Goal: Transaction & Acquisition: Purchase product/service

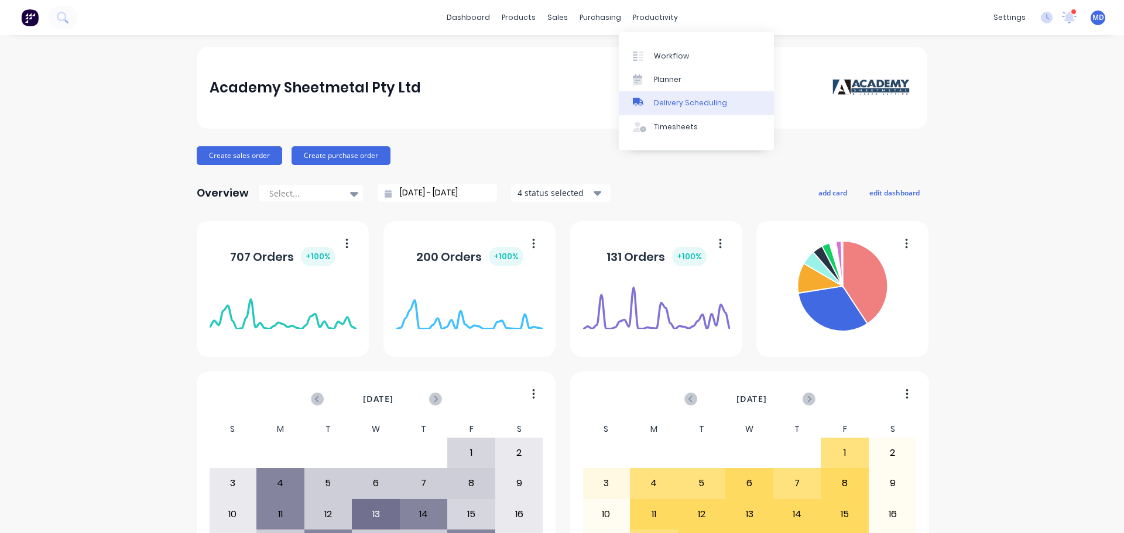
click at [674, 102] on div "Delivery Scheduling" at bounding box center [690, 103] width 73 height 11
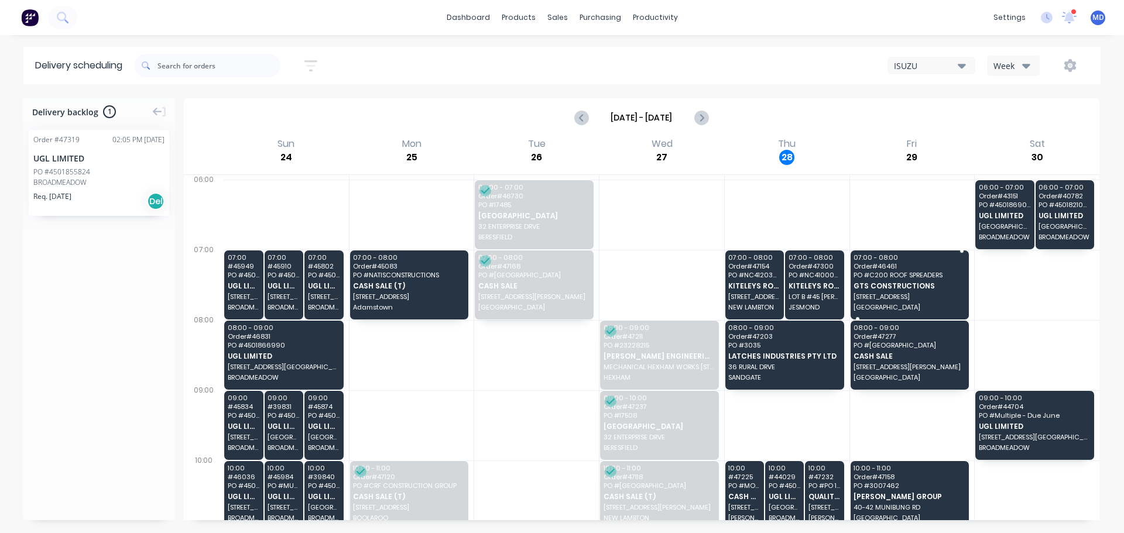
click at [927, 268] on span "Order # 46461" at bounding box center [909, 266] width 111 height 7
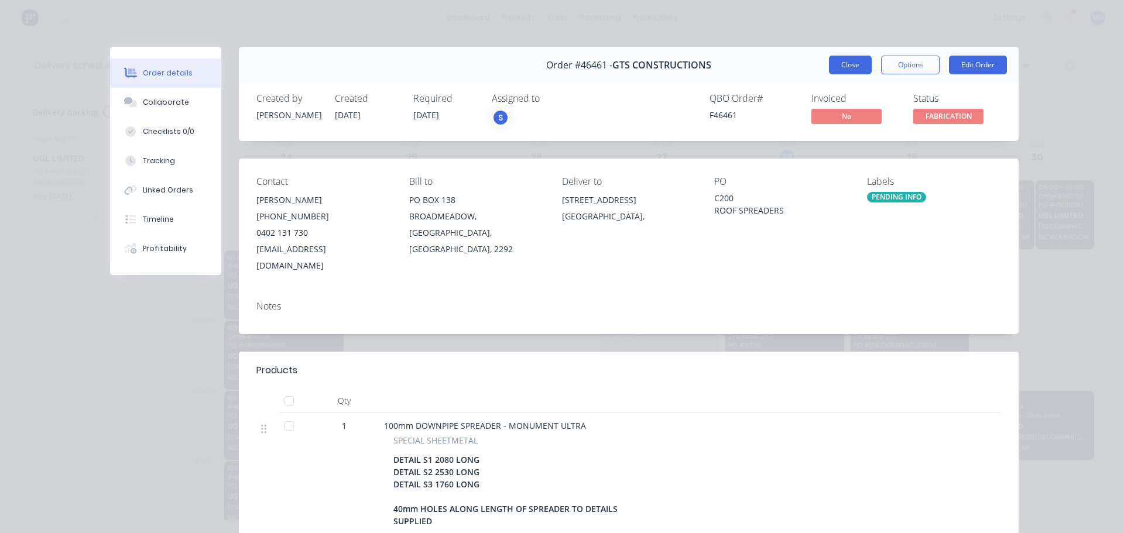
click at [845, 62] on button "Close" at bounding box center [850, 65] width 43 height 19
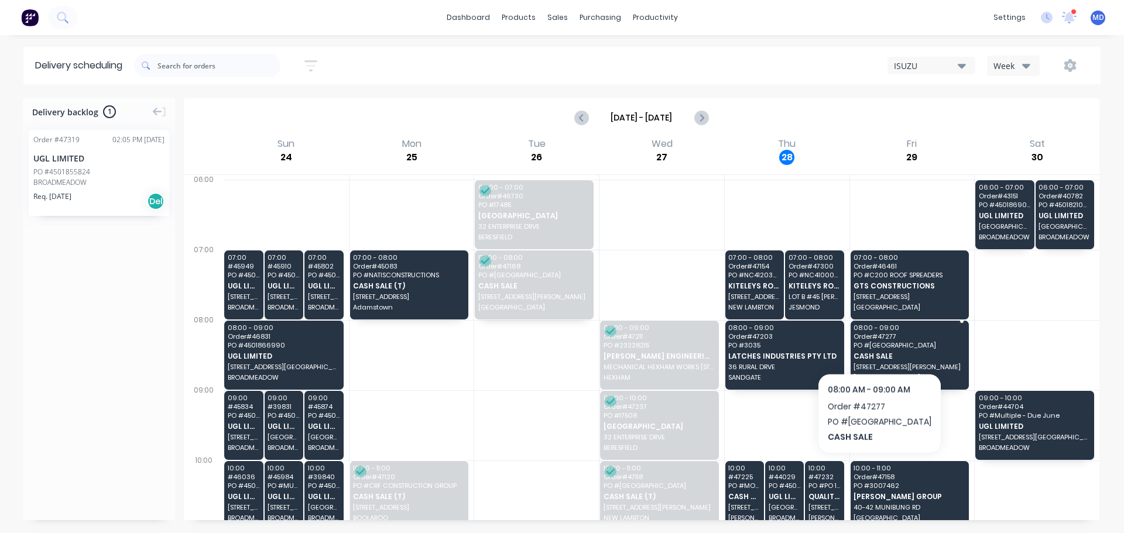
click at [893, 343] on span "[GEOGRAPHIC_DATA]" at bounding box center [909, 345] width 111 height 7
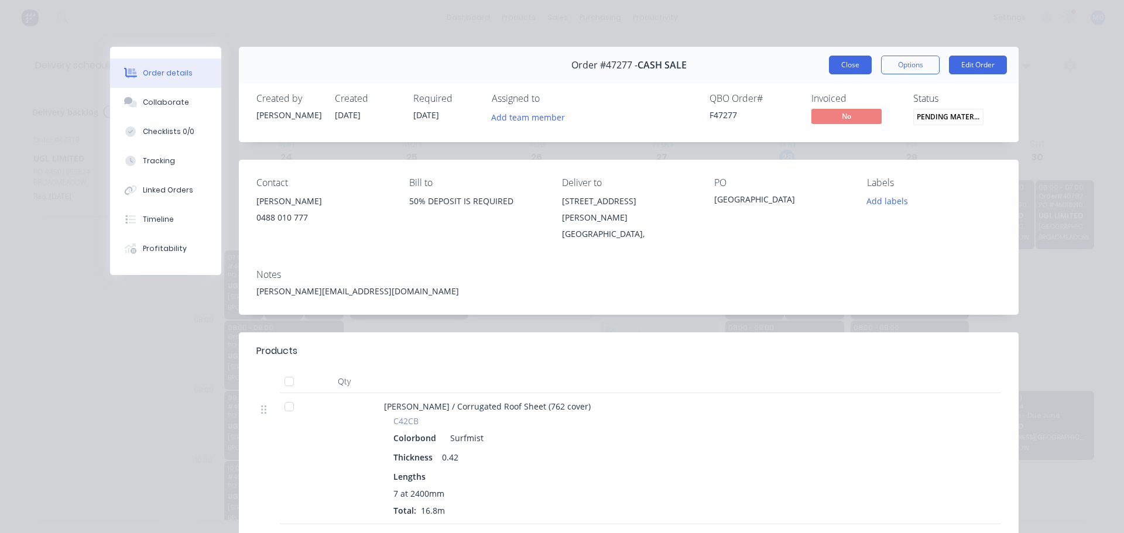
click at [848, 64] on button "Close" at bounding box center [850, 65] width 43 height 19
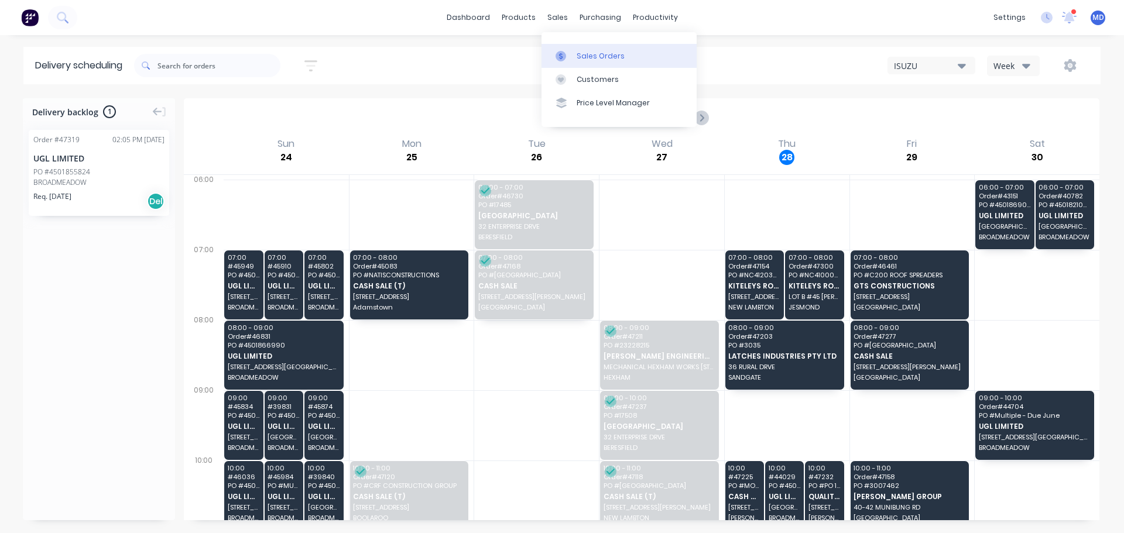
click at [577, 52] on div "Sales Orders" at bounding box center [601, 56] width 48 height 11
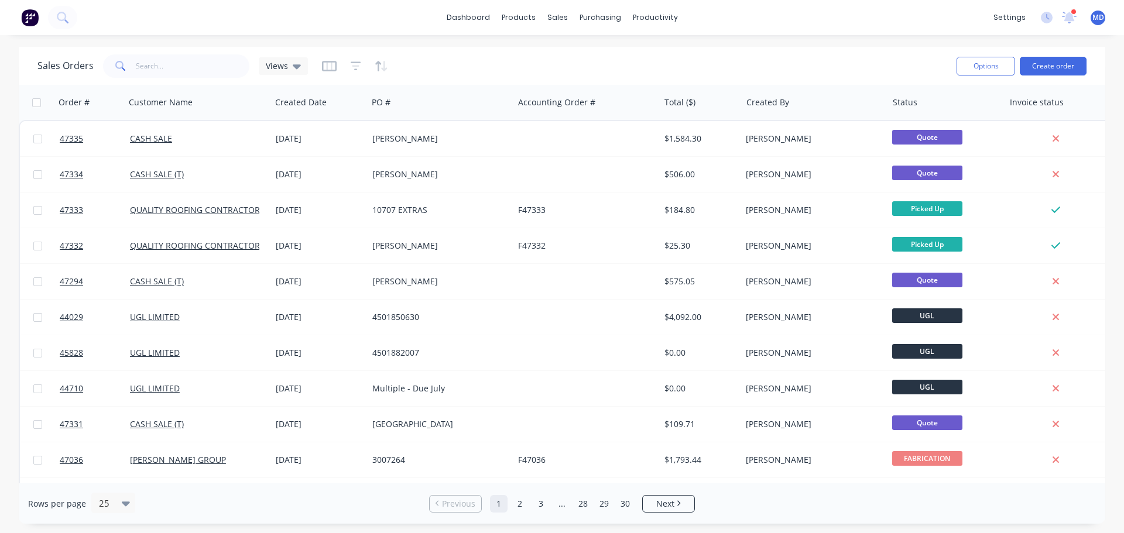
click at [1051, 78] on div "Options Create order" at bounding box center [1019, 66] width 135 height 29
click at [1050, 68] on button "Create order" at bounding box center [1053, 66] width 67 height 19
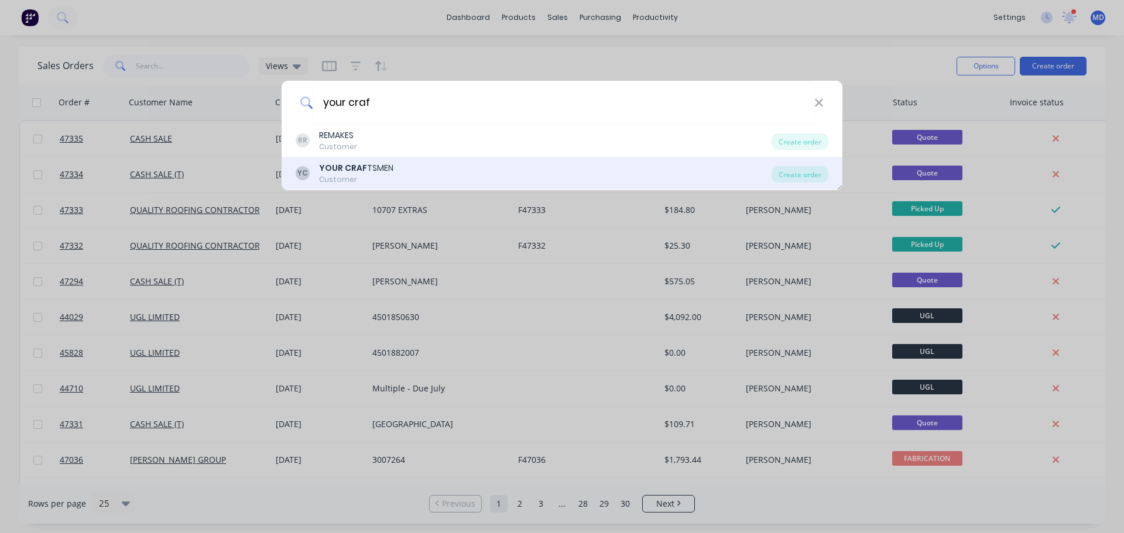
type input "your craf"
click at [375, 173] on div "YOUR CRAF TSMEN" at bounding box center [356, 168] width 74 height 12
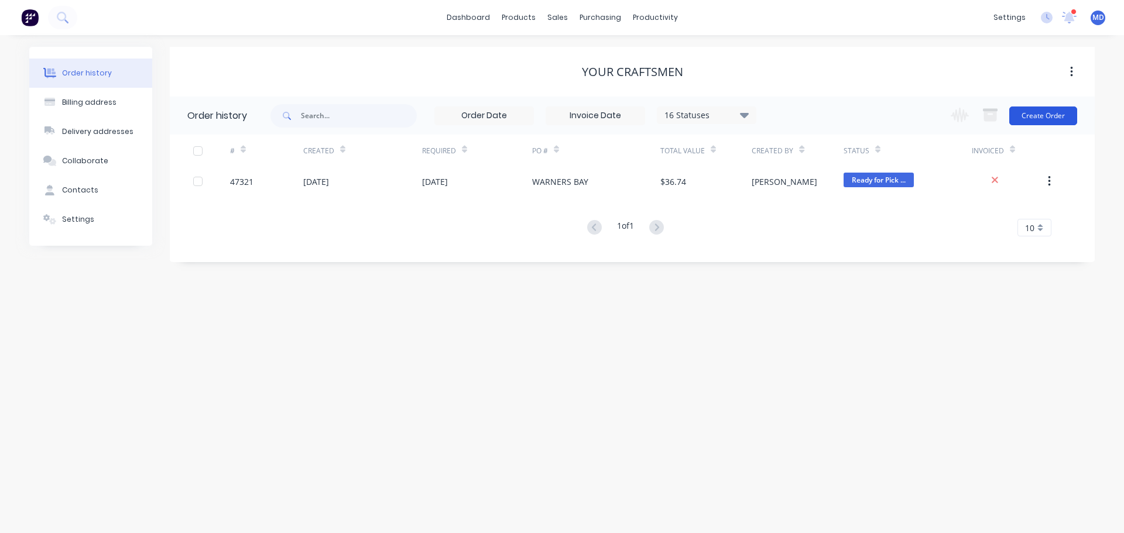
click at [1036, 115] on button "Create Order" at bounding box center [1043, 116] width 68 height 19
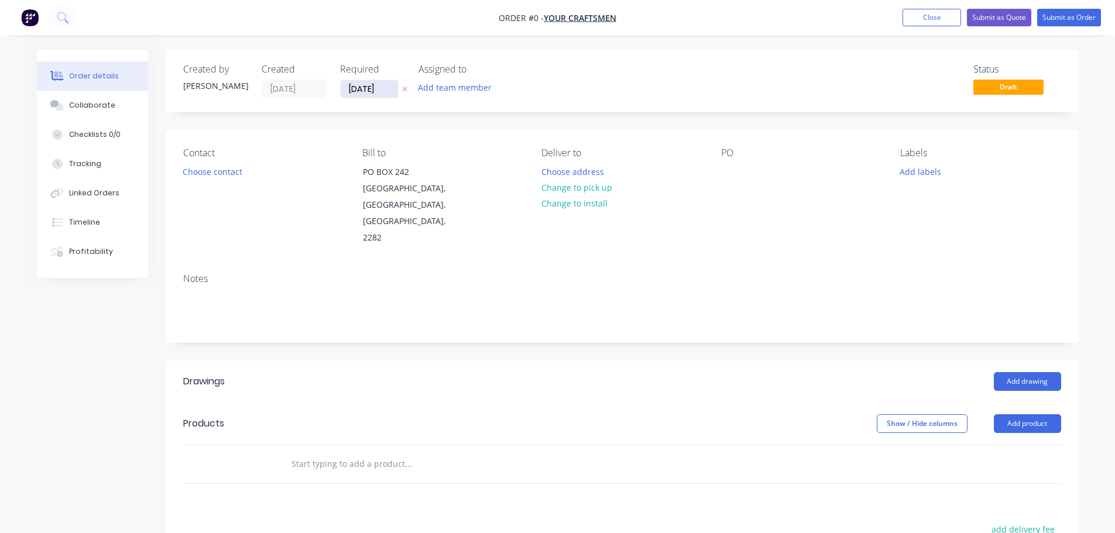
click at [365, 93] on input "[DATE]" at bounding box center [369, 89] width 57 height 18
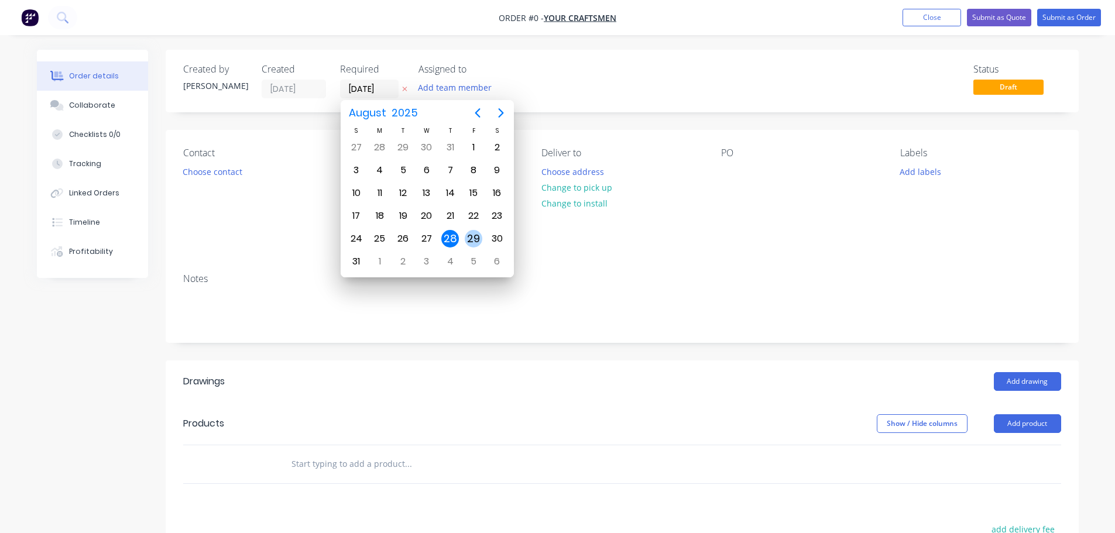
click at [473, 232] on div "29" at bounding box center [474, 239] width 18 height 18
type input "[DATE]"
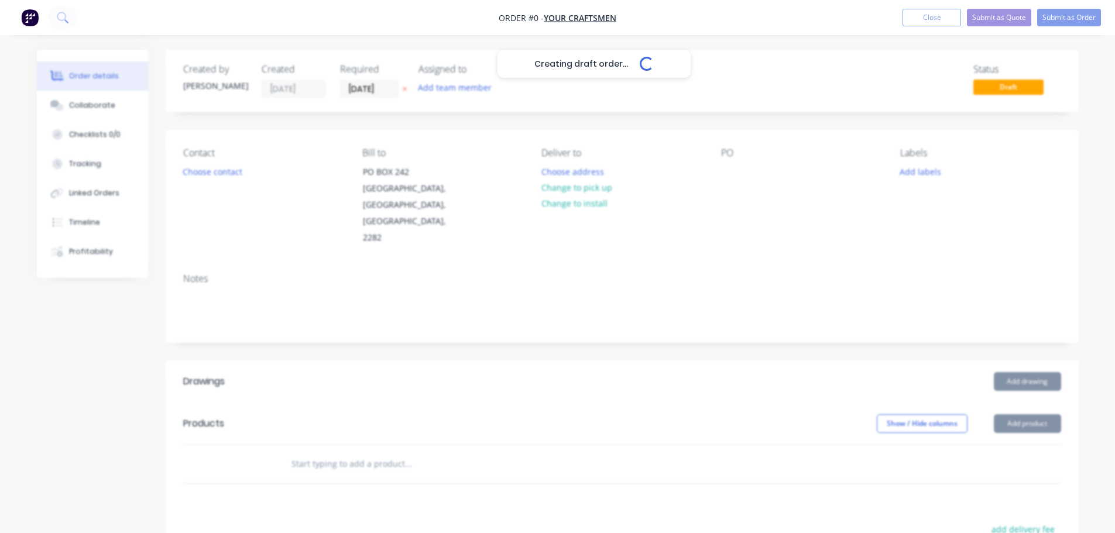
click at [234, 176] on button "Choose contact" at bounding box center [212, 171] width 72 height 16
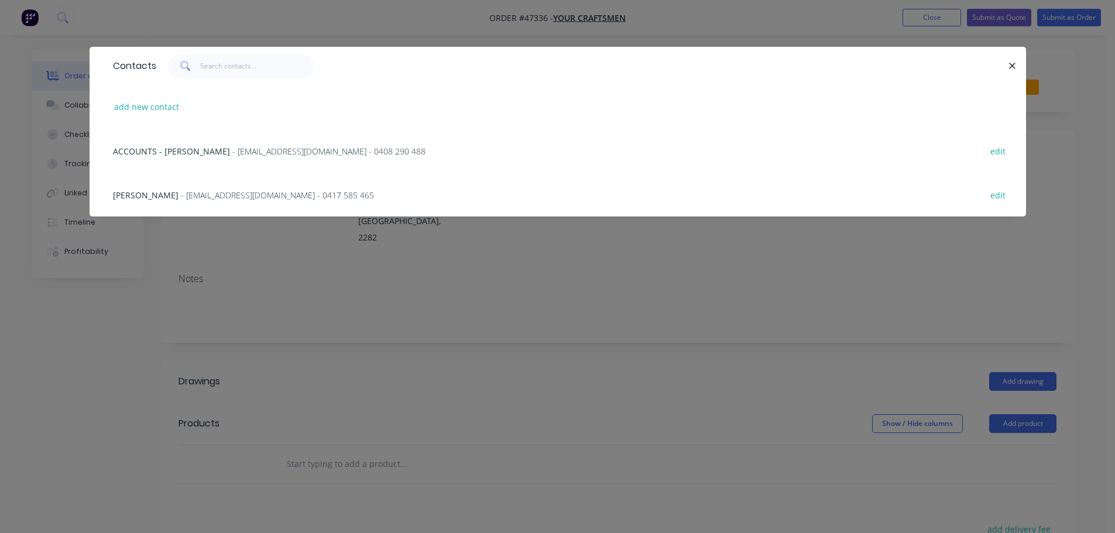
drag, startPoint x: 190, startPoint y: 196, endPoint x: 578, endPoint y: 179, distance: 388.0
click at [190, 195] on span "- [EMAIL_ADDRESS][DOMAIN_NAME] - 0417 585 465" at bounding box center [277, 195] width 193 height 11
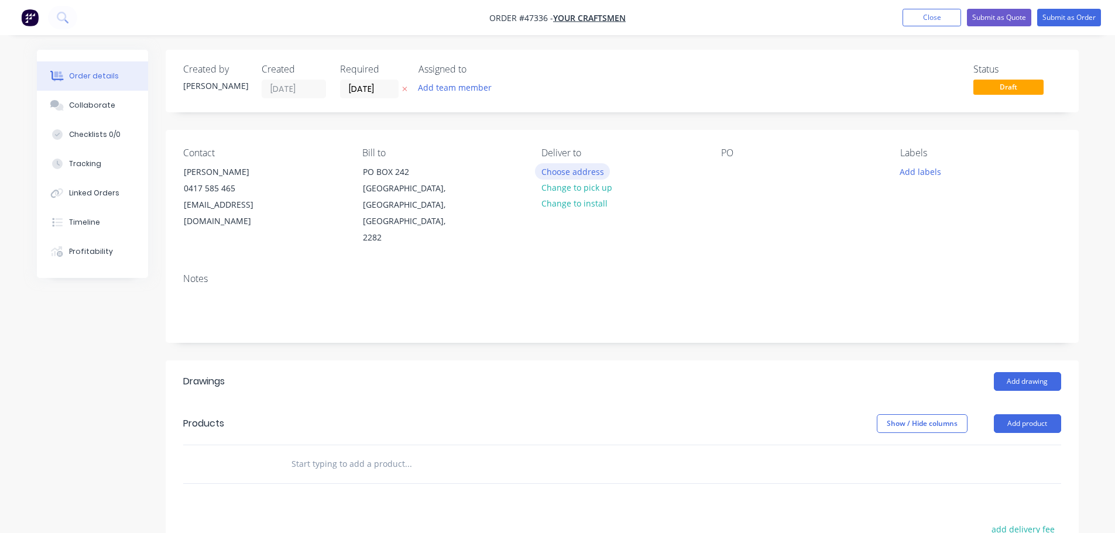
click at [577, 170] on button "Choose address" at bounding box center [572, 171] width 75 height 16
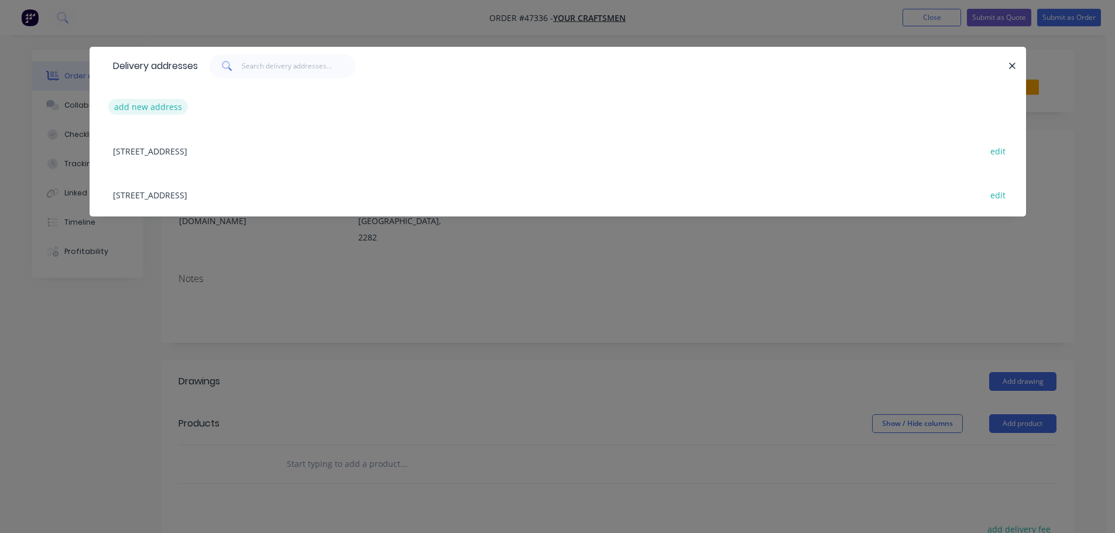
click at [136, 111] on button "add new address" at bounding box center [148, 107] width 80 height 16
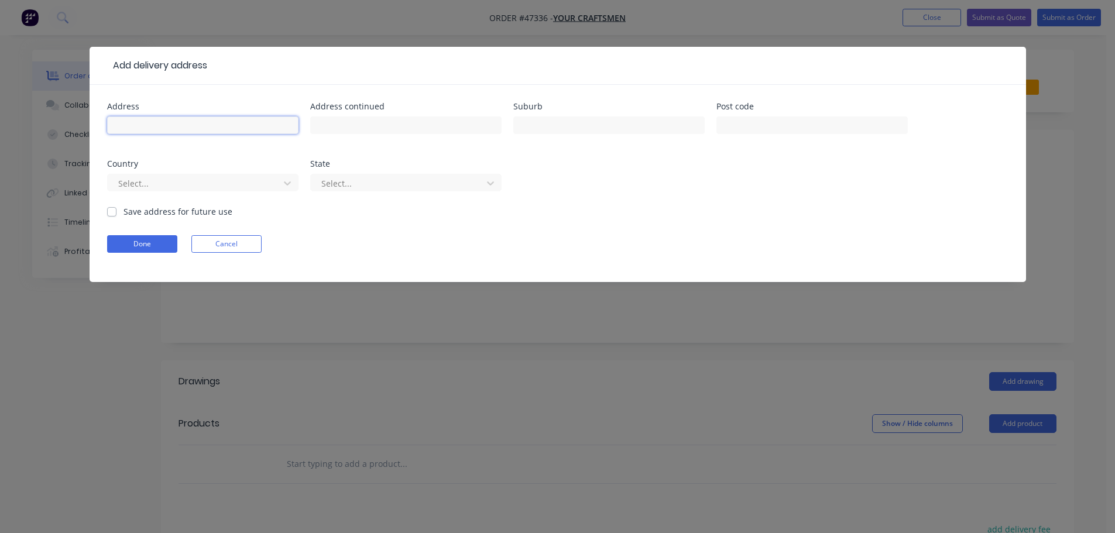
click at [139, 124] on input "text" at bounding box center [202, 126] width 191 height 18
type input "[STREET_ADDRESS]"
type input "[PERSON_NAME]"
click at [160, 238] on button "Done" at bounding box center [142, 244] width 70 height 18
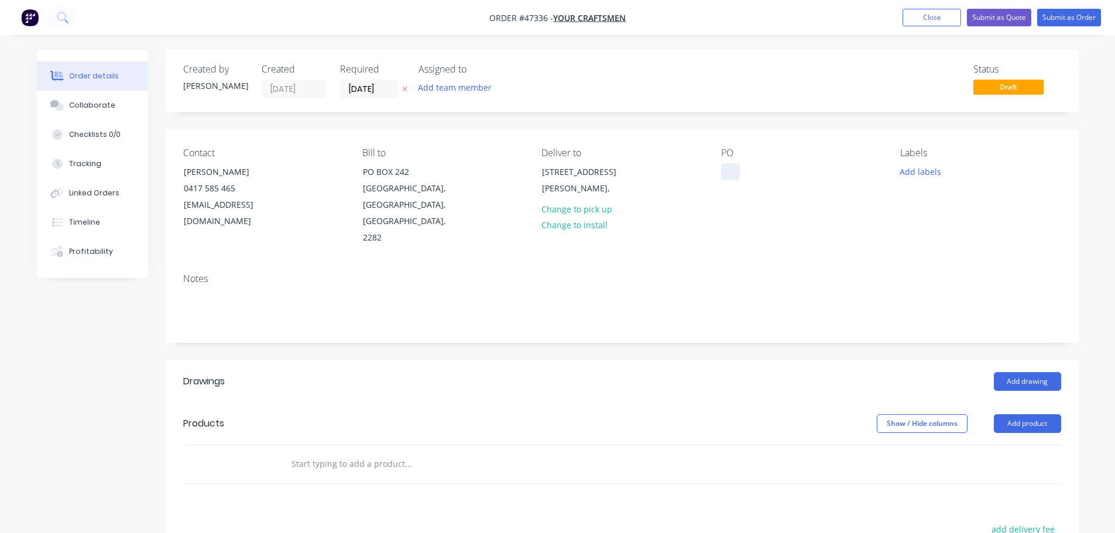
click at [724, 167] on div at bounding box center [730, 171] width 19 height 17
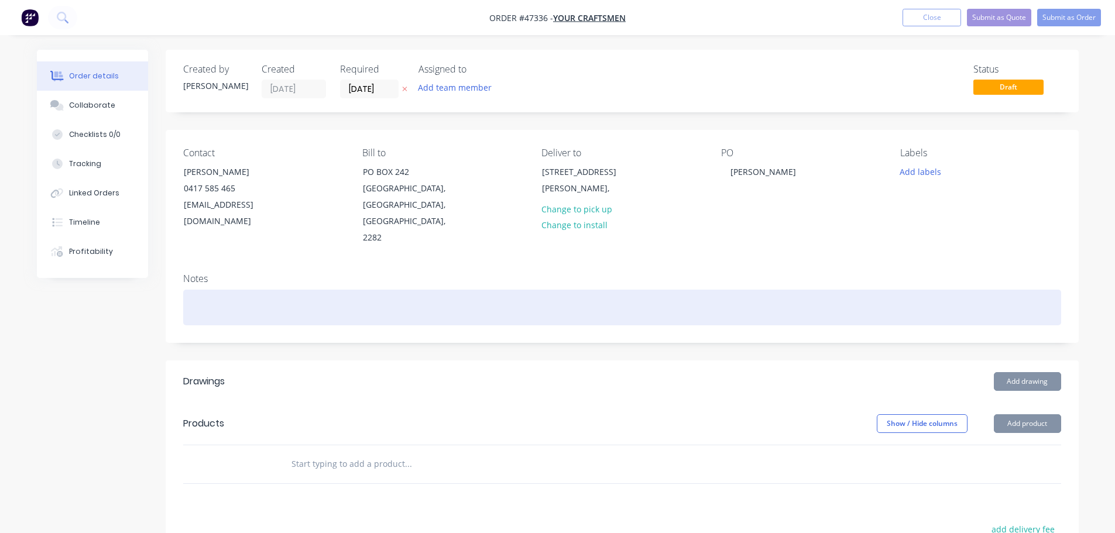
click at [198, 290] on div at bounding box center [622, 308] width 878 height 36
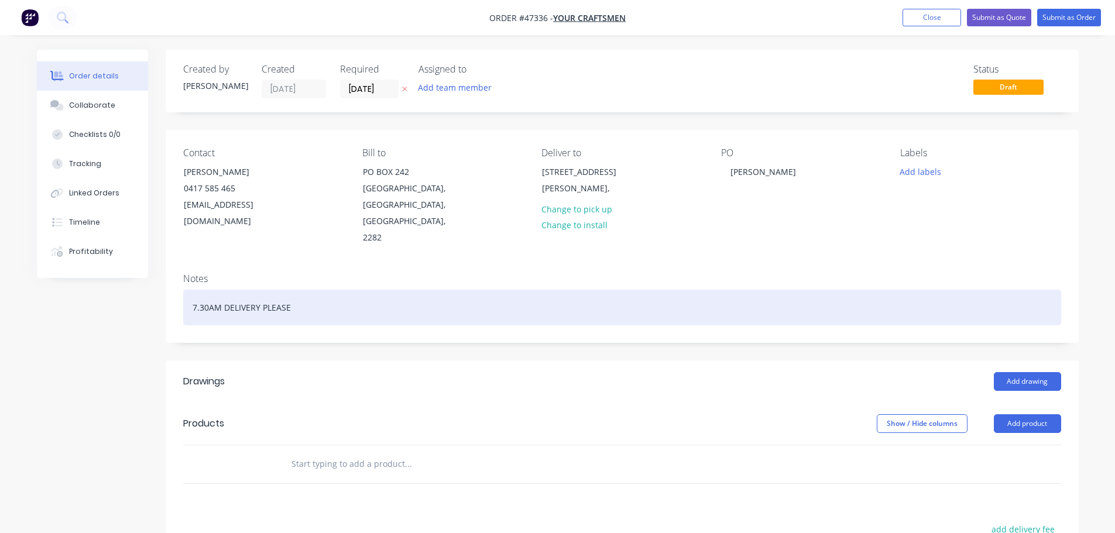
click at [193, 290] on div "7.30AM DELIVERY PLEASE" at bounding box center [622, 308] width 878 height 36
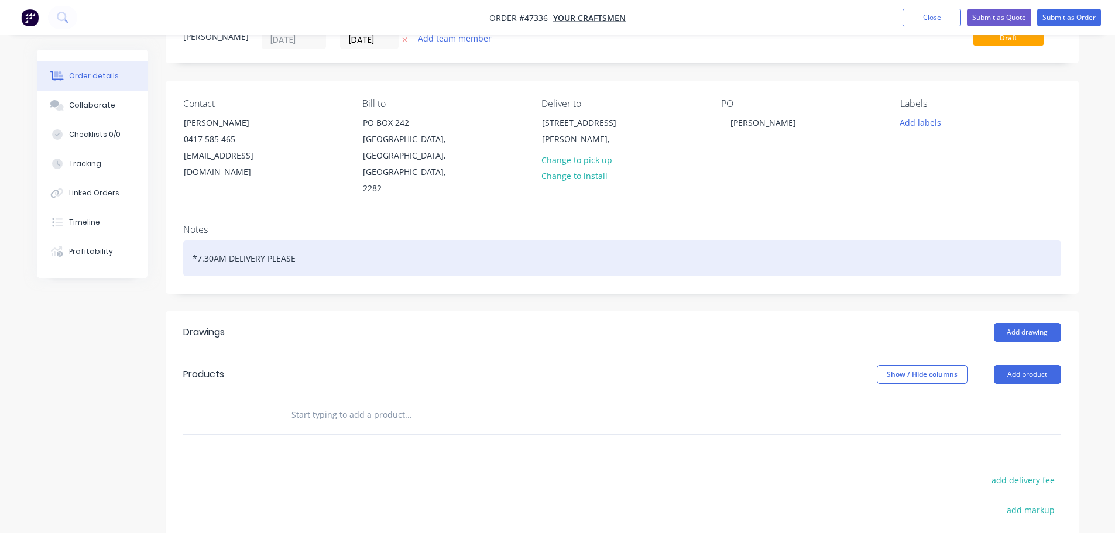
scroll to position [117, 0]
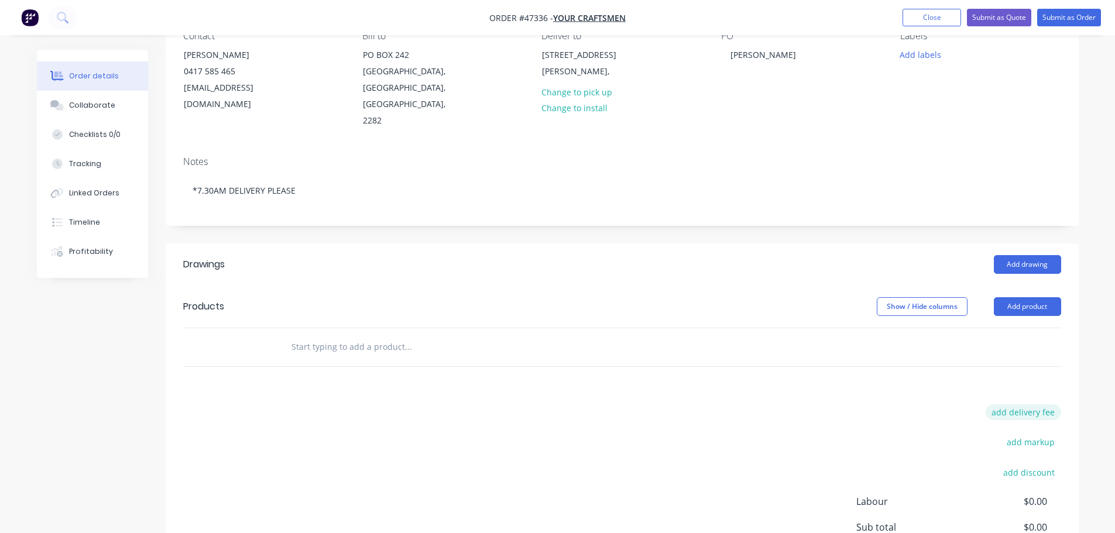
click at [1020, 405] on button "add delivery fee" at bounding box center [1024, 413] width 76 height 16
type input "90"
click input "submit" at bounding box center [0, 0] width 0 height 0
click at [1043, 255] on button "Add drawing" at bounding box center [1027, 264] width 67 height 19
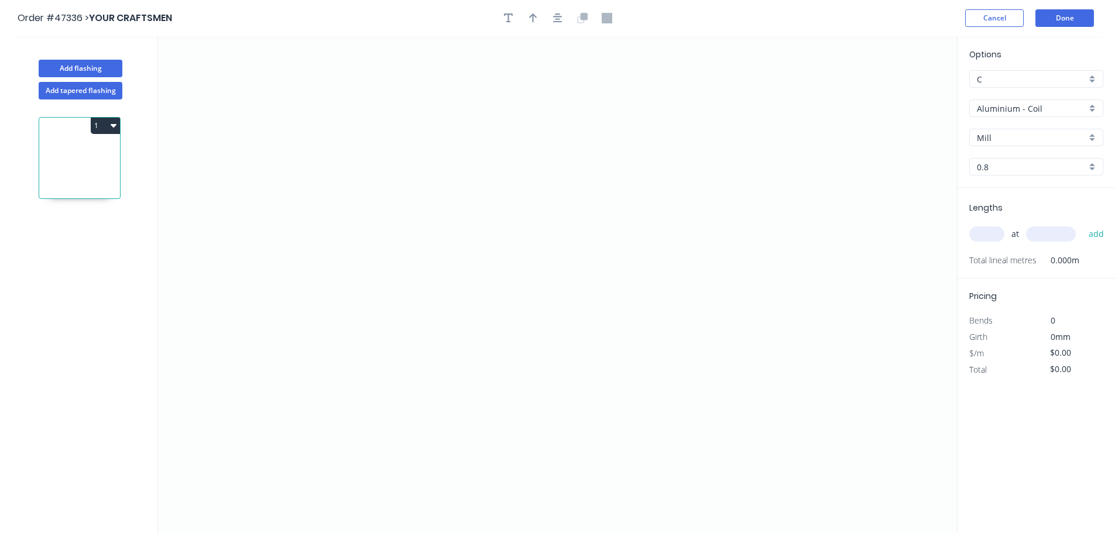
click at [1005, 108] on input "Aluminium - Coil" at bounding box center [1031, 108] width 109 height 12
click at [993, 207] on div "Zincalume" at bounding box center [1036, 210] width 133 height 20
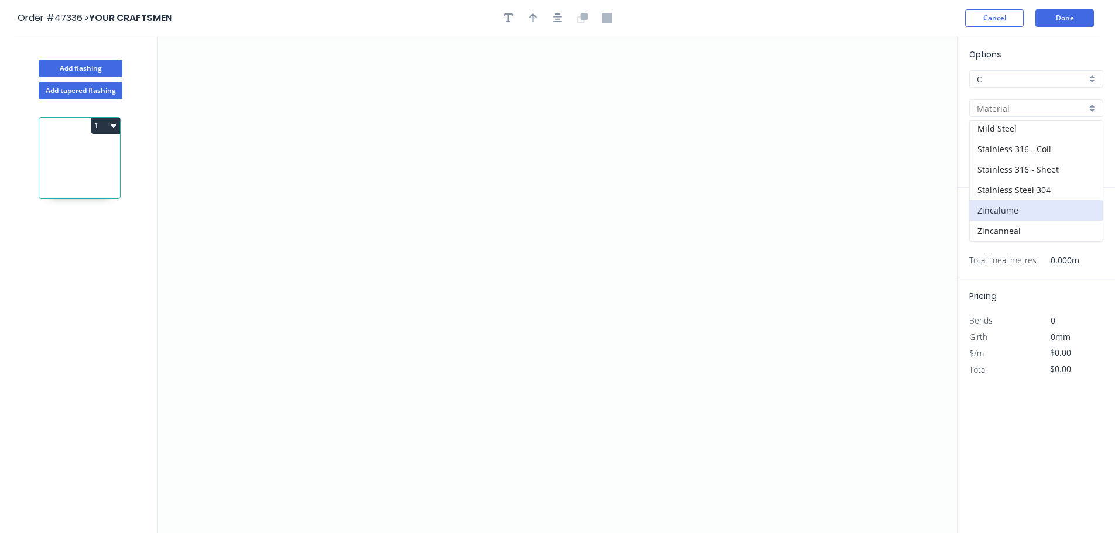
type input "Zincalume"
type input "0.55"
click at [280, 184] on icon "0" at bounding box center [557, 284] width 799 height 497
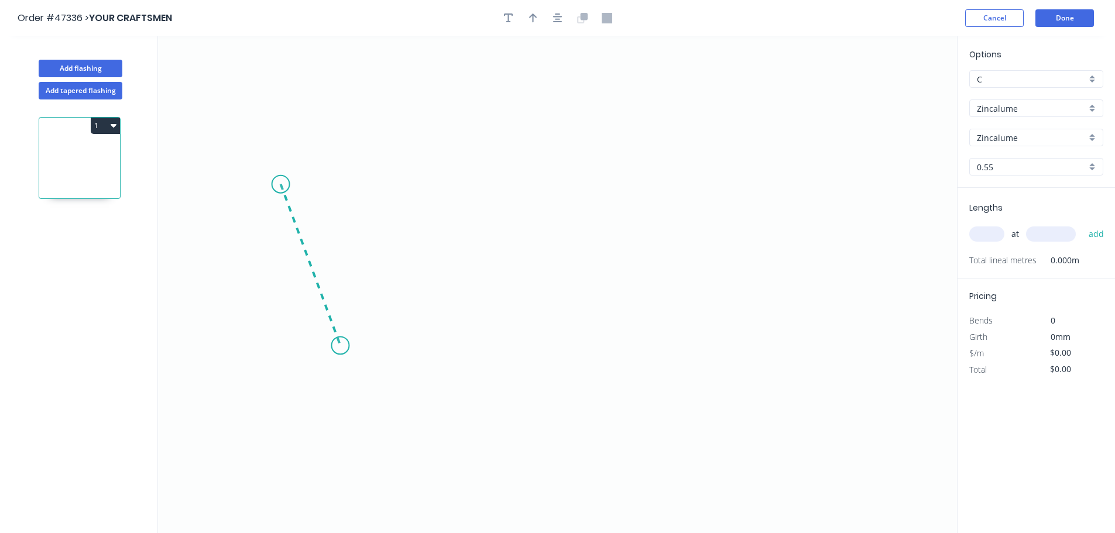
click at [340, 346] on icon "0" at bounding box center [557, 284] width 799 height 497
drag, startPoint x: 731, startPoint y: 327, endPoint x: 761, endPoint y: 263, distance: 70.7
click at [732, 326] on icon "0 ?" at bounding box center [557, 284] width 799 height 497
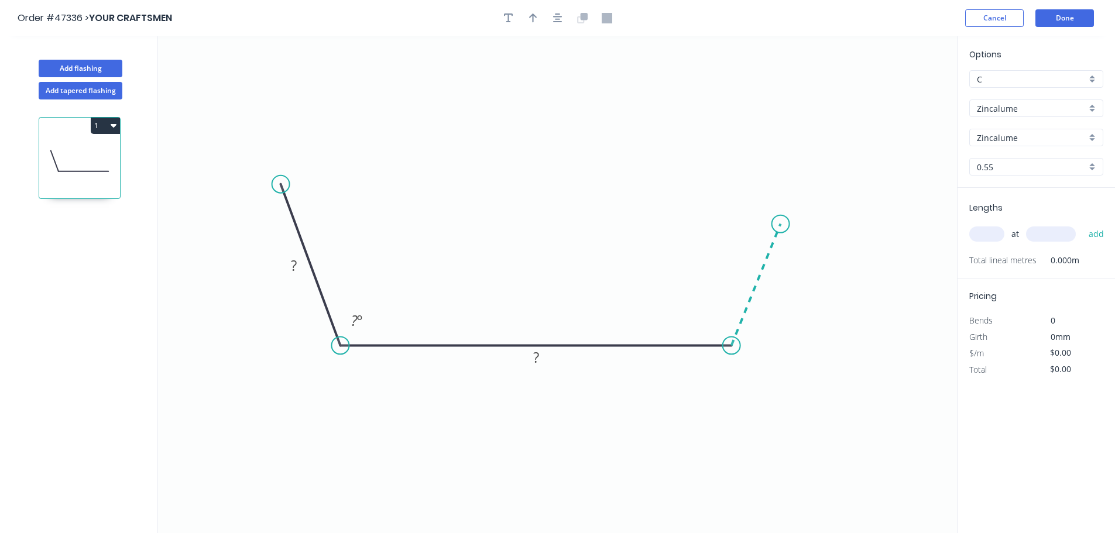
click at [781, 224] on icon at bounding box center [756, 285] width 49 height 122
click at [295, 267] on tspan "?" at bounding box center [294, 265] width 6 height 19
click at [532, 13] on icon "button" at bounding box center [533, 18] width 8 height 11
type input "$41.96"
drag, startPoint x: 897, startPoint y: 93, endPoint x: 538, endPoint y: 184, distance: 370.5
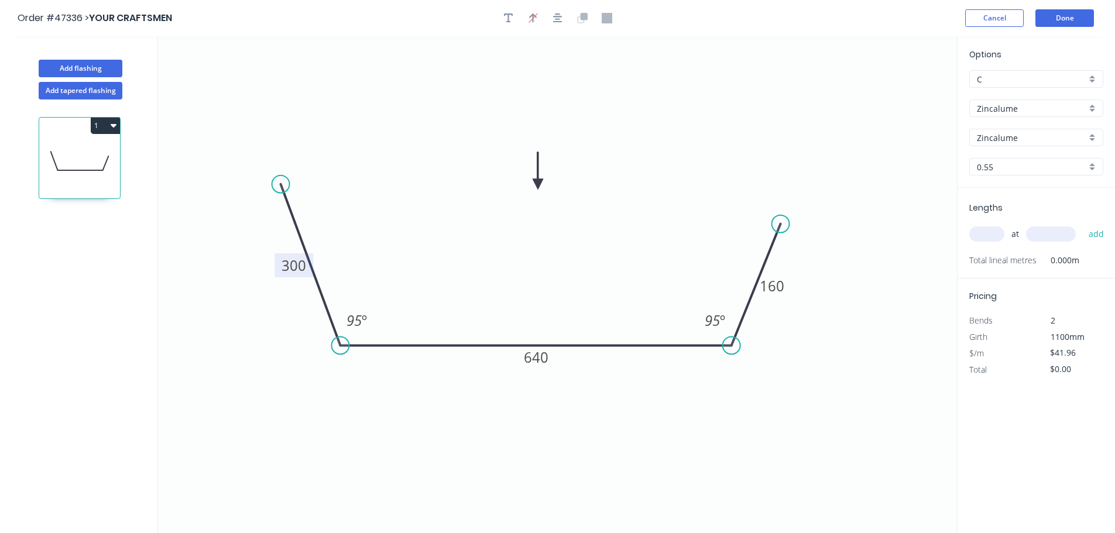
click at [538, 184] on icon at bounding box center [538, 170] width 11 height 37
click at [991, 232] on input "text" at bounding box center [987, 234] width 35 height 15
type input "1"
type input "1600"
click at [1083, 224] on button "add" at bounding box center [1097, 234] width 28 height 20
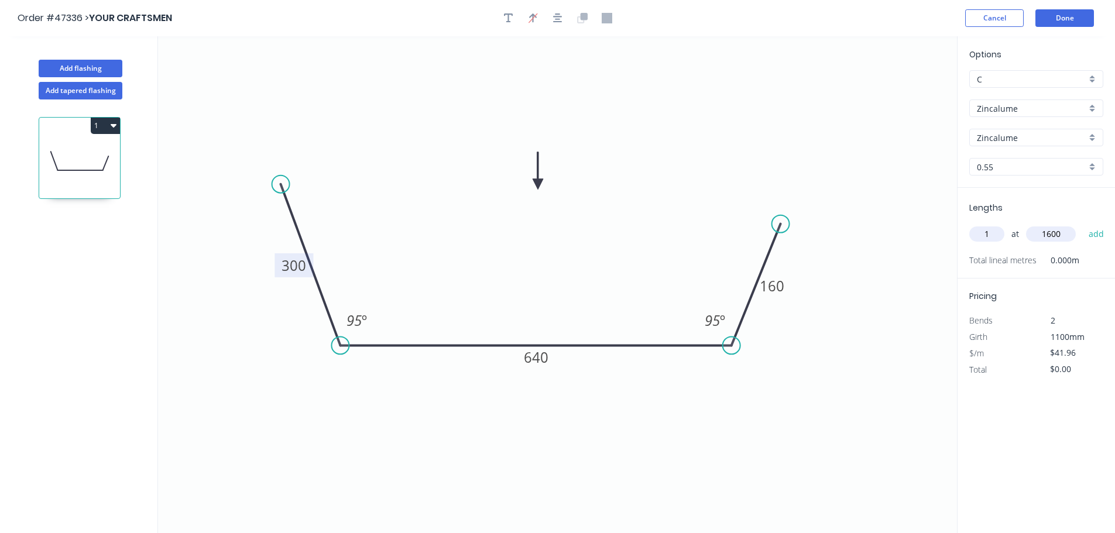
type input "$67.14"
type input "1"
type input "6300"
click at [1083, 224] on button "add" at bounding box center [1097, 234] width 28 height 20
type input "$331.48"
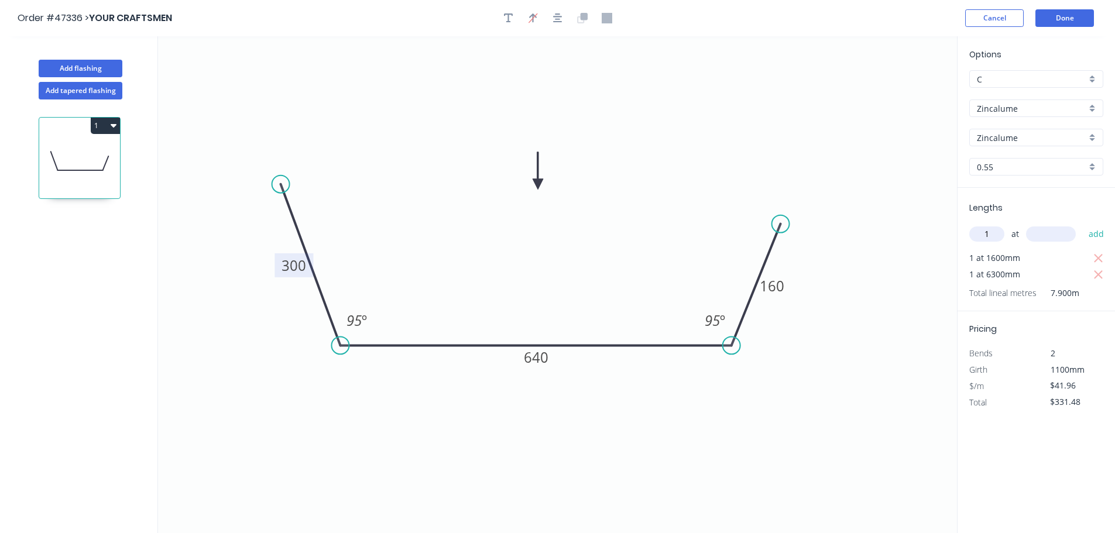
type input "1"
type input "4000"
click at [1083, 224] on button "add" at bounding box center [1097, 234] width 28 height 20
drag, startPoint x: 106, startPoint y: 129, endPoint x: 98, endPoint y: 136, distance: 10.8
click at [105, 128] on button "1" at bounding box center [105, 126] width 29 height 16
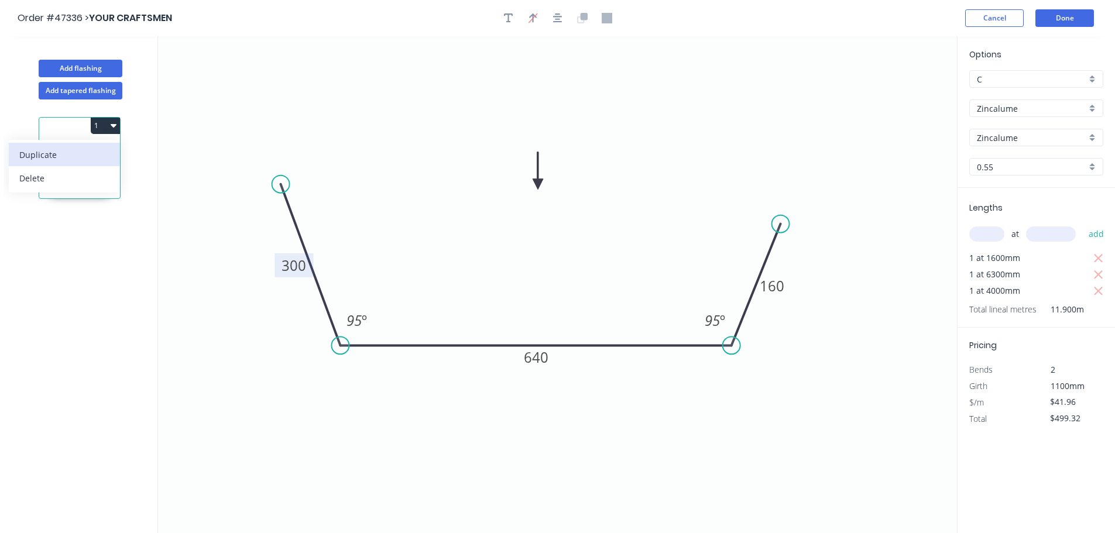
click at [89, 150] on div "Duplicate" at bounding box center [64, 154] width 90 height 17
type input "$0.00"
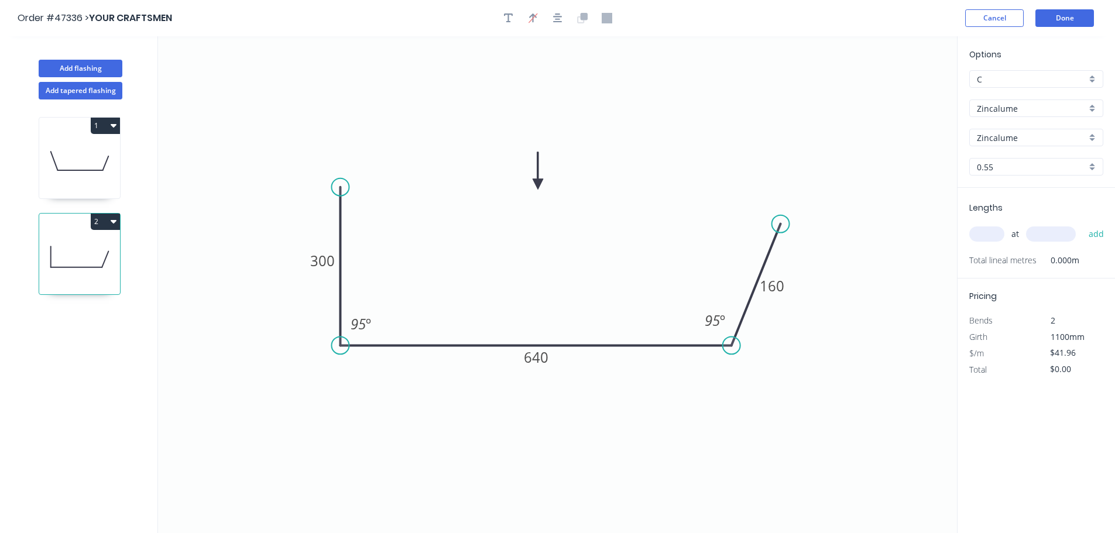
drag, startPoint x: 279, startPoint y: 185, endPoint x: 342, endPoint y: 187, distance: 63.3
click at [342, 187] on circle at bounding box center [340, 188] width 18 height 18
drag, startPoint x: 782, startPoint y: 225, endPoint x: 742, endPoint y: 208, distance: 43.5
click at [742, 208] on icon "0 300 640 160 95 º 95 º" at bounding box center [557, 284] width 799 height 497
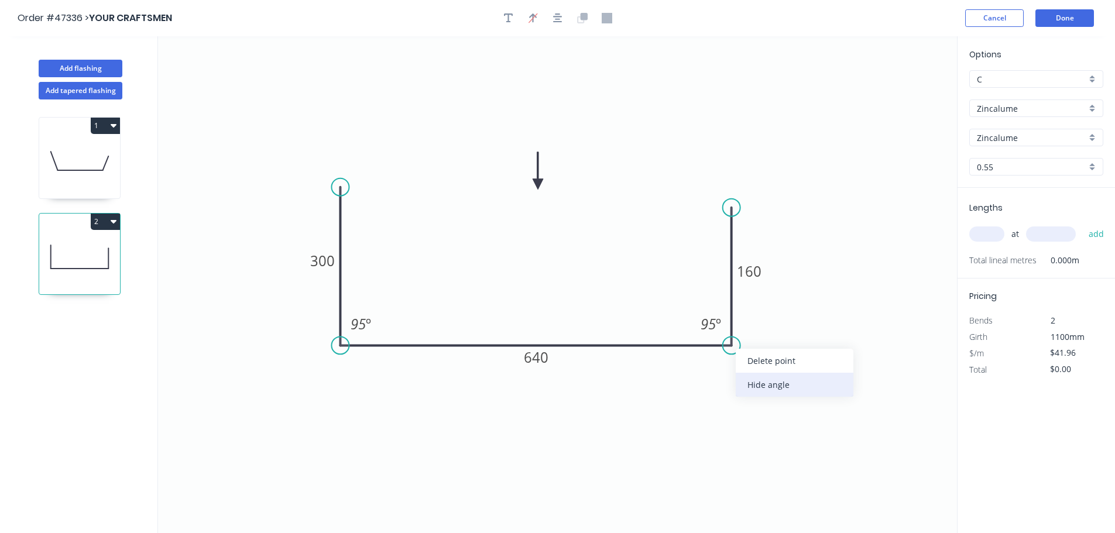
drag, startPoint x: 756, startPoint y: 379, endPoint x: 398, endPoint y: 230, distance: 388.2
click at [756, 379] on div "Hide angle" at bounding box center [795, 385] width 118 height 24
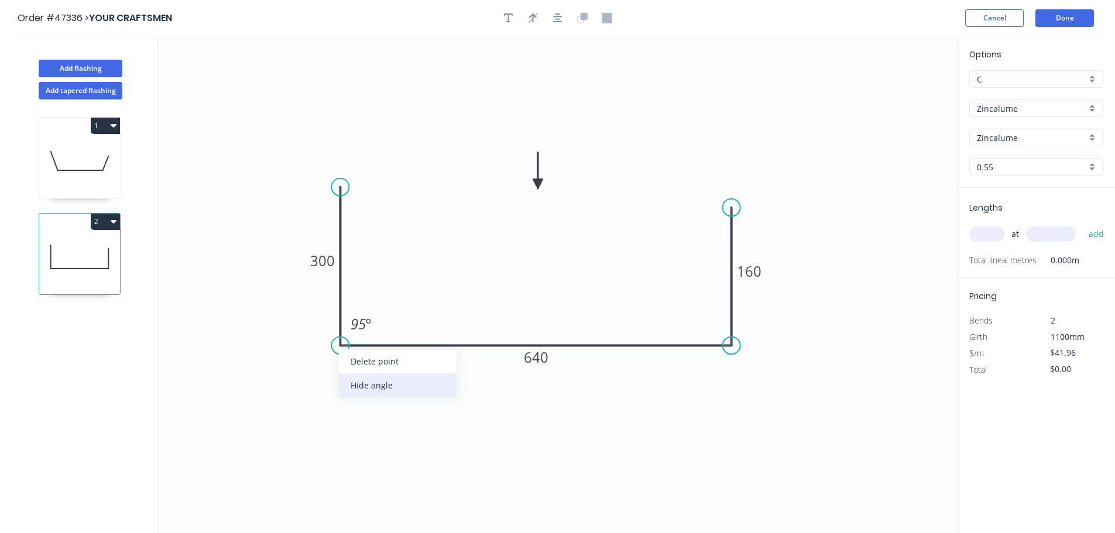
click at [360, 380] on div "Hide angle" at bounding box center [398, 386] width 118 height 24
click at [320, 263] on tspan "300" at bounding box center [322, 260] width 25 height 19
click at [985, 230] on input "text" at bounding box center [987, 234] width 35 height 15
type input "3"
type input "1200"
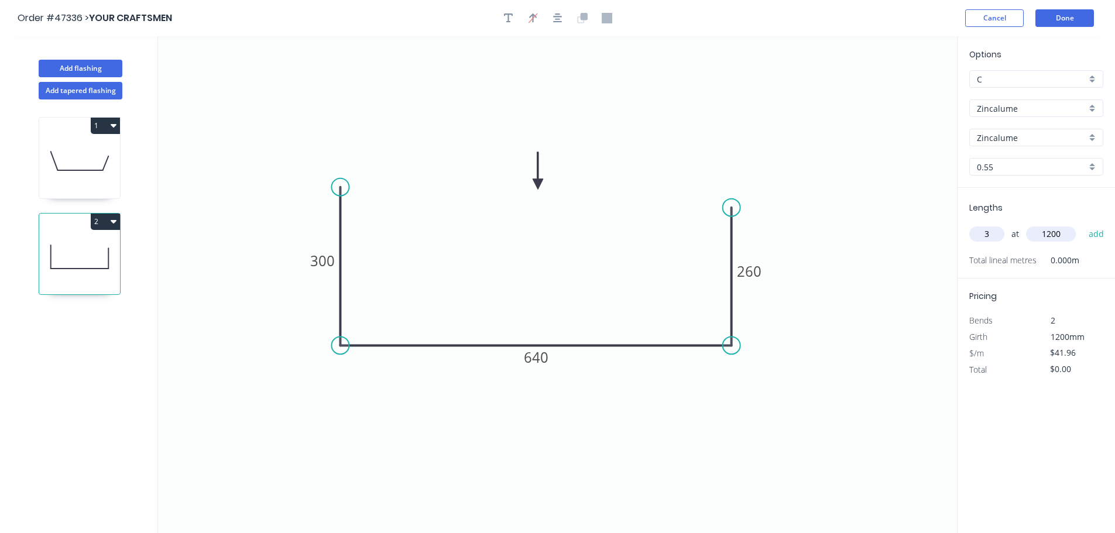
click at [1083, 224] on button "add" at bounding box center [1097, 234] width 28 height 20
type input "$151.06"
click at [101, 78] on div "Add tapered flashing" at bounding box center [81, 88] width 154 height 22
drag, startPoint x: 88, startPoint y: 69, endPoint x: 68, endPoint y: 18, distance: 54.9
click at [89, 69] on button "Add flashing" at bounding box center [81, 69] width 84 height 18
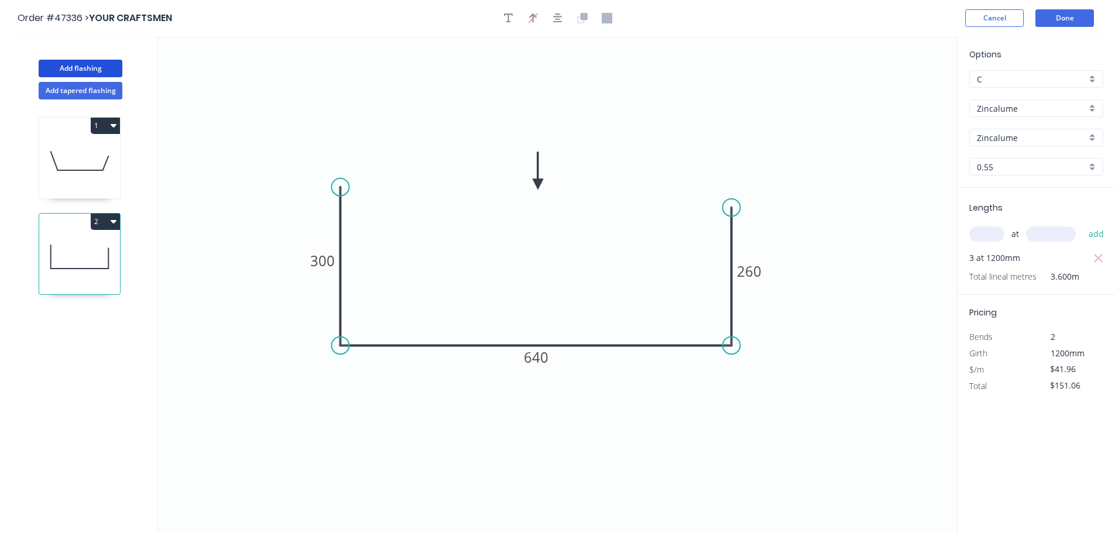
type input "$0.00"
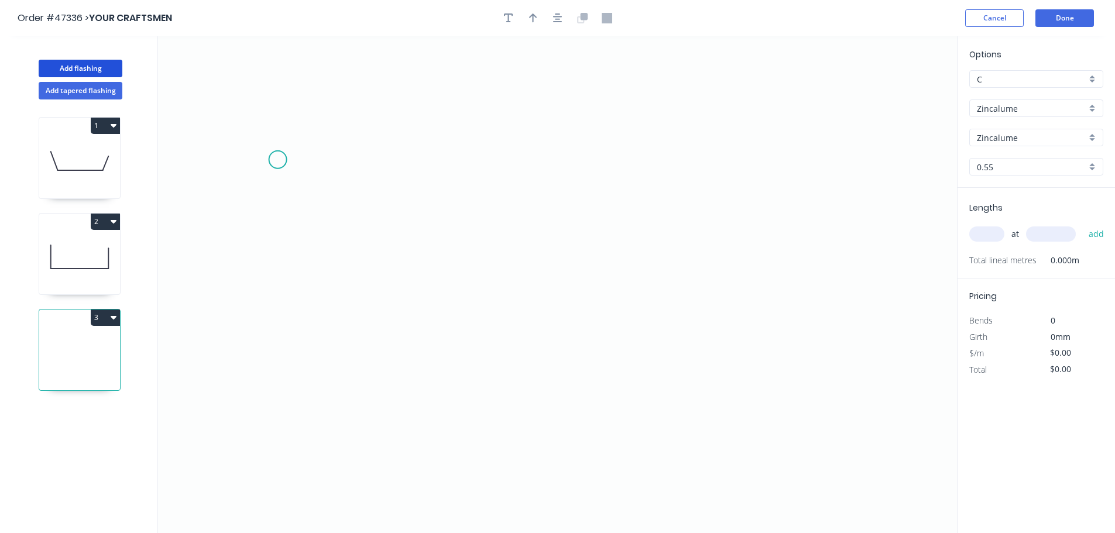
click at [278, 160] on icon "0" at bounding box center [557, 284] width 799 height 497
click at [288, 319] on icon "0" at bounding box center [557, 284] width 799 height 497
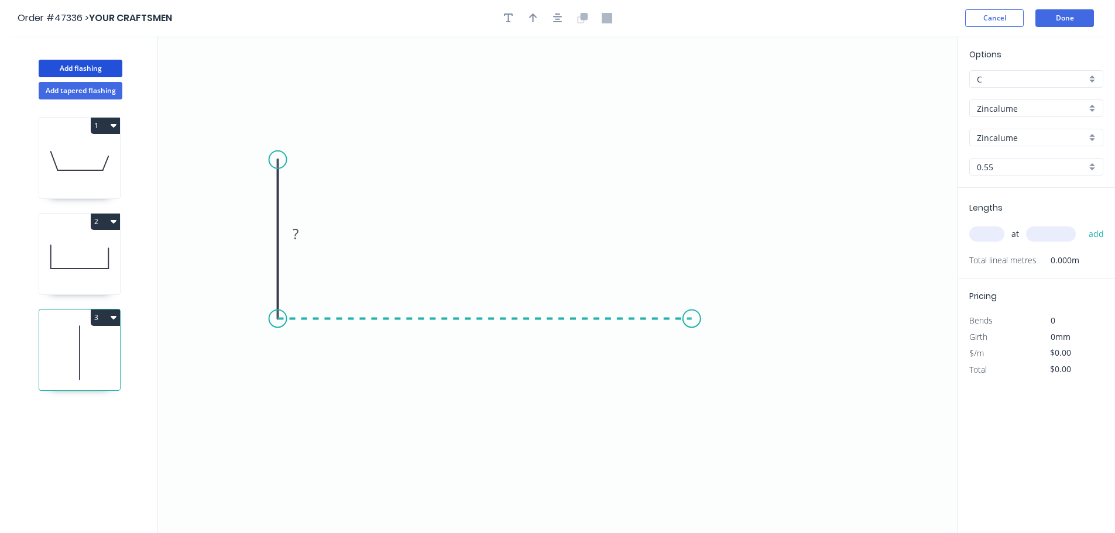
click at [692, 324] on icon "0 ?" at bounding box center [557, 284] width 799 height 497
click at [758, 389] on icon "0 ? ?" at bounding box center [557, 284] width 799 height 497
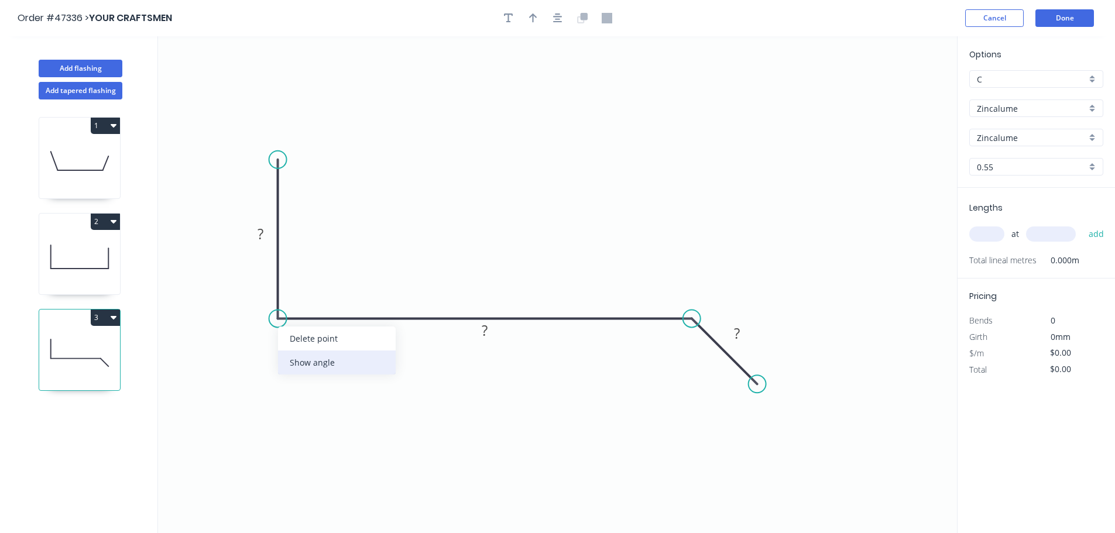
click at [313, 360] on div "Show angle" at bounding box center [337, 363] width 118 height 24
click at [258, 239] on tspan "?" at bounding box center [261, 233] width 6 height 19
click at [539, 23] on button "button" at bounding box center [534, 18] width 18 height 18
type input "$30.52"
drag, startPoint x: 901, startPoint y: 93, endPoint x: 494, endPoint y: 230, distance: 428.8
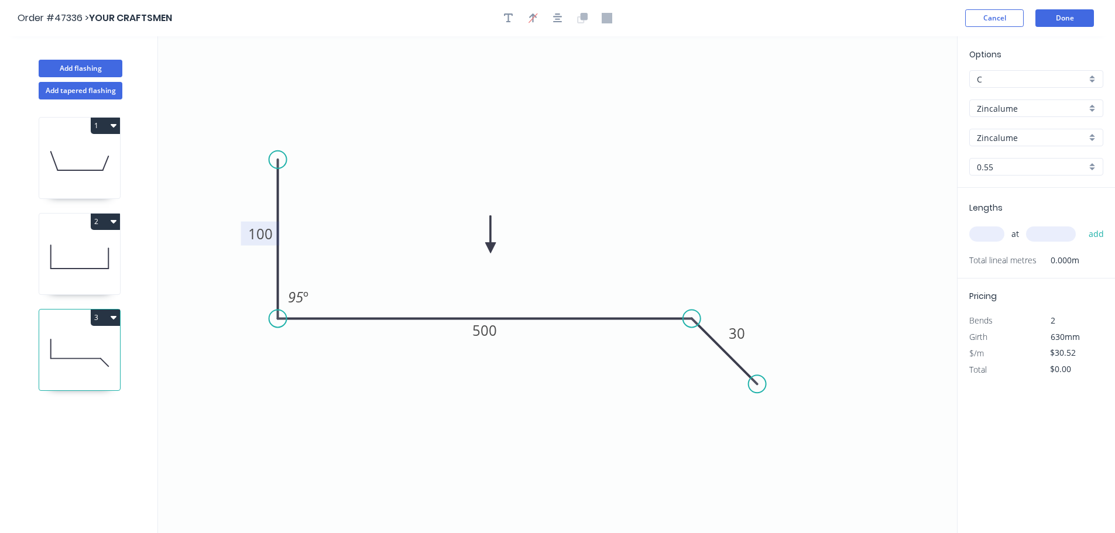
click at [493, 251] on icon at bounding box center [490, 234] width 11 height 37
click at [982, 232] on input "text" at bounding box center [987, 234] width 35 height 15
type input "1"
type input "6000"
click at [1083, 224] on button "add" at bounding box center [1097, 234] width 28 height 20
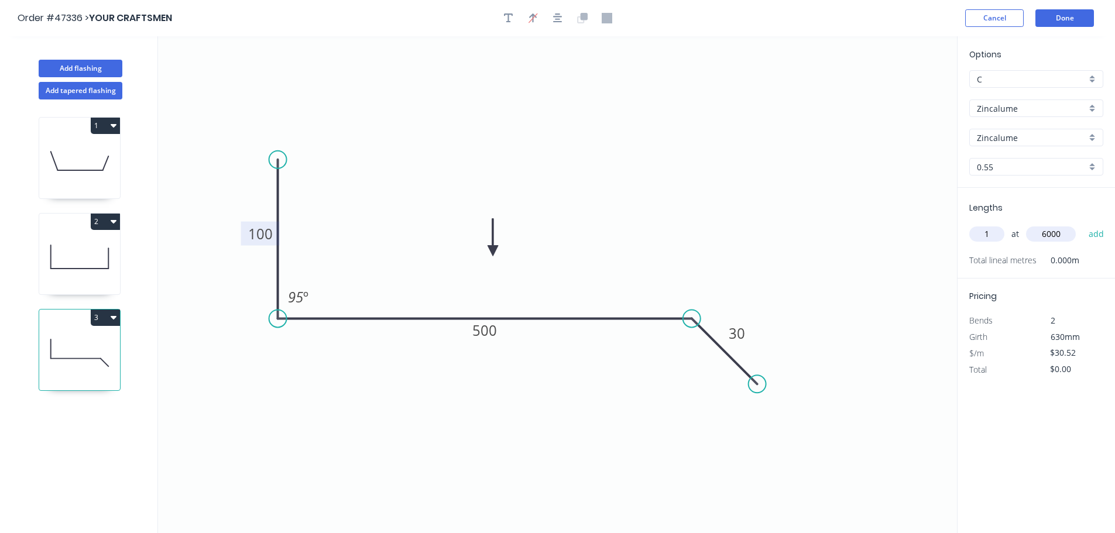
type input "$183.12"
click at [95, 70] on button "Add flashing" at bounding box center [81, 69] width 84 height 18
type input "$0.00"
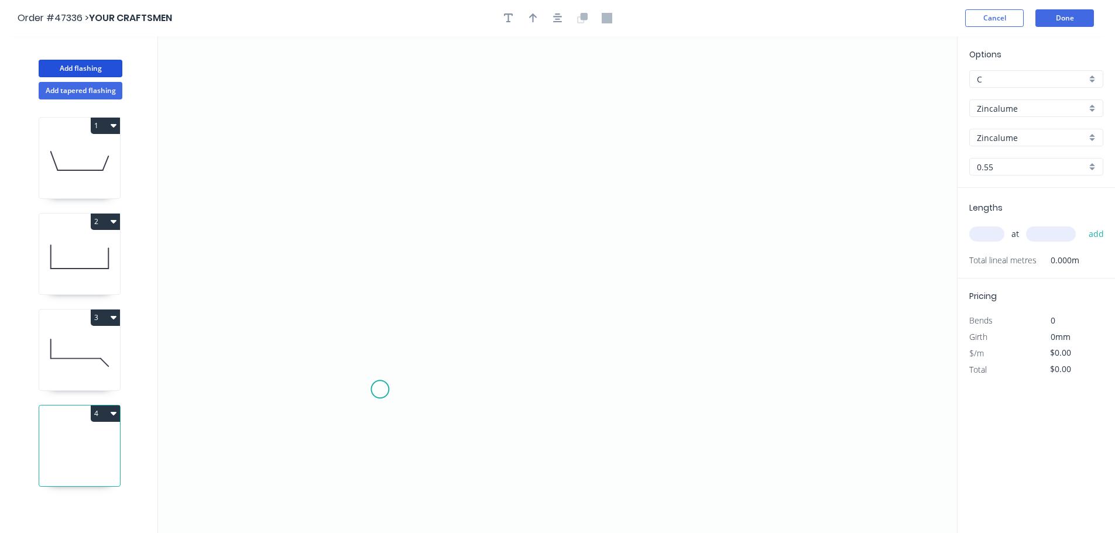
click at [380, 390] on icon "0" at bounding box center [557, 284] width 799 height 497
drag, startPoint x: 348, startPoint y: 352, endPoint x: 354, endPoint y: 315, distance: 38.0
click at [347, 352] on icon "0" at bounding box center [557, 284] width 799 height 497
click at [342, 174] on icon "0 ?" at bounding box center [557, 284] width 799 height 497
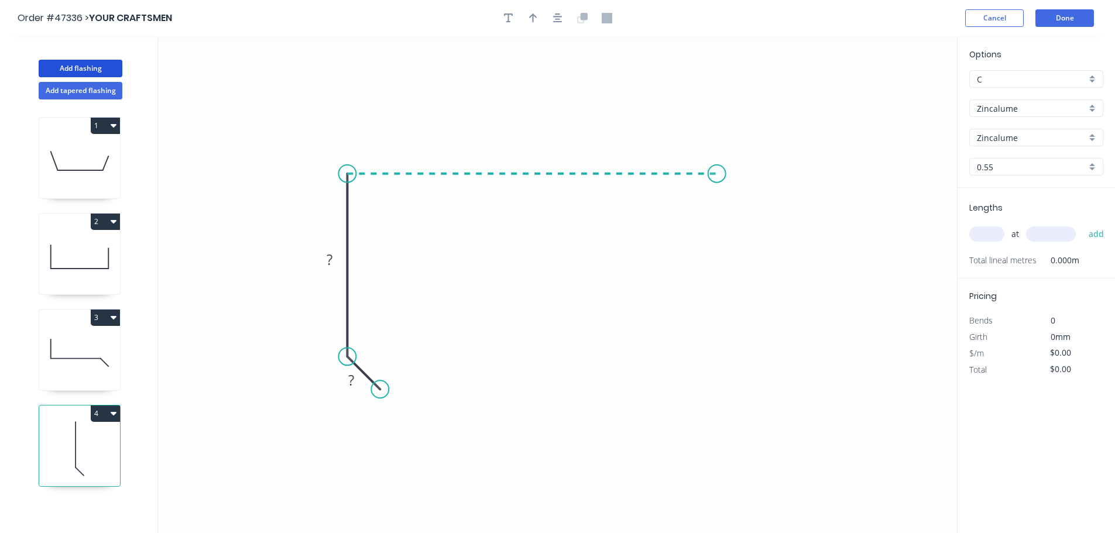
drag, startPoint x: 717, startPoint y: 186, endPoint x: 718, endPoint y: 210, distance: 24.6
click at [718, 186] on icon "0 ? ?" at bounding box center [557, 284] width 799 height 497
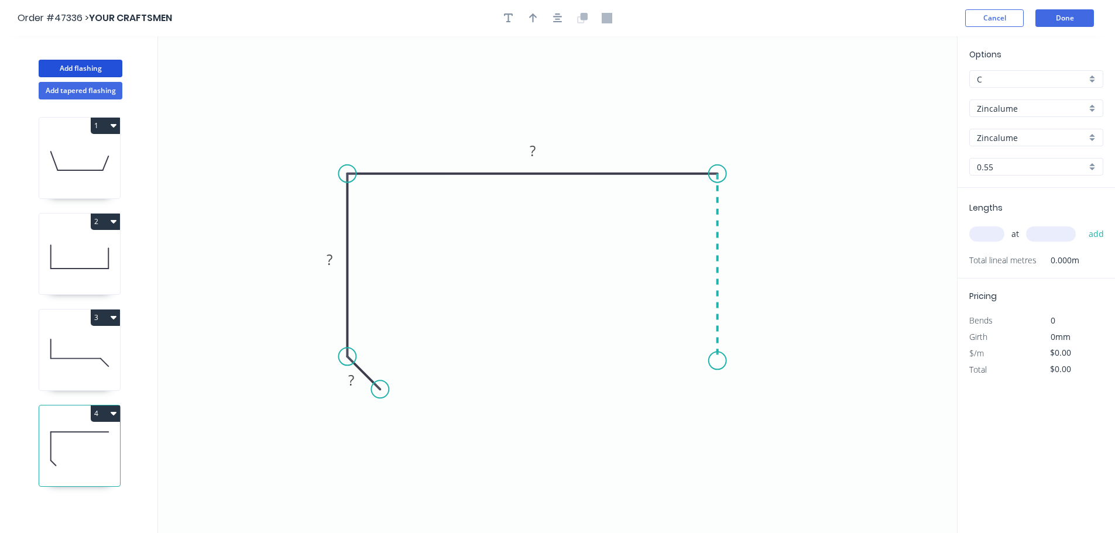
click at [713, 361] on icon "0 ? ? ?" at bounding box center [557, 284] width 799 height 497
click at [693, 395] on icon "0 ? ? ? ?" at bounding box center [557, 284] width 799 height 497
drag, startPoint x: 697, startPoint y: 393, endPoint x: 687, endPoint y: 387, distance: 11.9
click at [687, 388] on circle at bounding box center [688, 391] width 18 height 18
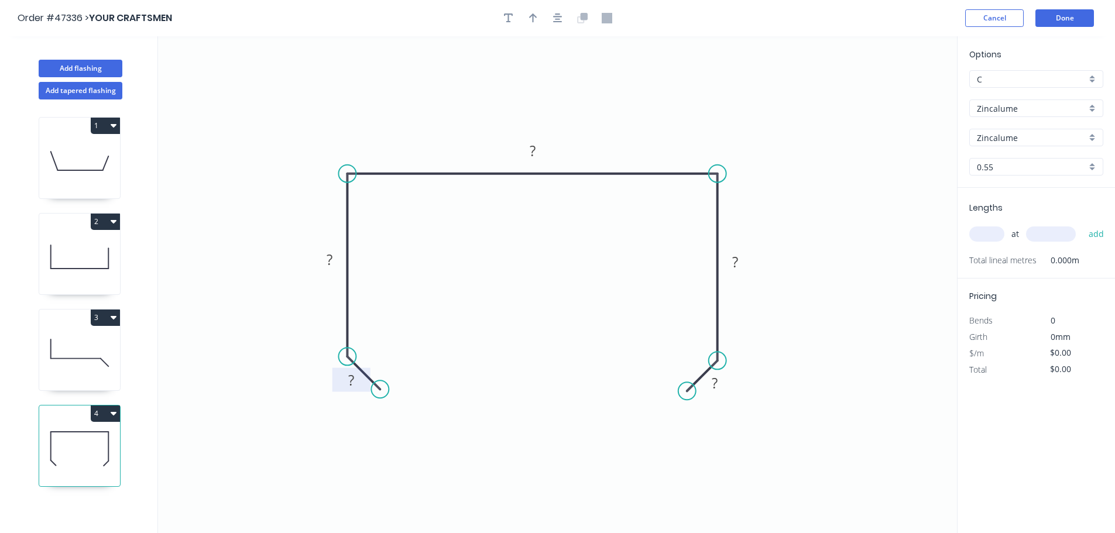
click at [355, 384] on rect at bounding box center [351, 381] width 23 height 16
click at [534, 18] on icon "button" at bounding box center [533, 18] width 8 height 11
type input "$15.00"
drag, startPoint x: 901, startPoint y: 95, endPoint x: 682, endPoint y: 149, distance: 225.5
click at [621, 147] on icon at bounding box center [625, 131] width 11 height 37
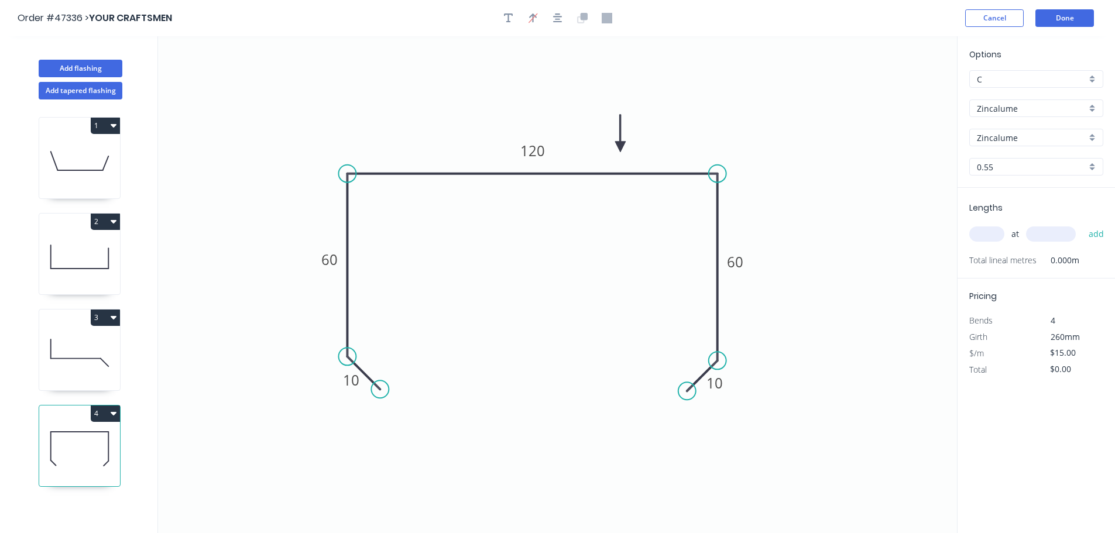
click at [983, 232] on input "text" at bounding box center [987, 234] width 35 height 15
type input "1"
type input "1000"
click at [1083, 224] on button "add" at bounding box center [1097, 234] width 28 height 20
type input "$15.00"
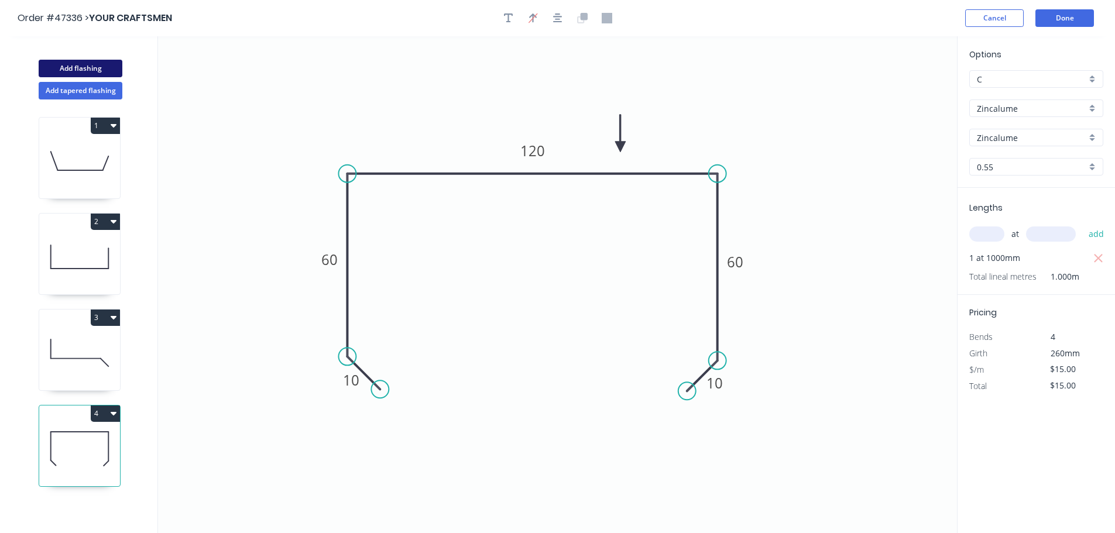
click at [70, 64] on button "Add flashing" at bounding box center [81, 69] width 84 height 18
type input "$0.00"
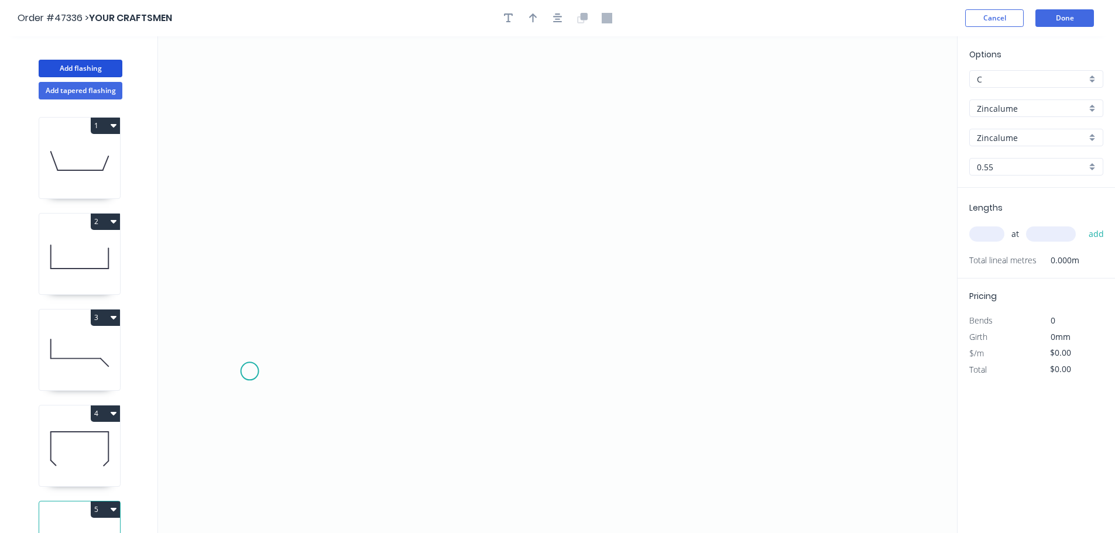
click at [246, 361] on icon "0" at bounding box center [557, 284] width 799 height 497
click at [272, 334] on icon "0" at bounding box center [557, 284] width 799 height 497
click at [405, 335] on icon "0 ?" at bounding box center [557, 284] width 799 height 497
click at [413, 222] on icon "0 ? ?" at bounding box center [557, 284] width 799 height 497
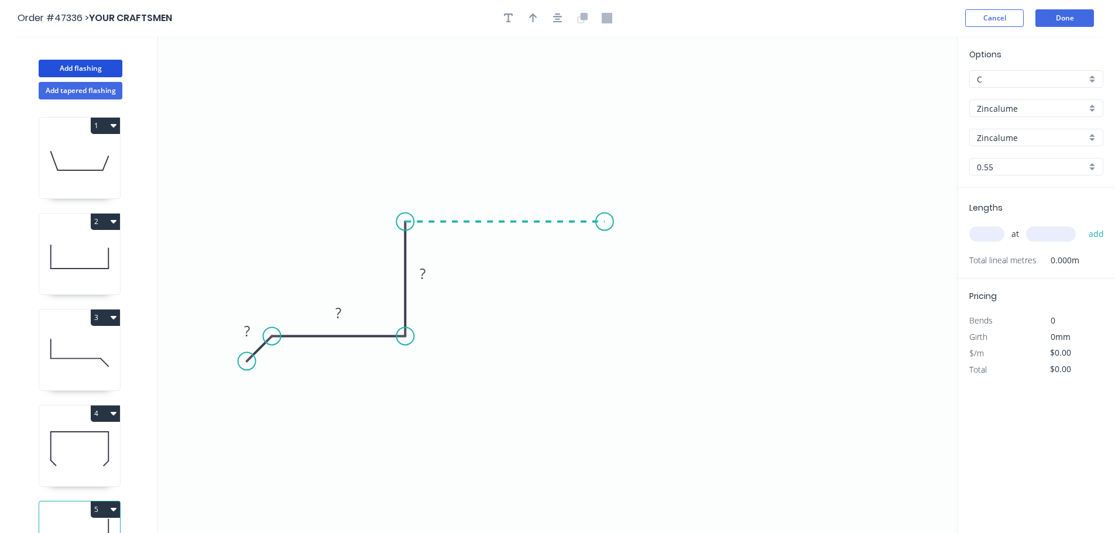
click at [605, 227] on icon "0 ? ? ?" at bounding box center [557, 284] width 799 height 497
click at [601, 340] on icon "0 ? ? ? ?" at bounding box center [557, 284] width 799 height 497
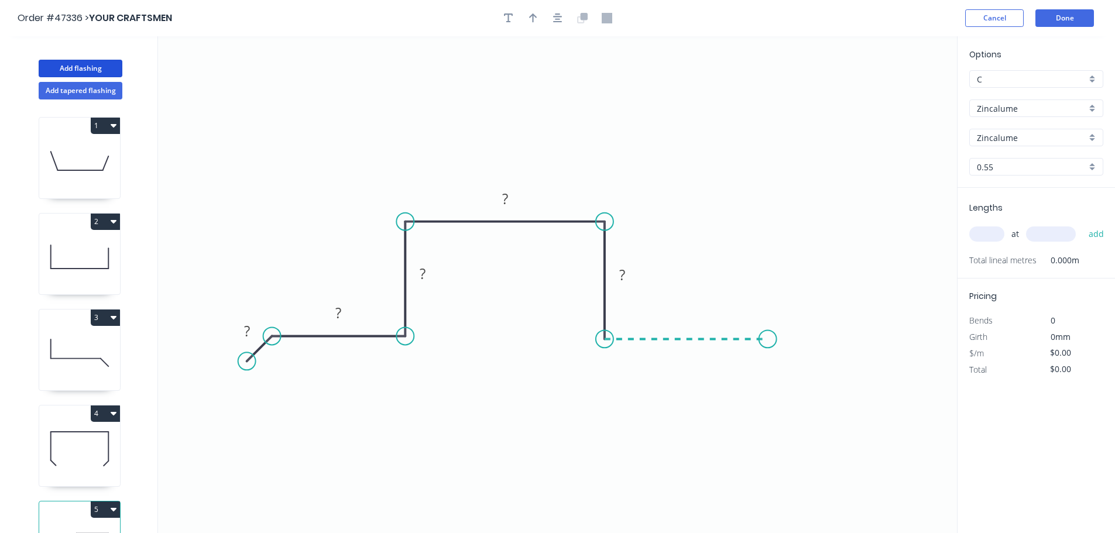
click at [768, 351] on icon "0 ? ? ? ? ?" at bounding box center [557, 284] width 799 height 497
click at [807, 371] on icon "0 ? ? ? ? ? ?" at bounding box center [557, 284] width 799 height 497
click at [804, 372] on circle at bounding box center [805, 376] width 18 height 18
drag, startPoint x: 246, startPoint y: 360, endPoint x: 241, endPoint y: 368, distance: 9.7
click at [241, 368] on circle at bounding box center [241, 367] width 18 height 18
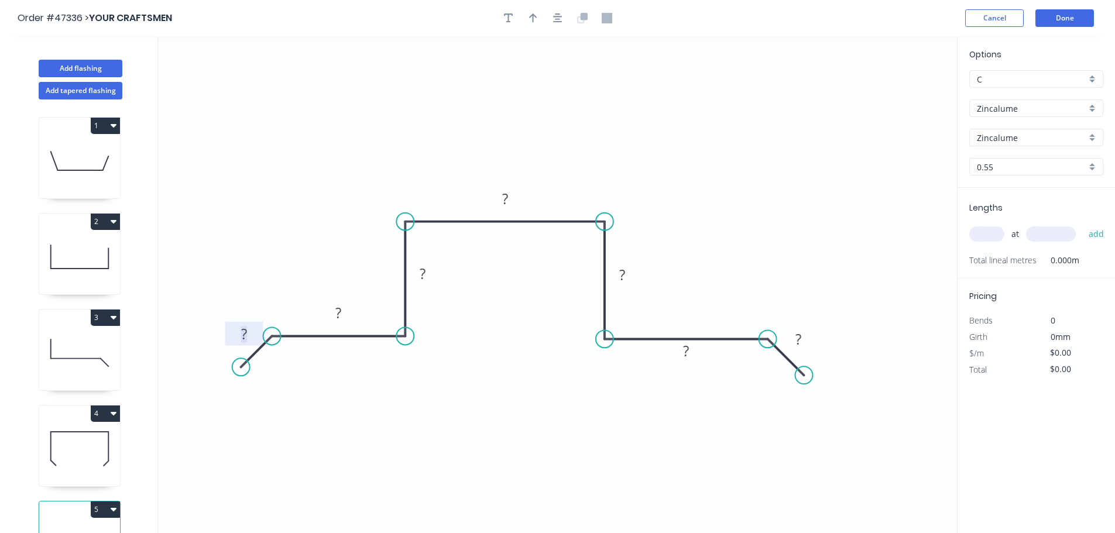
click at [239, 336] on rect at bounding box center [243, 335] width 23 height 16
click at [245, 332] on tspan "?" at bounding box center [244, 333] width 6 height 19
click at [533, 19] on icon "button" at bounding box center [533, 17] width 8 height 9
type input "$35.40"
drag, startPoint x: 898, startPoint y: 92, endPoint x: 677, endPoint y: 289, distance: 296.1
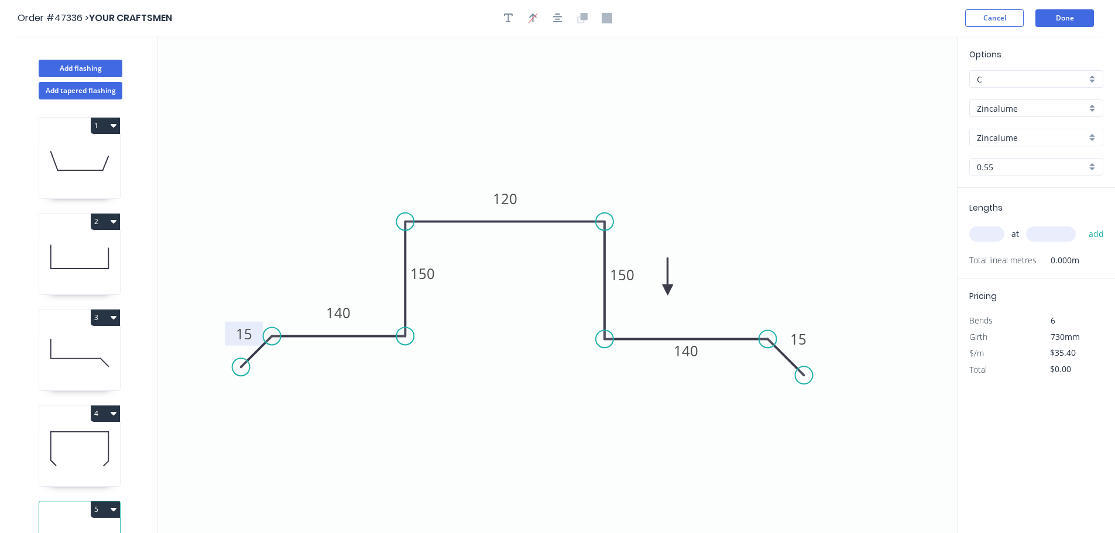
click at [670, 290] on icon at bounding box center [668, 276] width 11 height 37
click at [986, 233] on input "text" at bounding box center [987, 234] width 35 height 15
type input "1"
type input "1500"
click at [1083, 224] on button "add" at bounding box center [1097, 234] width 28 height 20
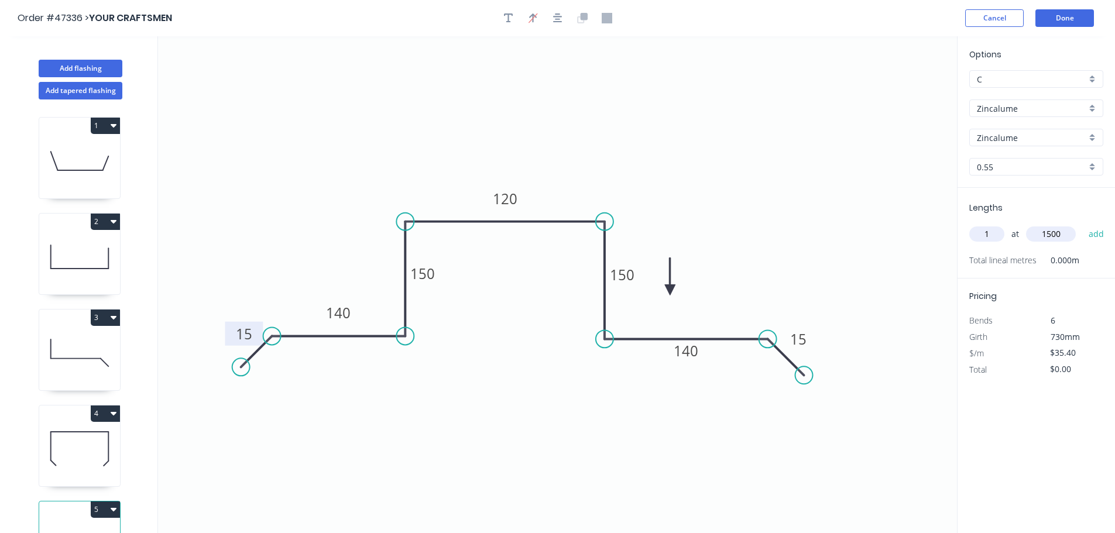
type input "$53.10"
click at [94, 66] on button "Add flashing" at bounding box center [81, 69] width 84 height 18
type input "$0.00"
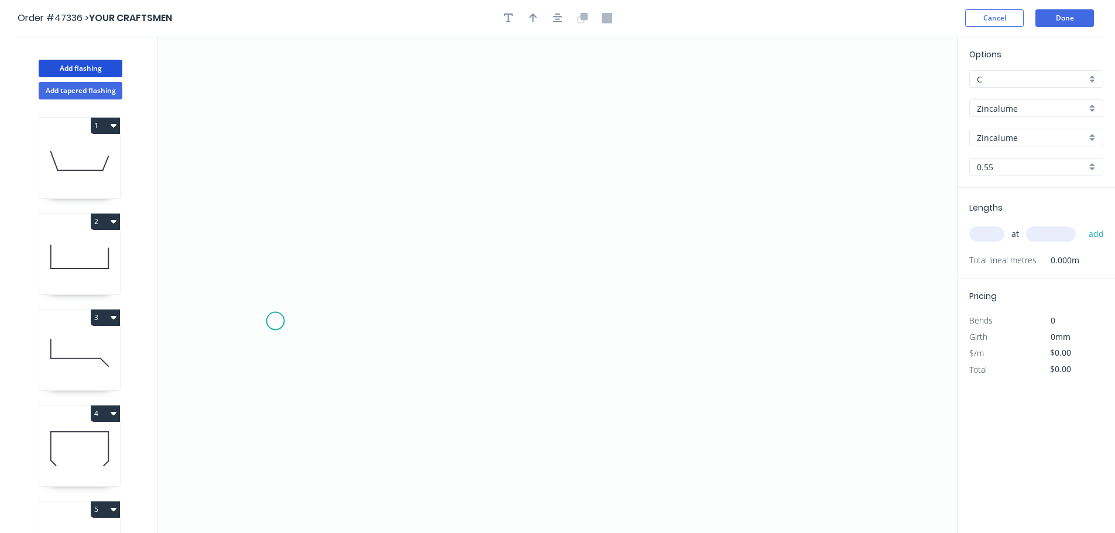
click at [275, 321] on icon "0" at bounding box center [557, 284] width 799 height 497
click at [297, 281] on icon "0" at bounding box center [557, 284] width 799 height 497
click at [523, 233] on icon at bounding box center [410, 257] width 226 height 48
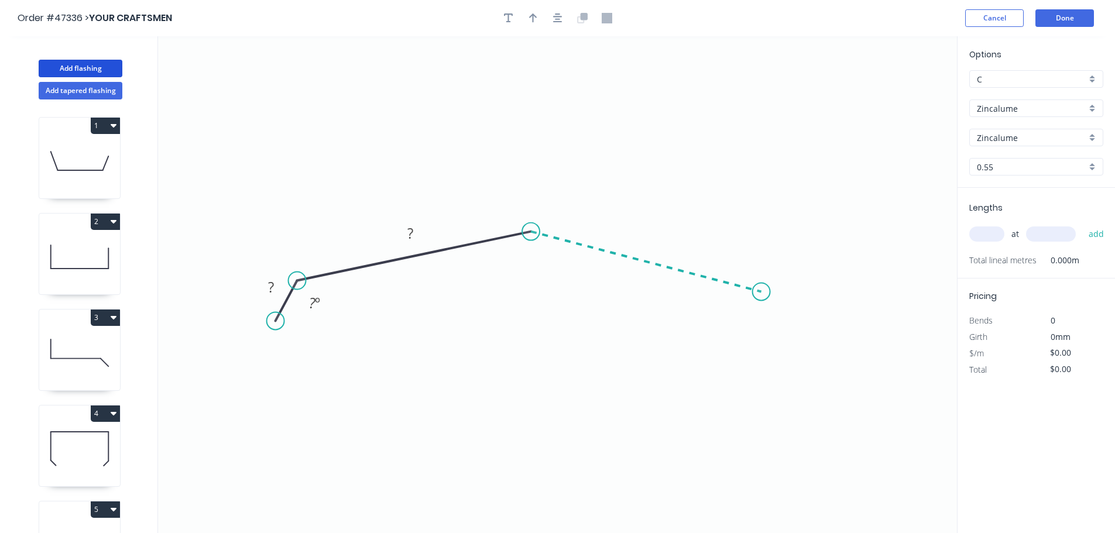
click at [762, 292] on icon "0 ? ? ? º" at bounding box center [557, 284] width 799 height 497
click at [794, 326] on icon "0 ? ? ? ? º ? º" at bounding box center [557, 284] width 799 height 497
drag, startPoint x: 275, startPoint y: 322, endPoint x: 265, endPoint y: 323, distance: 9.4
click at [265, 323] on circle at bounding box center [266, 323] width 18 height 18
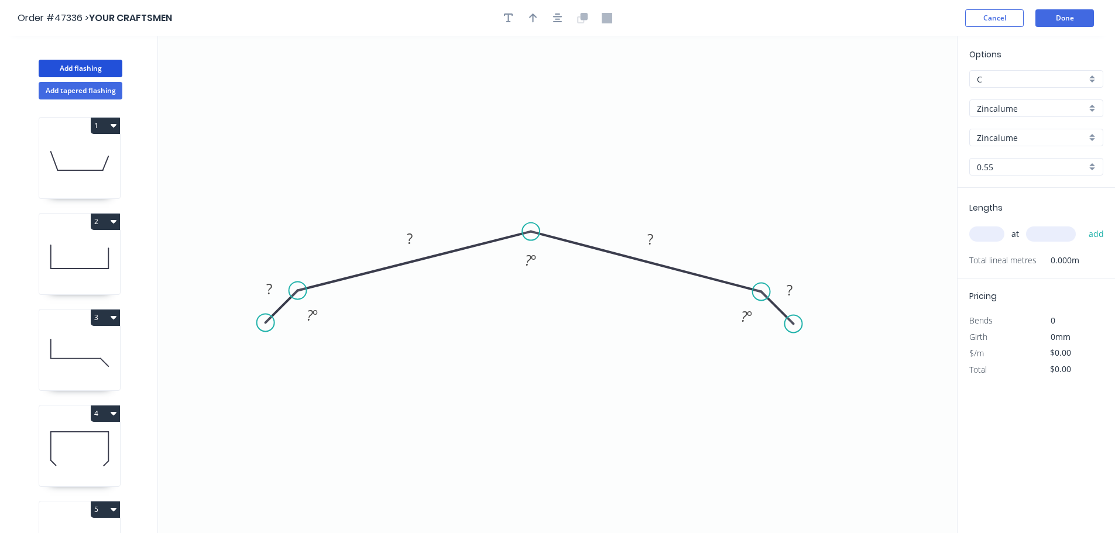
click at [297, 289] on circle at bounding box center [298, 291] width 18 height 18
drag, startPoint x: 321, startPoint y: 323, endPoint x: 404, endPoint y: 337, distance: 83.6
click at [321, 324] on div "Hide angle" at bounding box center [354, 331] width 118 height 24
click at [774, 336] on div "Hide angle" at bounding box center [823, 339] width 118 height 24
click at [268, 286] on tspan "?" at bounding box center [269, 288] width 6 height 19
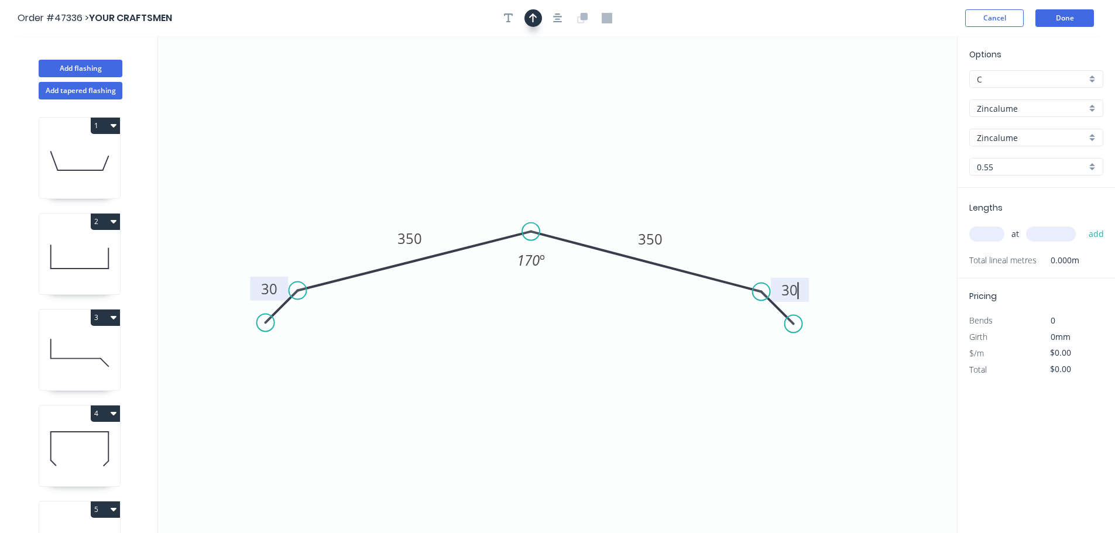
click at [527, 20] on button "button" at bounding box center [534, 18] width 18 height 18
type input "$32.58"
drag, startPoint x: 901, startPoint y: 94, endPoint x: 529, endPoint y: 192, distance: 383.9
click at [529, 192] on icon at bounding box center [530, 177] width 11 height 37
click at [990, 230] on input "text" at bounding box center [987, 234] width 35 height 15
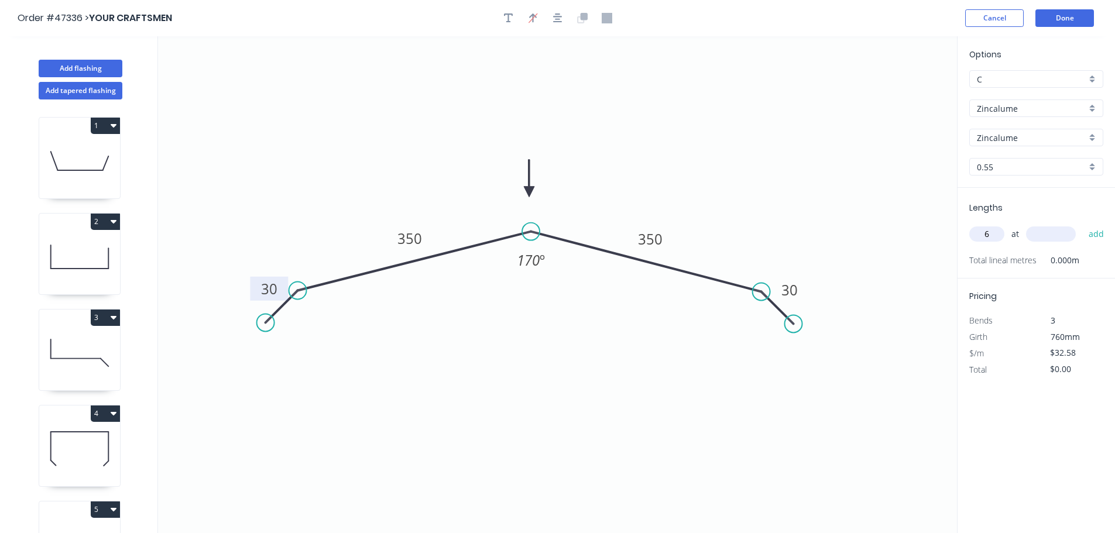
type input "6"
type input "4000"
click at [1083, 224] on button "add" at bounding box center [1097, 234] width 28 height 20
type input "$781.92"
click at [102, 414] on button "4" at bounding box center [105, 414] width 29 height 16
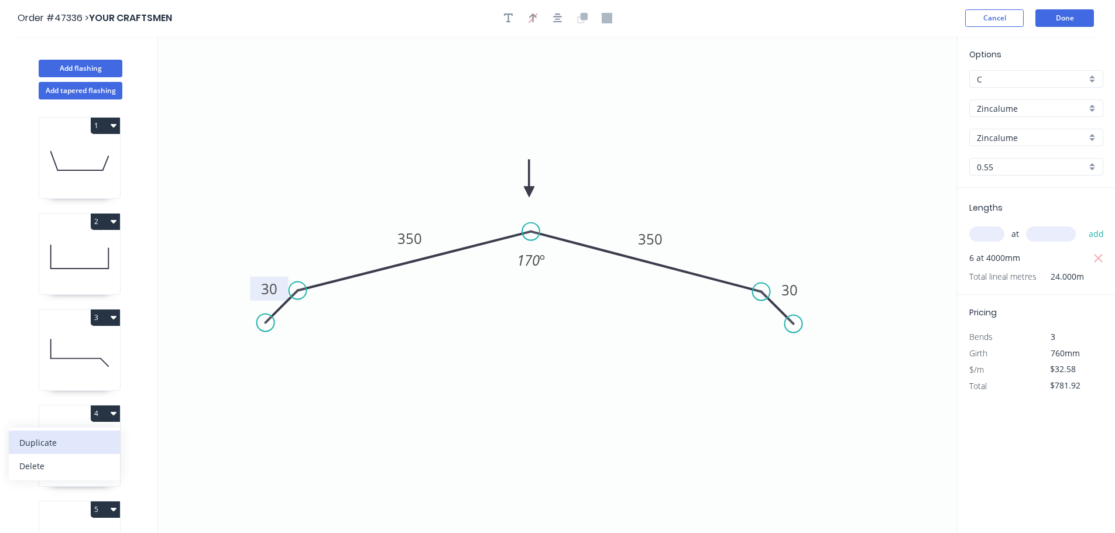
click at [73, 437] on div "Duplicate" at bounding box center [64, 442] width 90 height 17
type input "$15.00"
type input "$0.00"
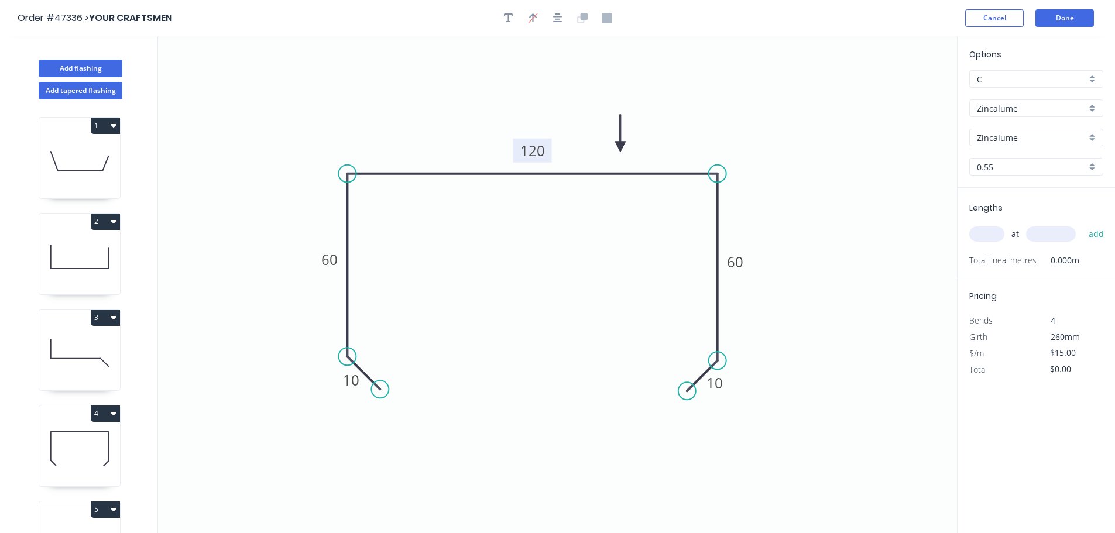
click at [531, 154] on tspan "120" at bounding box center [533, 150] width 25 height 19
click at [991, 234] on input "text" at bounding box center [987, 234] width 35 height 15
type input "$13.32"
type input "2"
type input "1000"
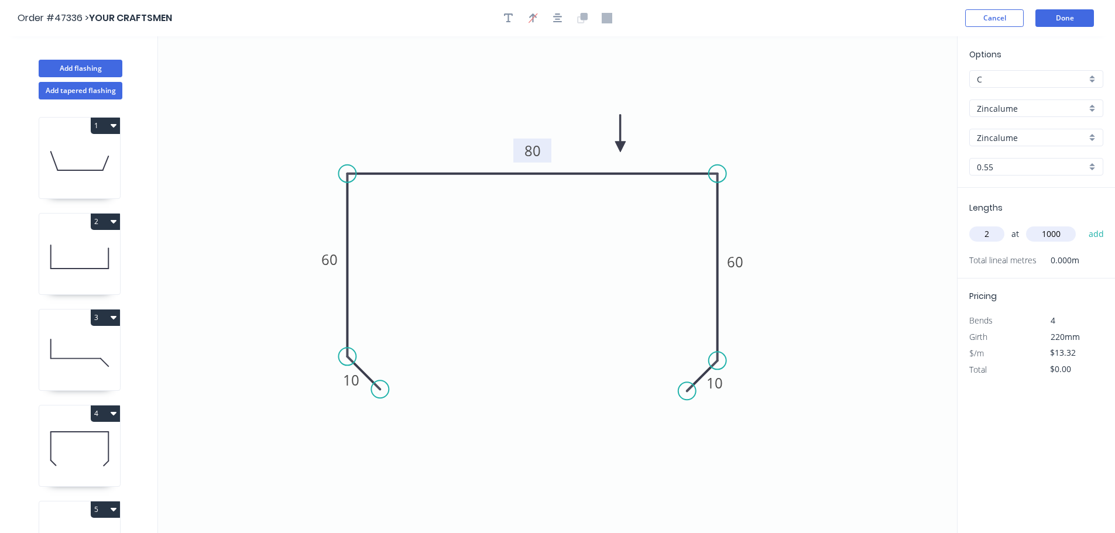
click at [1083, 224] on button "add" at bounding box center [1097, 234] width 28 height 20
type input "$26.64"
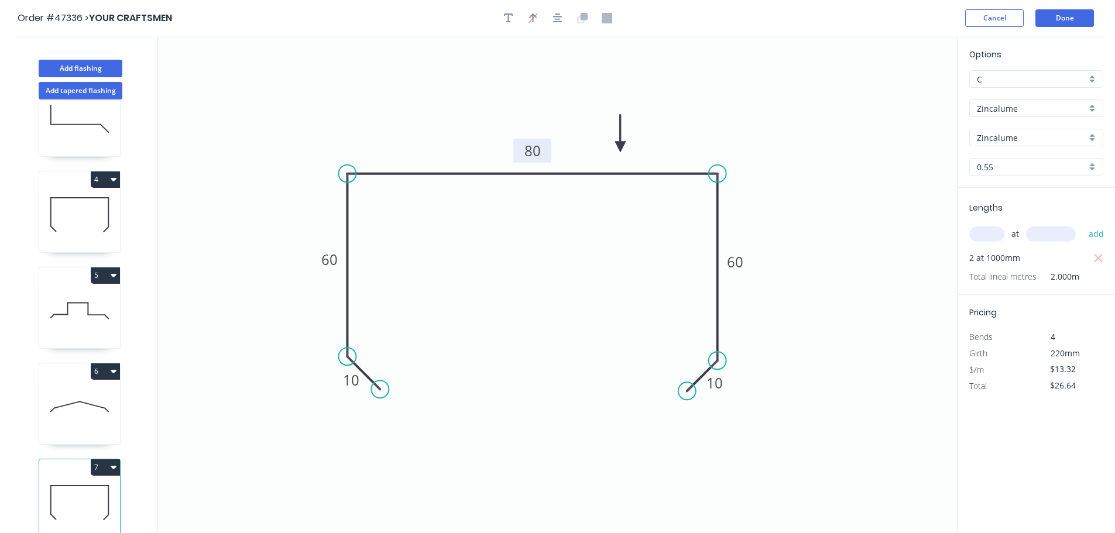
scroll to position [243, 0]
click at [104, 268] on button "5" at bounding box center [105, 276] width 29 height 16
click at [87, 296] on div "Duplicate" at bounding box center [64, 304] width 90 height 17
type input "$35.40"
type input "$0.00"
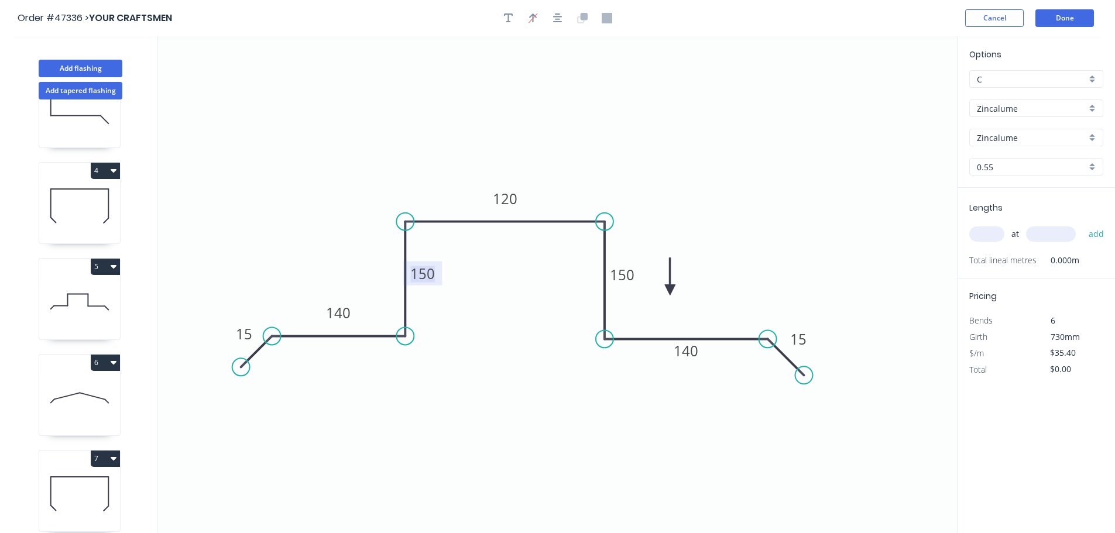
click at [427, 268] on tspan "150" at bounding box center [422, 273] width 25 height 19
click at [984, 234] on input "text" at bounding box center [987, 234] width 35 height 15
type input "$33.59"
type input "1"
type input "1500"
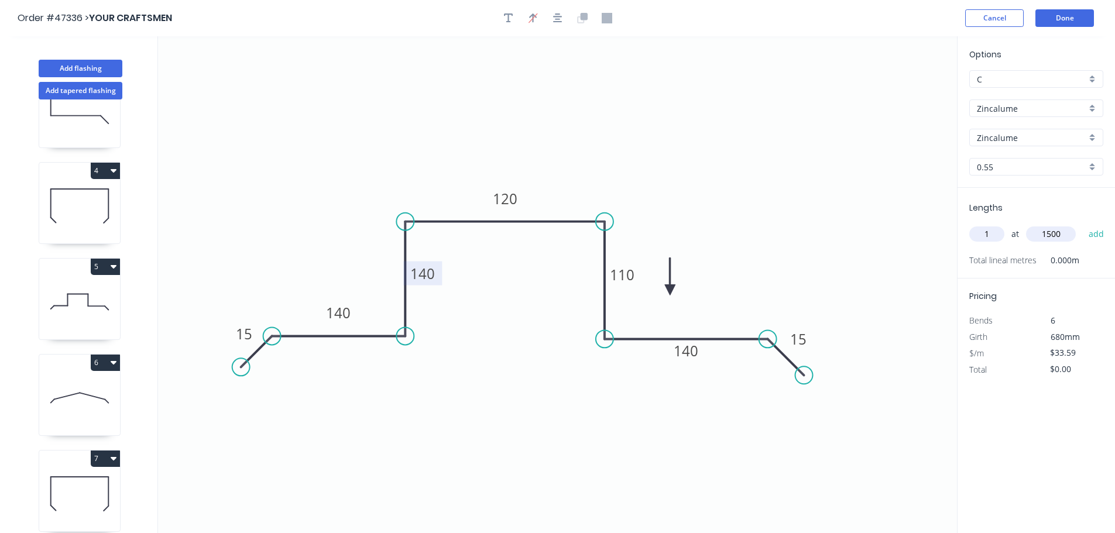
click at [1083, 224] on button "add" at bounding box center [1097, 234] width 28 height 20
type input "$50.39"
click at [1071, 20] on button "Done" at bounding box center [1065, 18] width 59 height 18
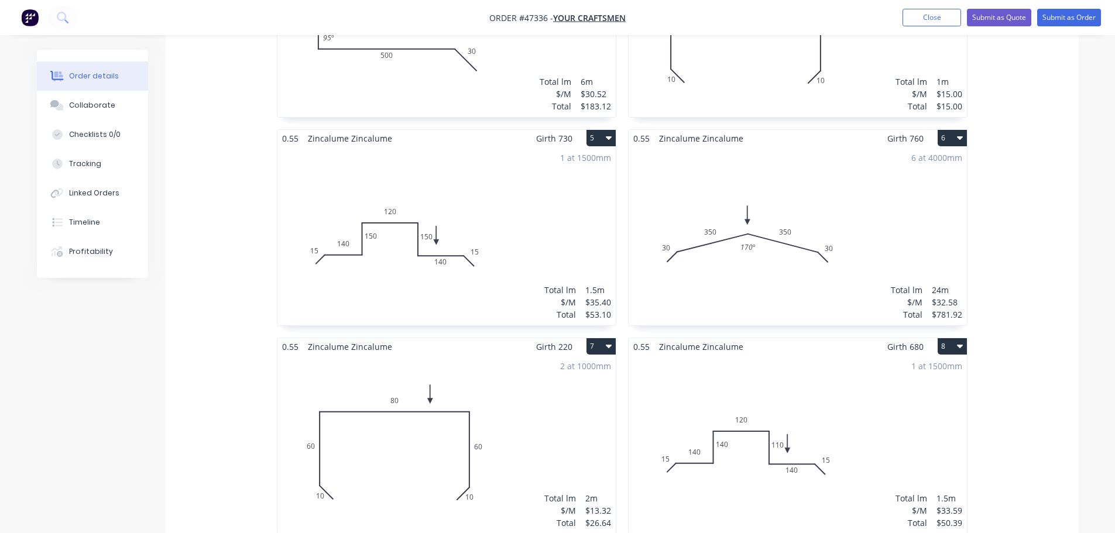
scroll to position [820, 0]
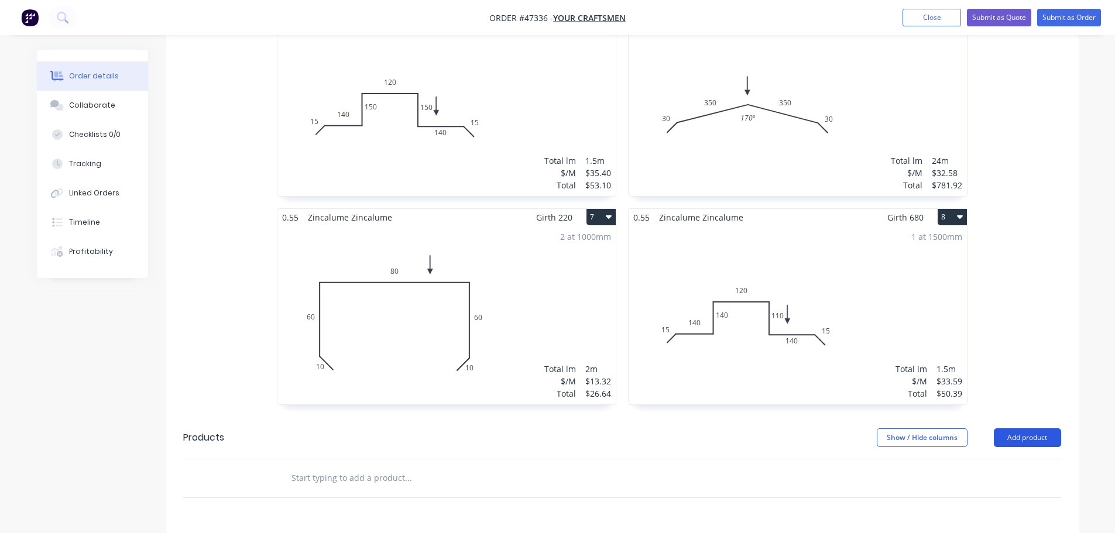
click at [1014, 429] on button "Add product" at bounding box center [1027, 438] width 67 height 19
click at [1005, 459] on div "Product catalogue" at bounding box center [1006, 467] width 90 height 17
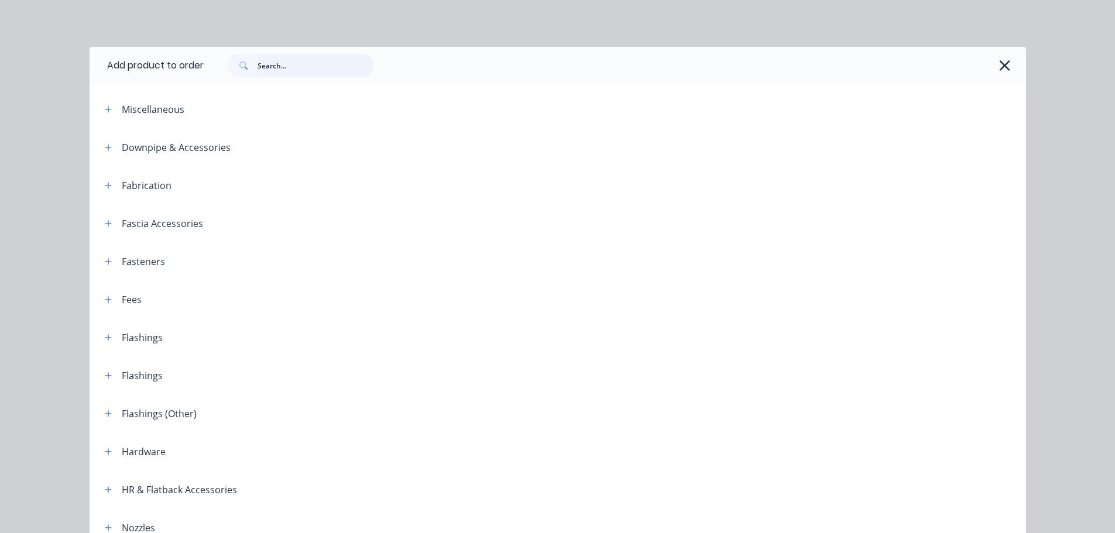
click at [309, 64] on input "text" at bounding box center [316, 65] width 116 height 23
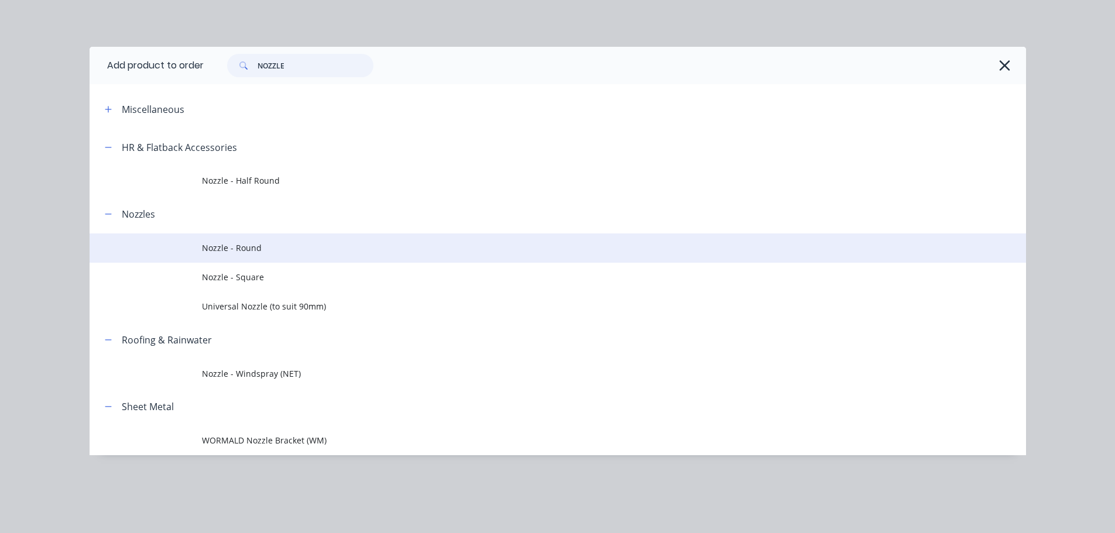
type input "NOZZLE"
click at [235, 254] on span "Nozzle - Round" at bounding box center [531, 248] width 659 height 12
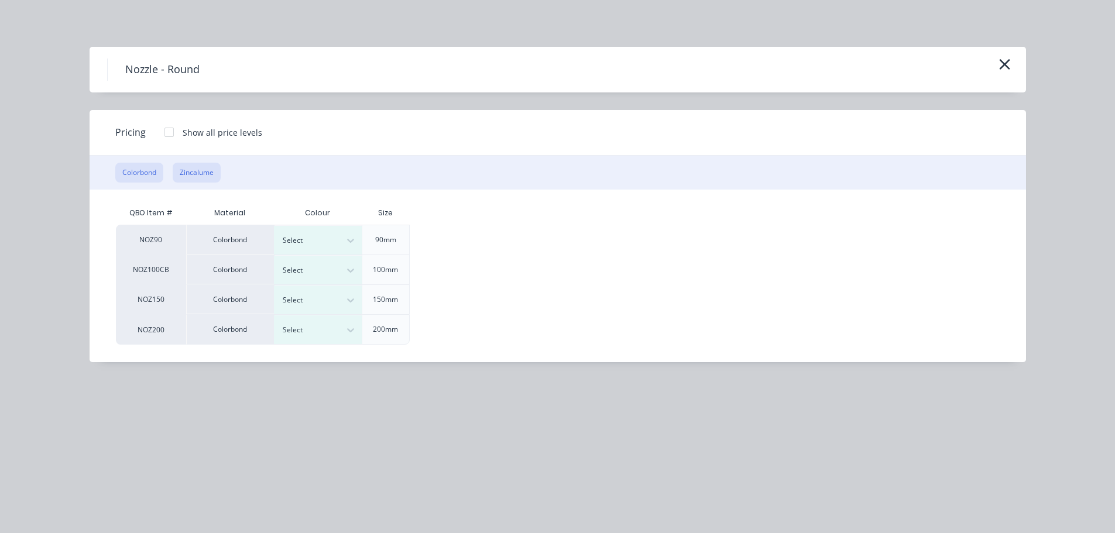
click at [194, 172] on button "Zincalume" at bounding box center [197, 173] width 48 height 20
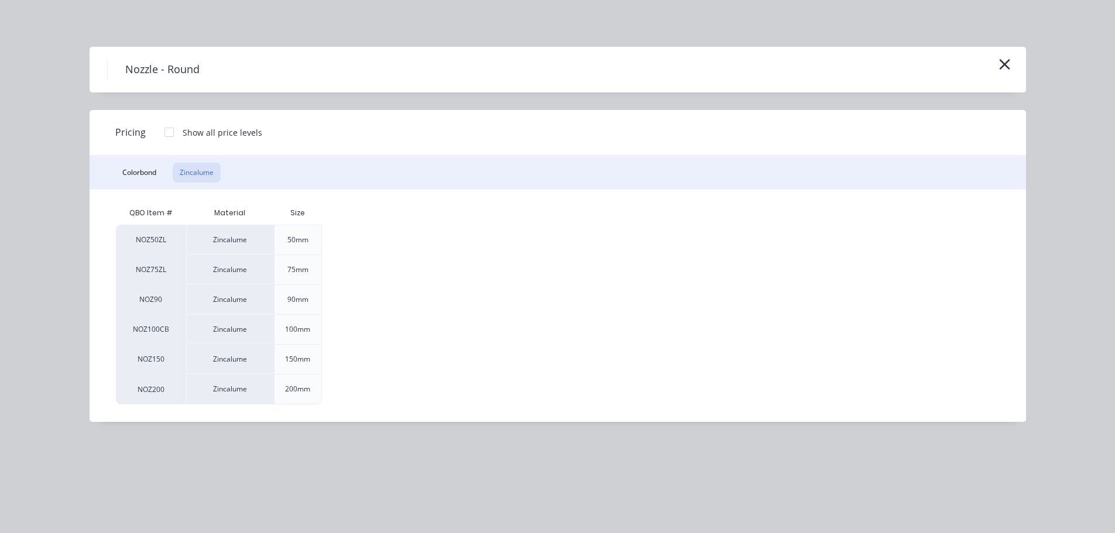
click at [168, 133] on div at bounding box center [169, 132] width 23 height 23
click at [348, 355] on div "$20.00" at bounding box center [362, 359] width 78 height 29
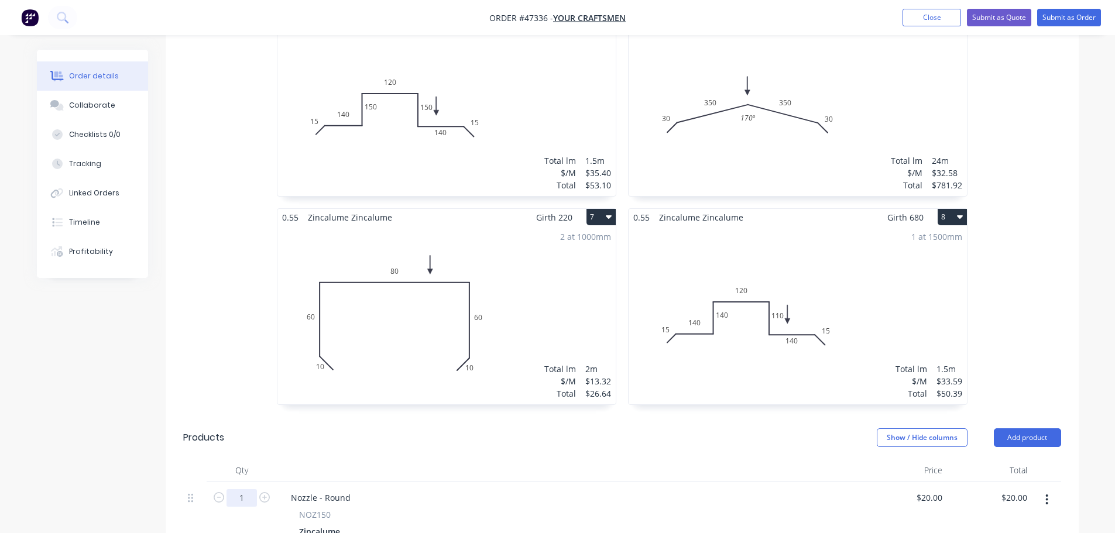
click at [244, 489] on input "1" at bounding box center [242, 498] width 30 height 18
type input "4"
type input "$80.00"
click at [352, 489] on div "Nozzle - Round" at bounding box center [321, 497] width 78 height 17
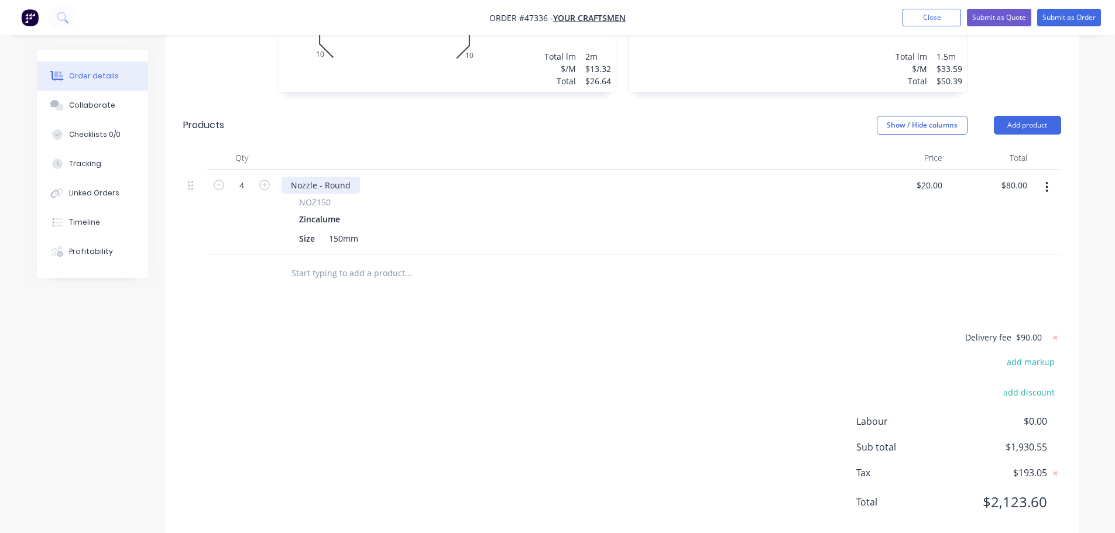
scroll to position [1142, 0]
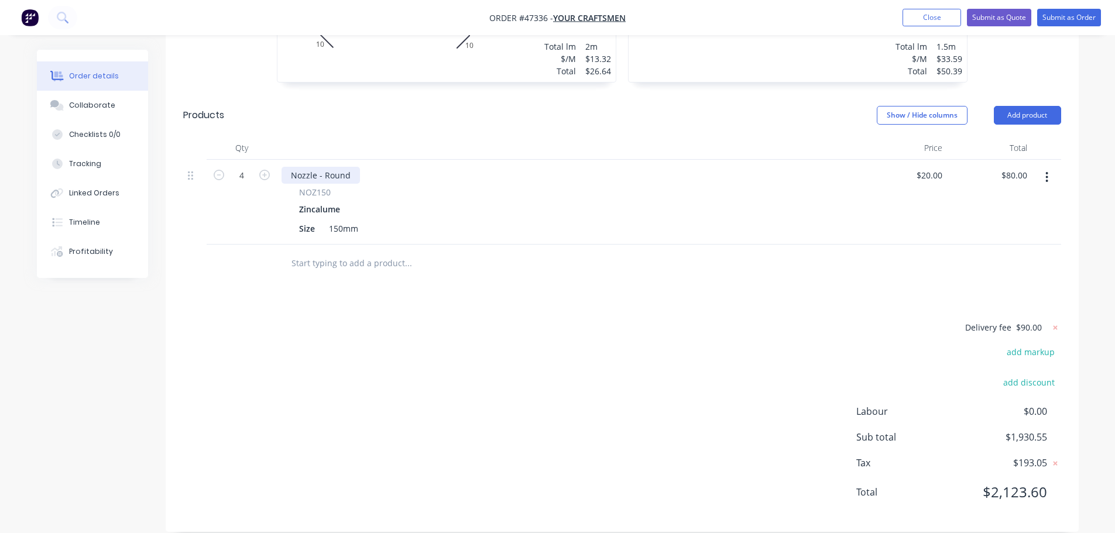
click at [348, 167] on div "Nozzle - Round" at bounding box center [321, 175] width 78 height 17
click at [1059, 15] on button "Submit as Order" at bounding box center [1070, 18] width 64 height 18
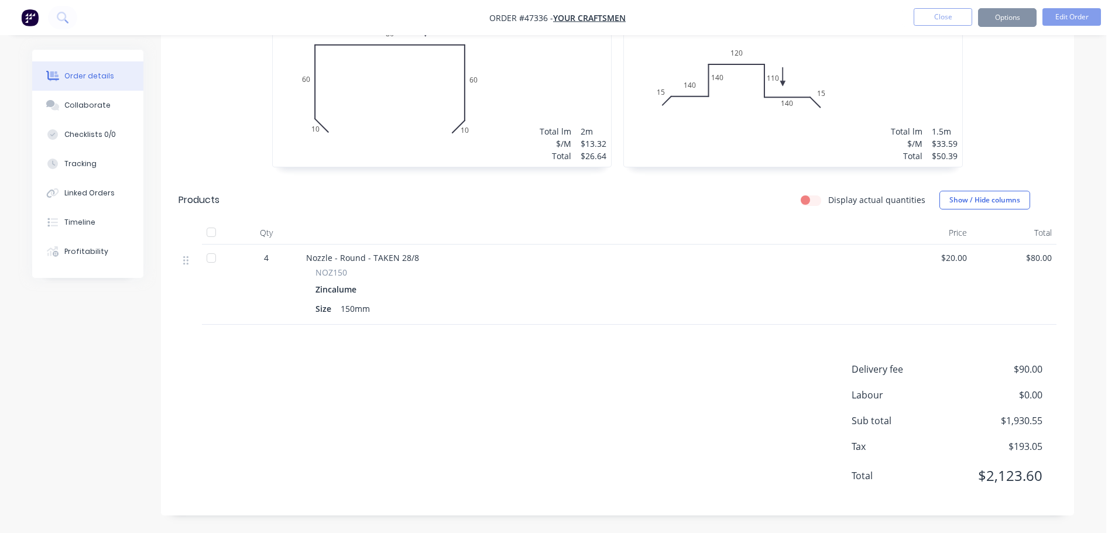
scroll to position [0, 0]
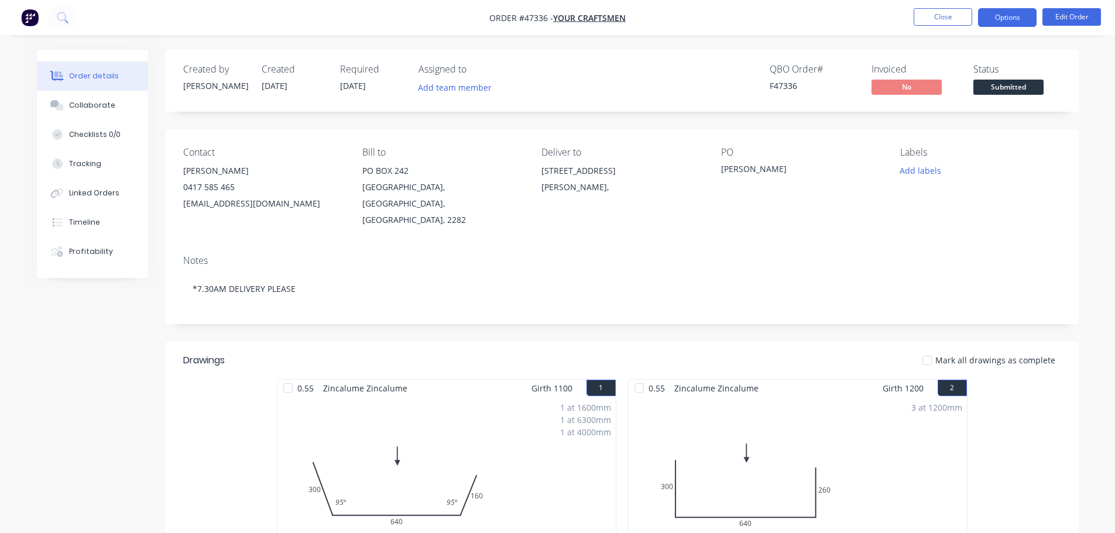
click at [1009, 20] on button "Options" at bounding box center [1007, 17] width 59 height 19
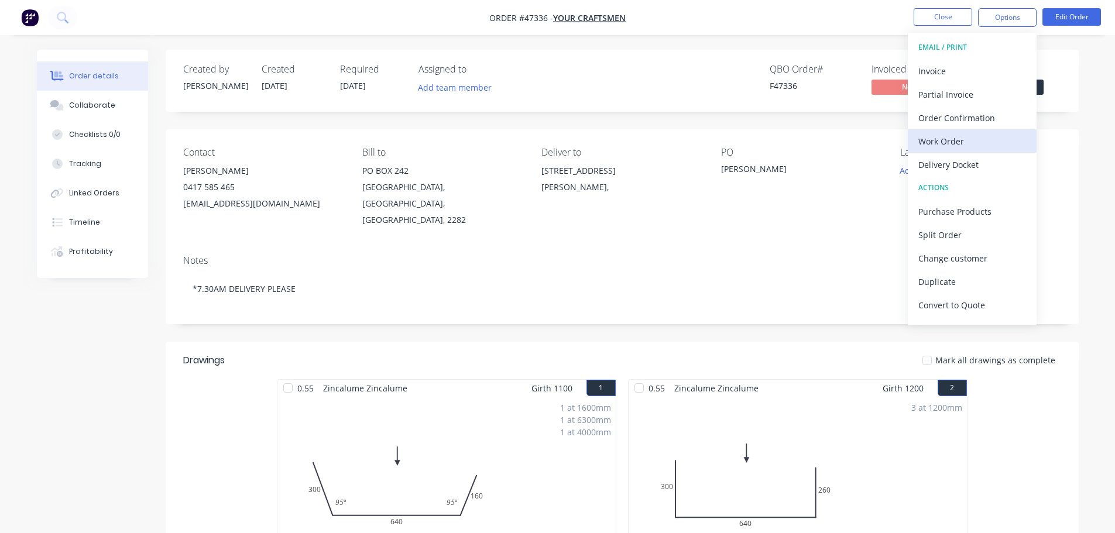
click at [972, 141] on div "Work Order" at bounding box center [973, 141] width 108 height 17
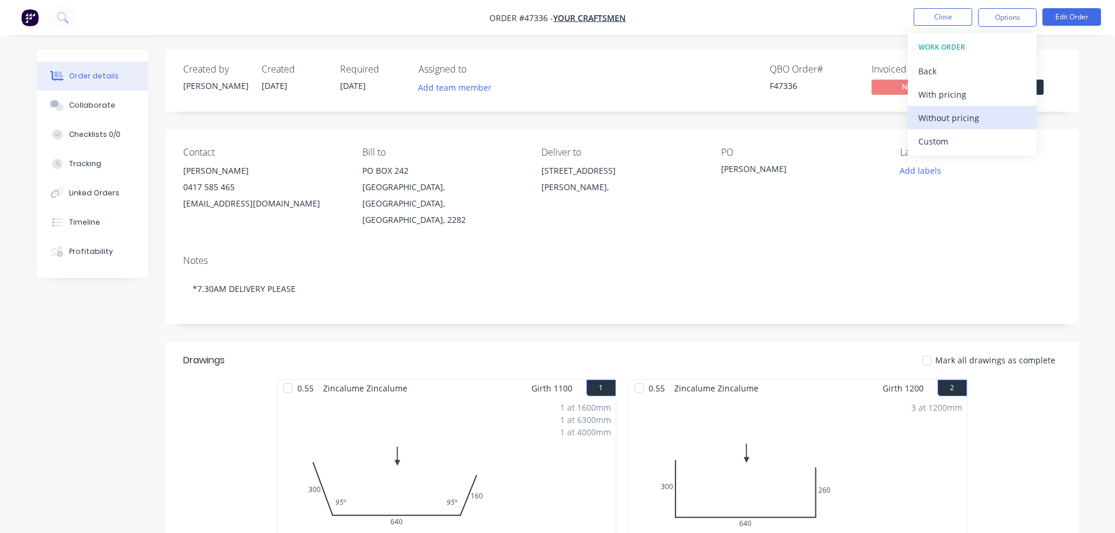
click at [976, 115] on div "Without pricing" at bounding box center [973, 117] width 108 height 17
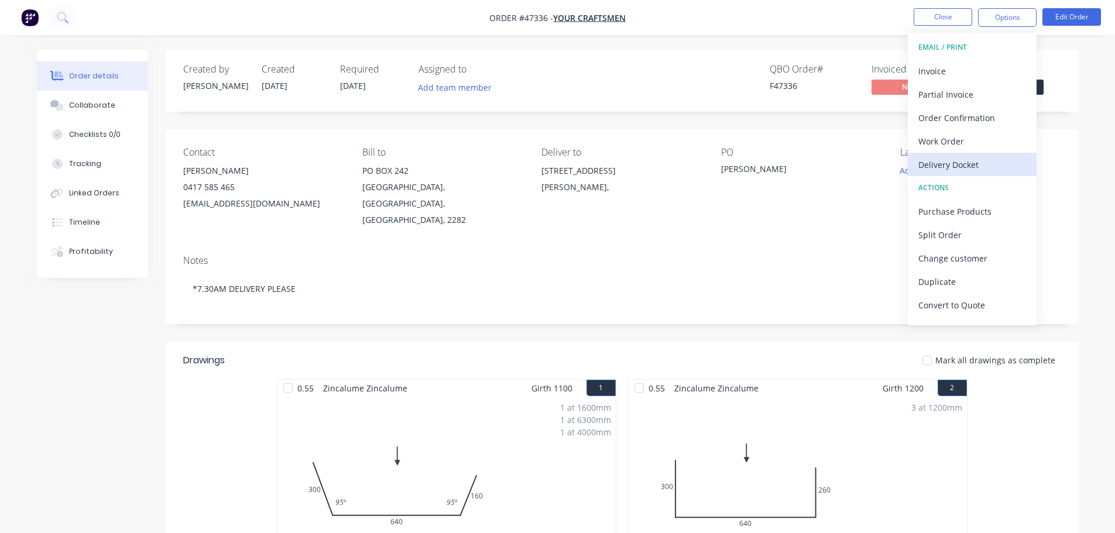
click at [985, 153] on button "Delivery Docket" at bounding box center [972, 164] width 129 height 23
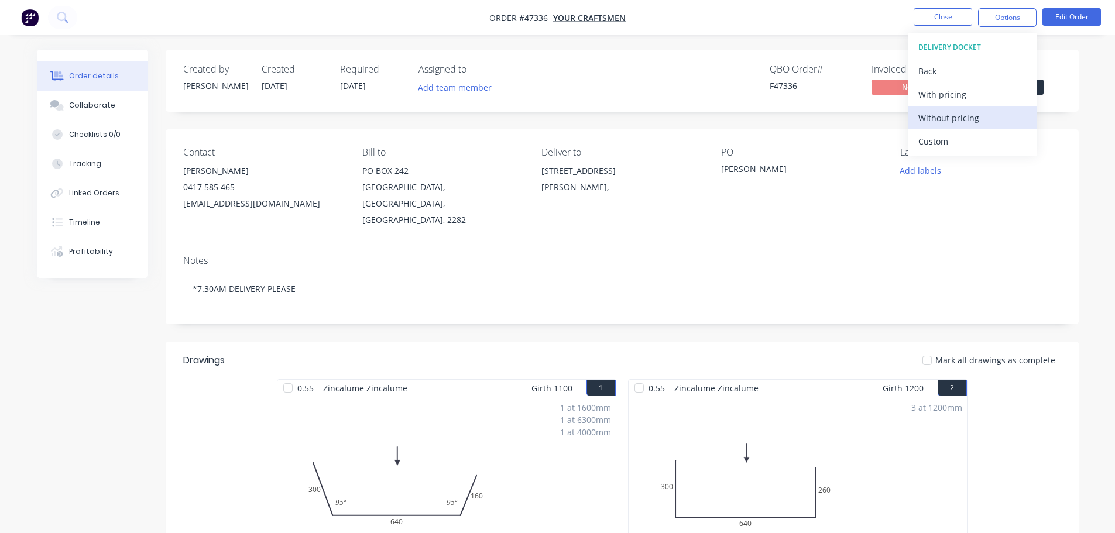
click at [971, 121] on div "Without pricing" at bounding box center [973, 117] width 108 height 17
click at [1042, 91] on span "Submitted" at bounding box center [1009, 87] width 70 height 15
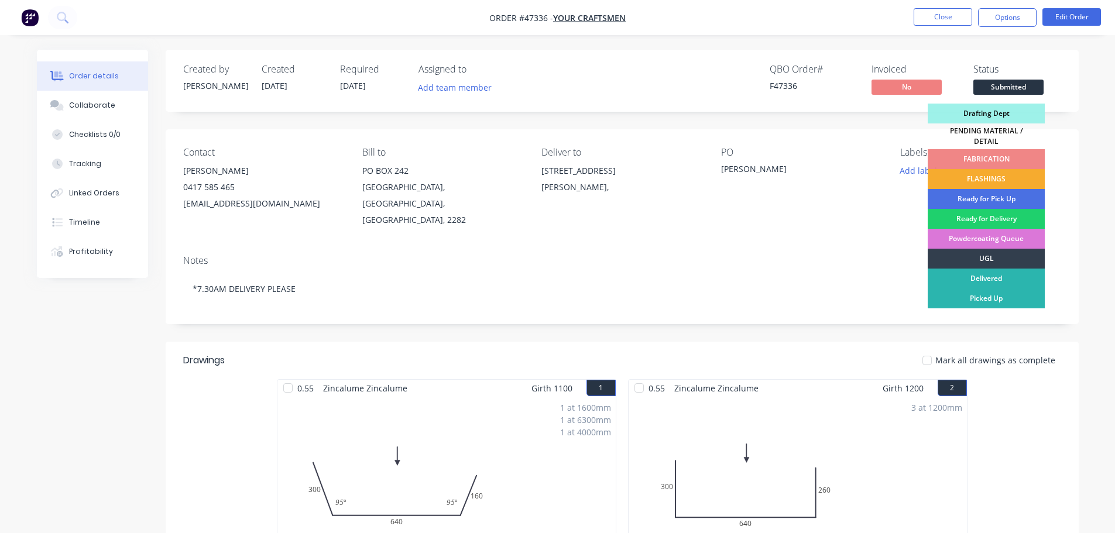
click at [1016, 170] on div "FLASHINGS" at bounding box center [986, 179] width 117 height 20
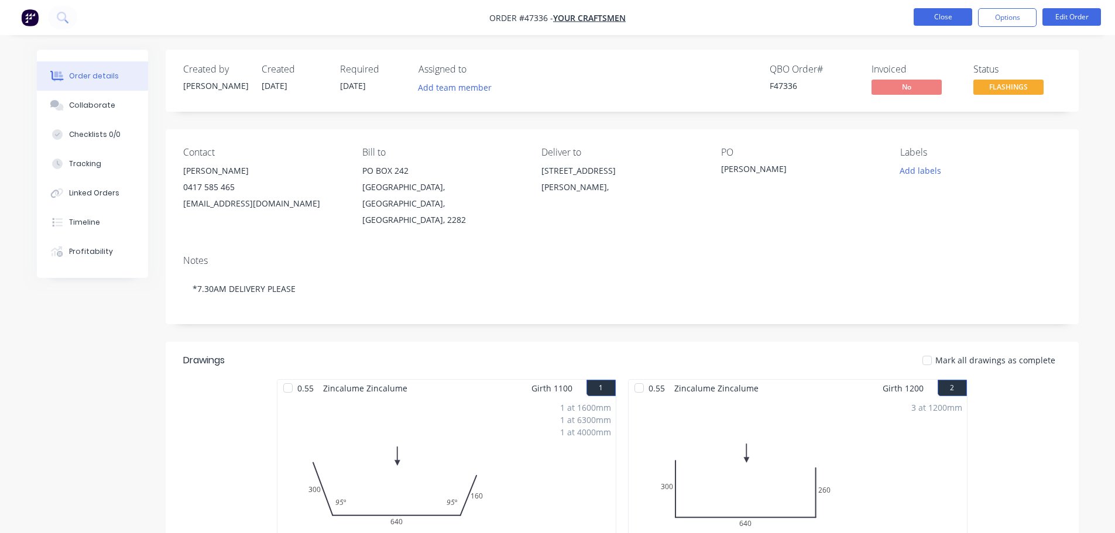
click at [934, 18] on button "Close" at bounding box center [943, 17] width 59 height 18
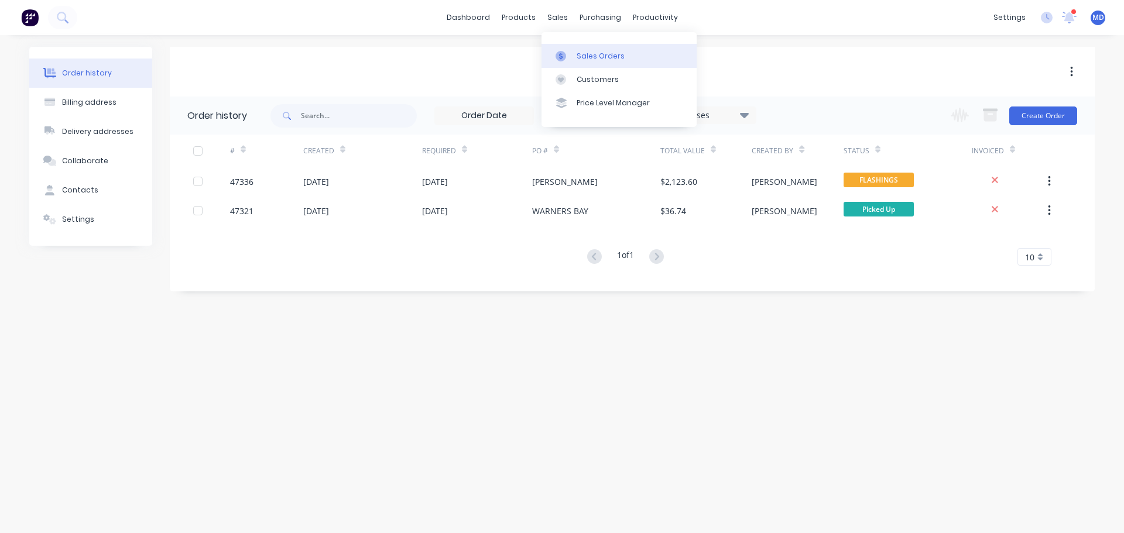
click at [580, 49] on link "Sales Orders" at bounding box center [619, 55] width 155 height 23
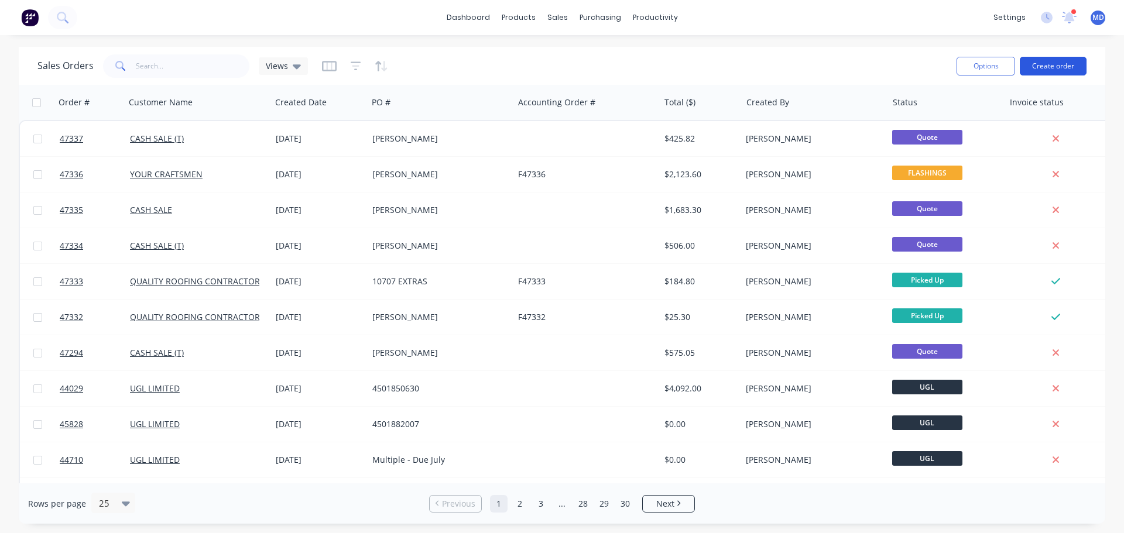
click at [1072, 61] on button "Create order" at bounding box center [1053, 66] width 67 height 19
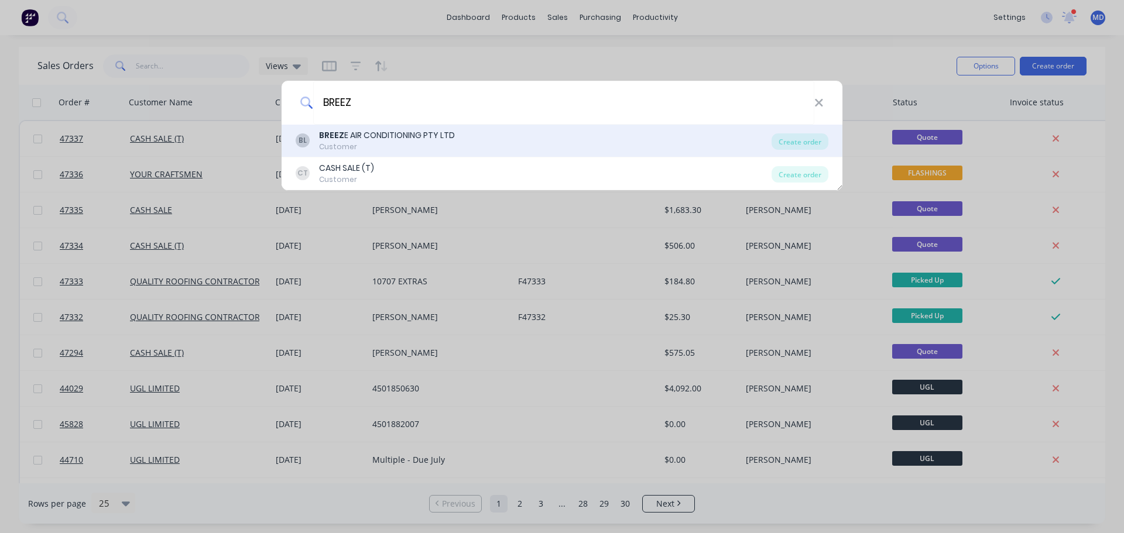
type input "BREEZ"
click at [373, 145] on div "Customer" at bounding box center [387, 147] width 136 height 11
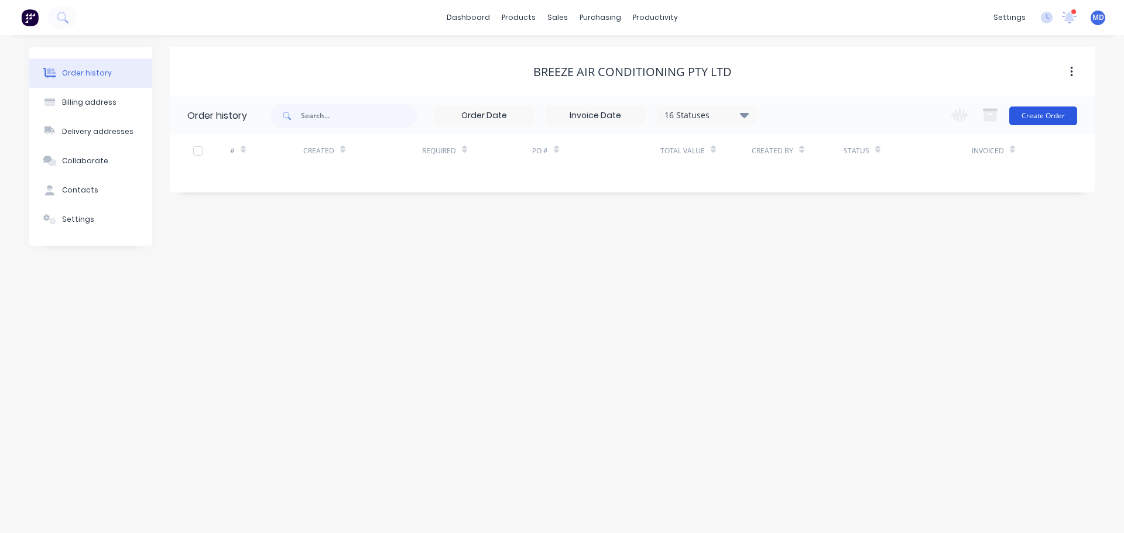
click at [1033, 113] on button "Create Order" at bounding box center [1043, 116] width 68 height 19
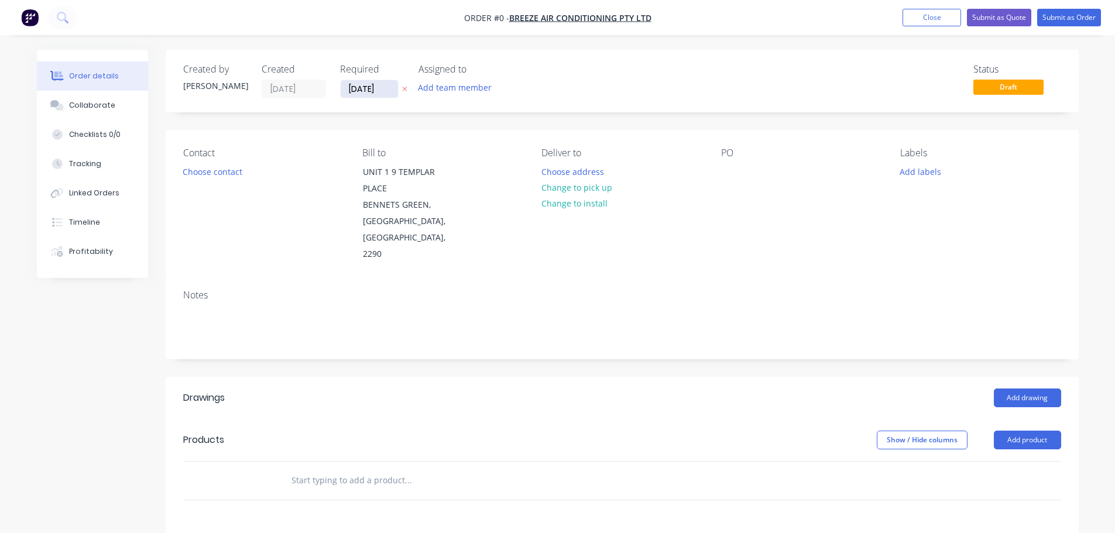
click at [349, 92] on input "[DATE]" at bounding box center [369, 89] width 57 height 18
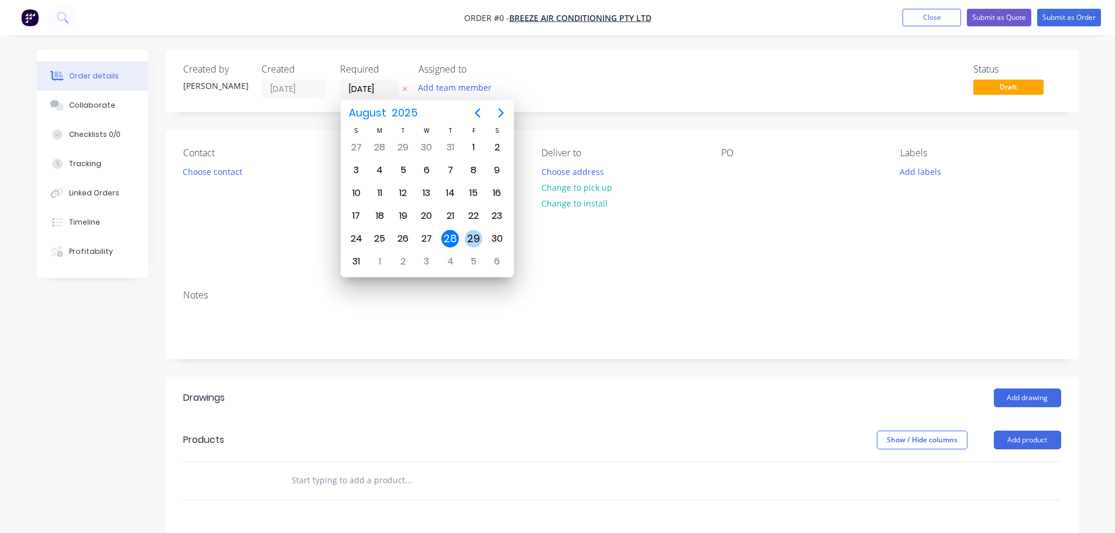
click at [465, 237] on div "29" at bounding box center [474, 239] width 18 height 18
type input "[DATE]"
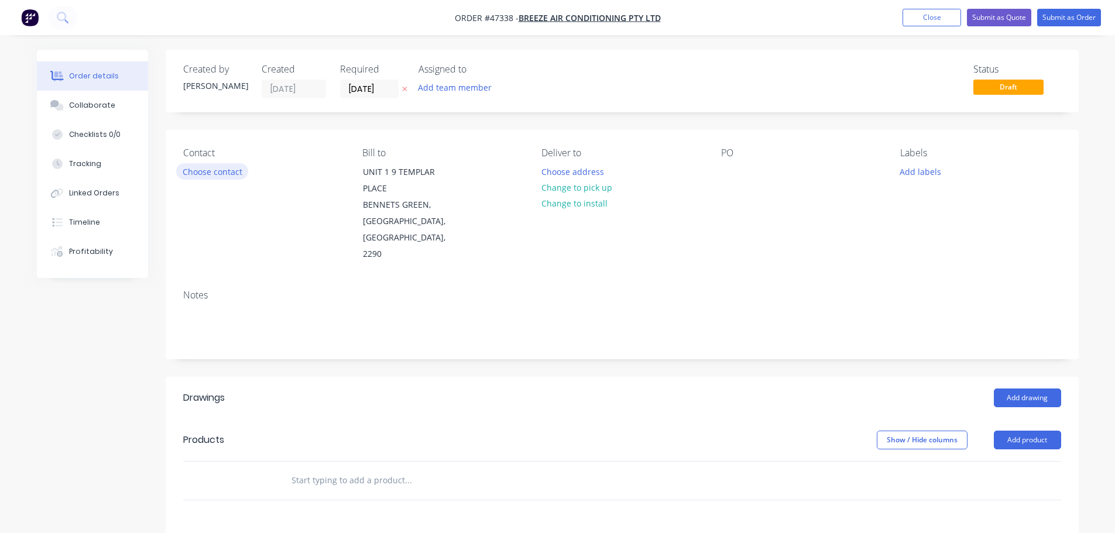
click at [191, 175] on button "Choose contact" at bounding box center [212, 171] width 72 height 16
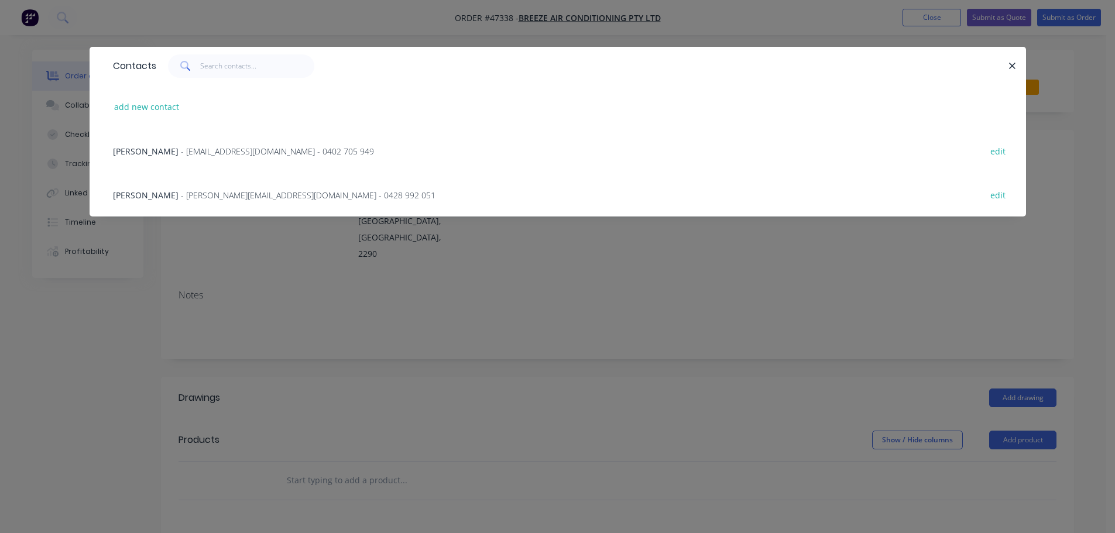
click at [197, 144] on div "[PERSON_NAME] - [EMAIL_ADDRESS][DOMAIN_NAME] - 0402 705 949 edit" at bounding box center [558, 151] width 902 height 44
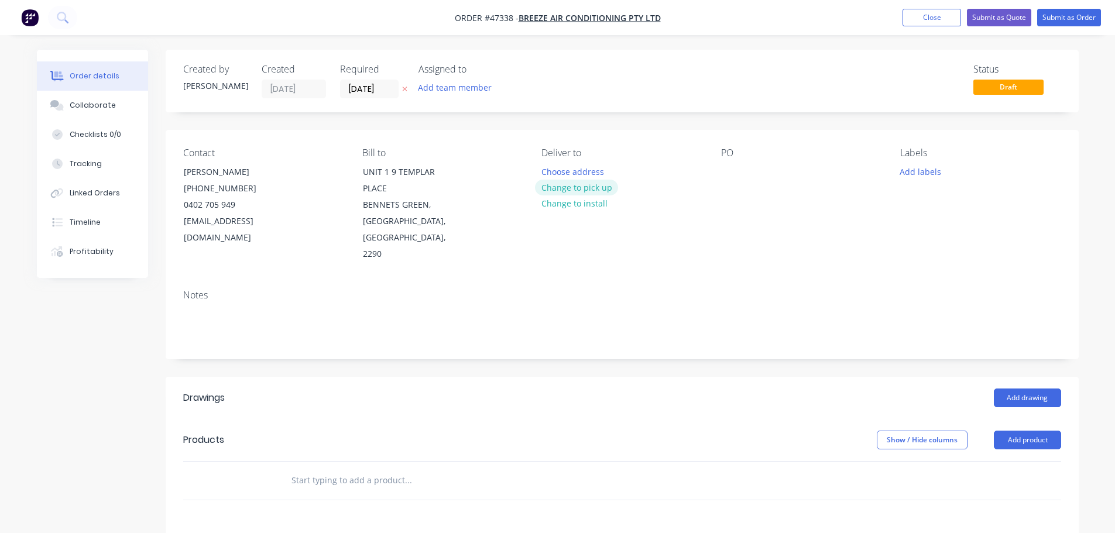
click at [587, 186] on button "Change to pick up" at bounding box center [576, 188] width 83 height 16
click at [734, 172] on div at bounding box center [730, 171] width 19 height 17
click at [1023, 389] on button "Add drawing" at bounding box center [1027, 398] width 67 height 19
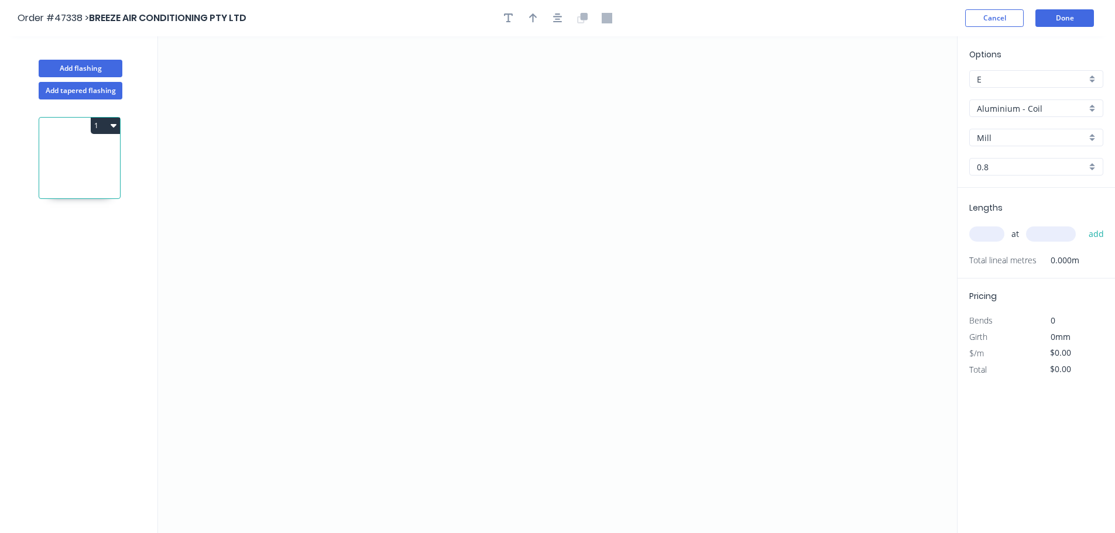
click at [1004, 104] on input "Aluminium - Coil" at bounding box center [1031, 108] width 109 height 12
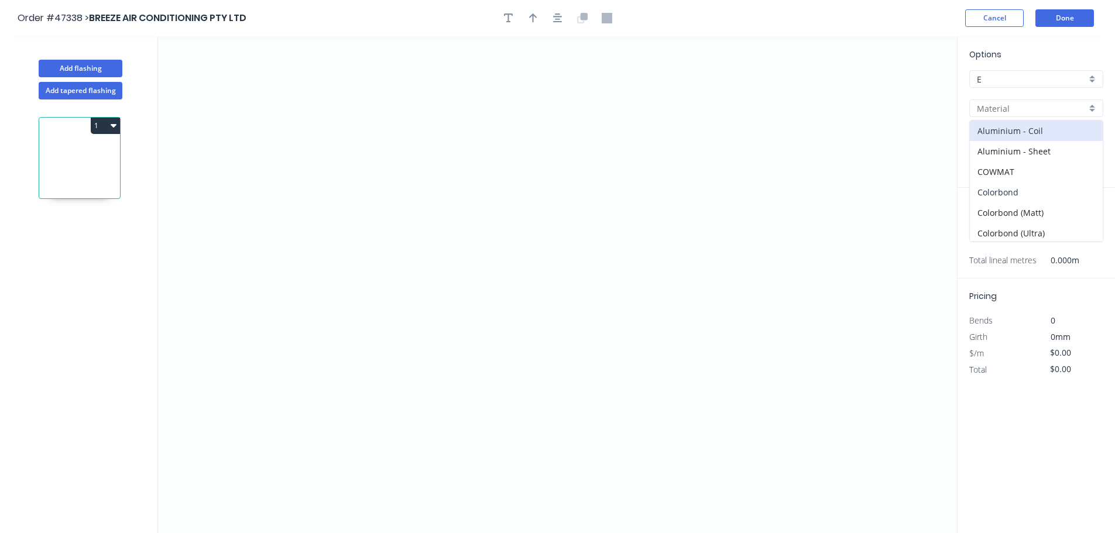
click at [1009, 191] on div "Colorbond" at bounding box center [1036, 192] width 133 height 20
type input "Colorbond"
type input "Basalt"
type input "0.55"
click at [1013, 132] on input "Basalt" at bounding box center [1031, 138] width 109 height 12
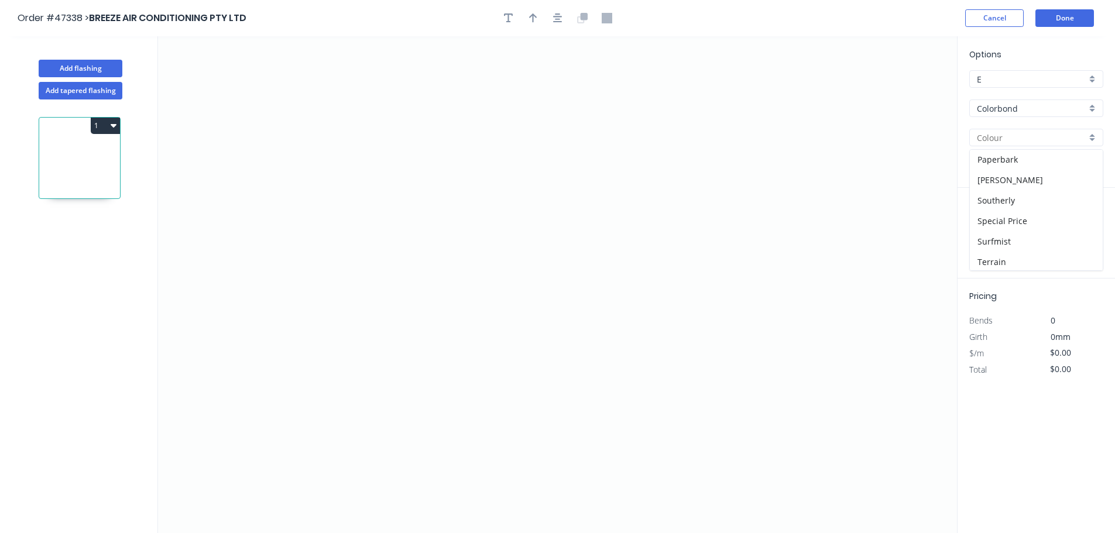
scroll to position [351, 0]
click at [991, 245] on div "Surfmist" at bounding box center [1036, 239] width 133 height 20
type input "Surfmist"
click at [295, 358] on icon "0" at bounding box center [557, 284] width 799 height 497
click at [377, 357] on icon at bounding box center [336, 357] width 81 height 0
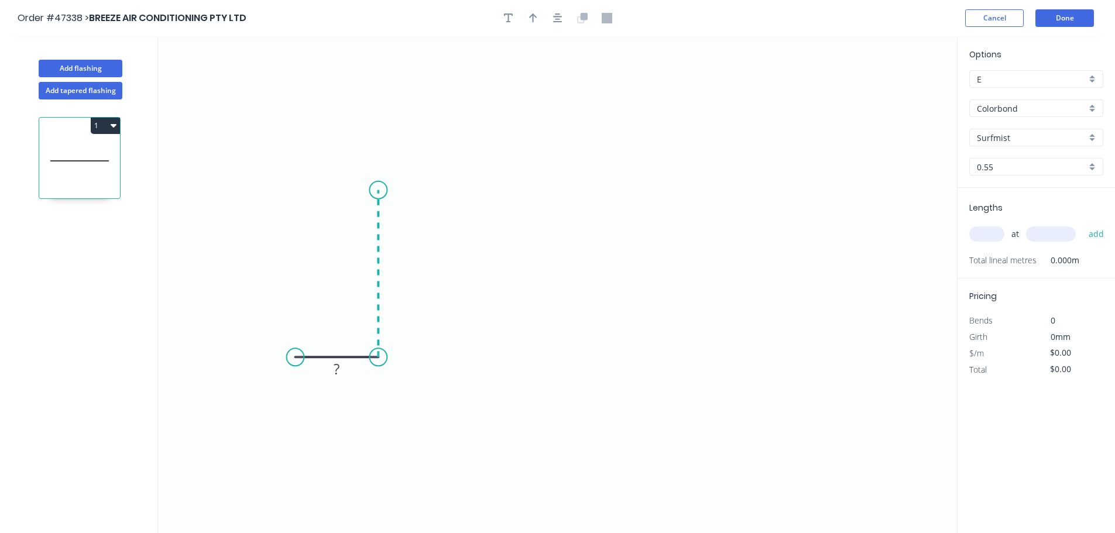
click at [385, 190] on icon "0 ?" at bounding box center [557, 284] width 799 height 497
click at [645, 185] on icon "0 ? ?" at bounding box center [557, 284] width 799 height 497
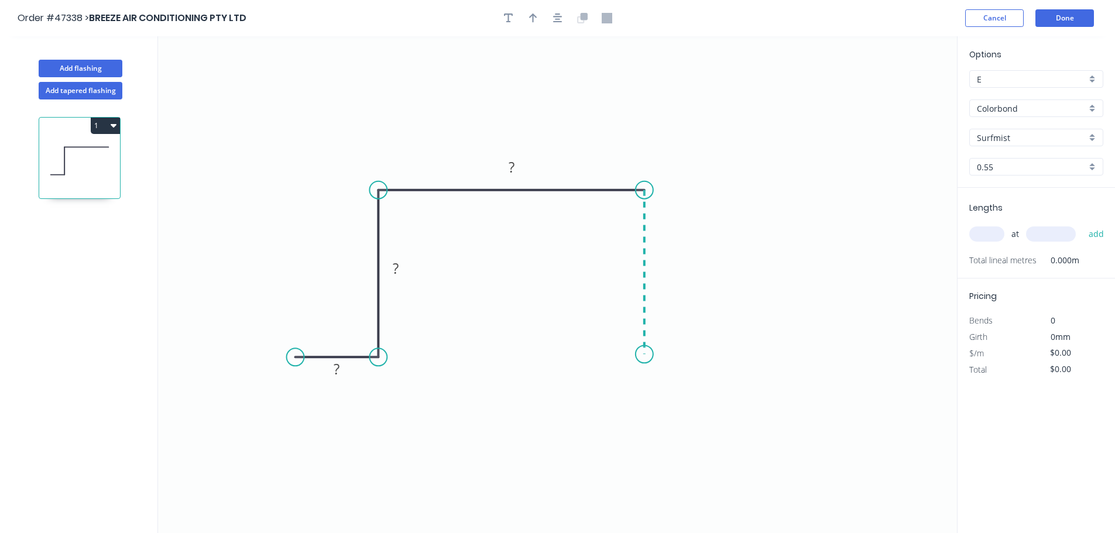
click at [646, 355] on icon "0 ? ? ?" at bounding box center [557, 284] width 799 height 497
click at [749, 362] on icon "0 ? ? ? ?" at bounding box center [557, 284] width 799 height 497
click at [643, 360] on circle at bounding box center [645, 354] width 18 height 18
click at [337, 371] on tspan "?" at bounding box center [337, 369] width 6 height 19
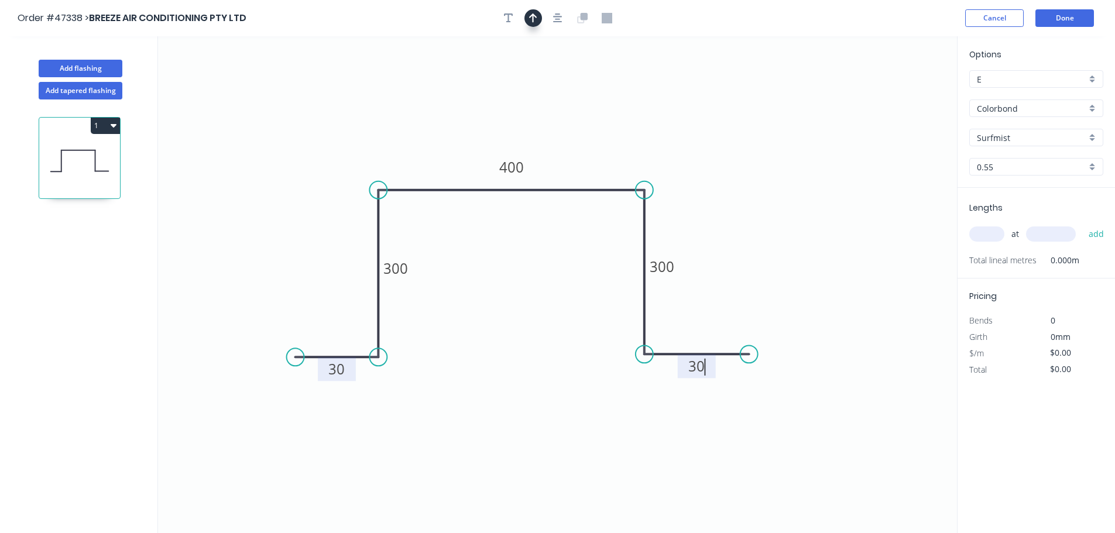
click at [530, 20] on icon "button" at bounding box center [533, 18] width 8 height 11
type input "$42.95"
drag, startPoint x: 898, startPoint y: 94, endPoint x: 562, endPoint y: 166, distance: 343.8
click at [556, 166] on icon at bounding box center [551, 159] width 11 height 37
click at [983, 232] on input "text" at bounding box center [987, 234] width 35 height 15
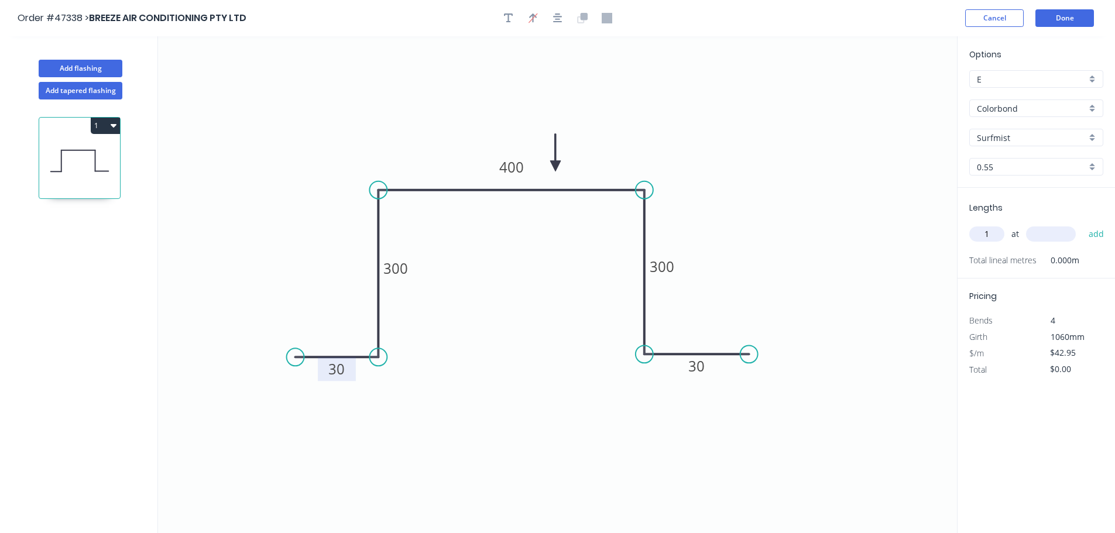
type input "1"
type input "2000"
click at [1083, 224] on button "add" at bounding box center [1097, 234] width 28 height 20
click at [97, 122] on button "1" at bounding box center [105, 126] width 29 height 16
click at [91, 150] on div "Duplicate" at bounding box center [64, 154] width 90 height 17
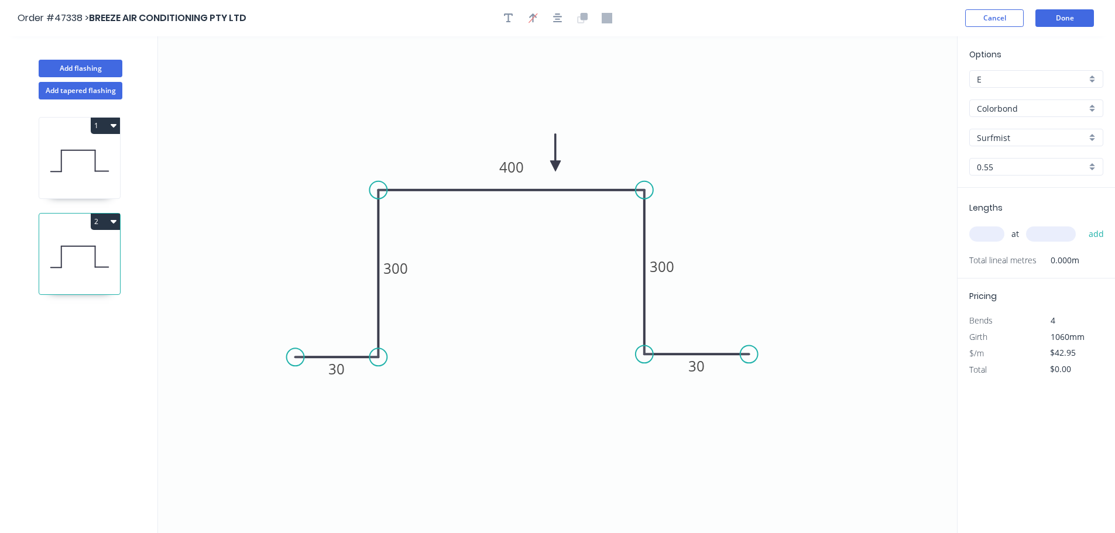
click at [112, 215] on button "2" at bounding box center [105, 222] width 29 height 16
click at [82, 246] on div "Duplicate" at bounding box center [64, 250] width 90 height 17
click at [108, 315] on button "3" at bounding box center [105, 318] width 29 height 16
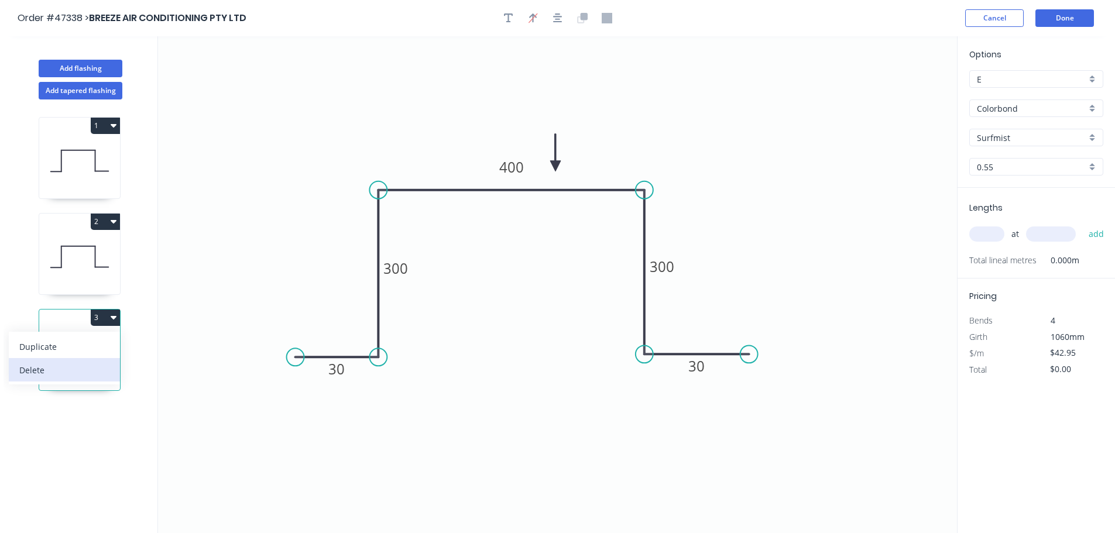
click at [84, 363] on div "Delete" at bounding box center [64, 370] width 90 height 17
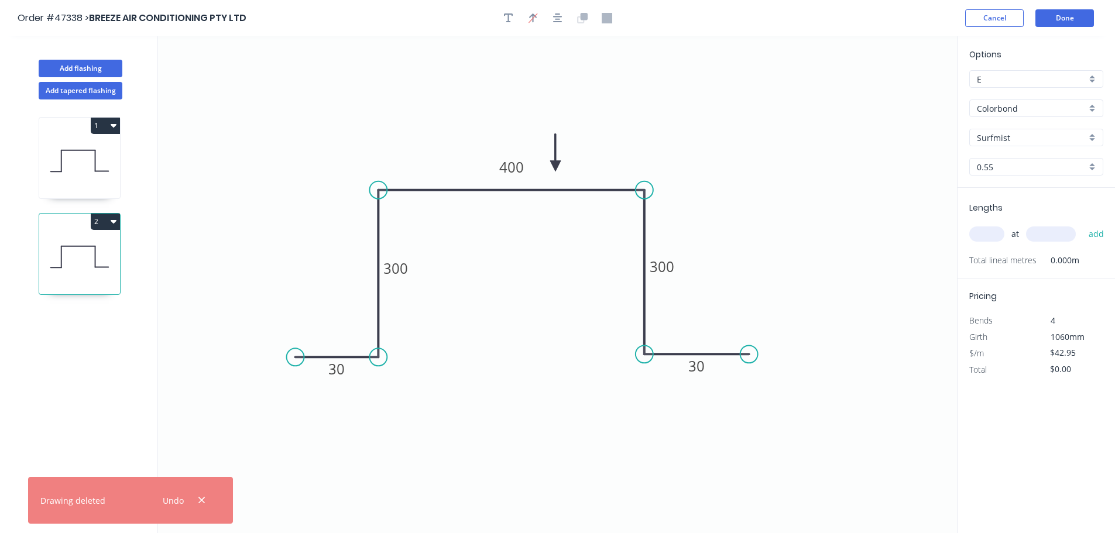
click at [107, 227] on button "2" at bounding box center [105, 222] width 29 height 16
click at [94, 271] on div "Delete" at bounding box center [64, 274] width 90 height 17
type input "$85.90"
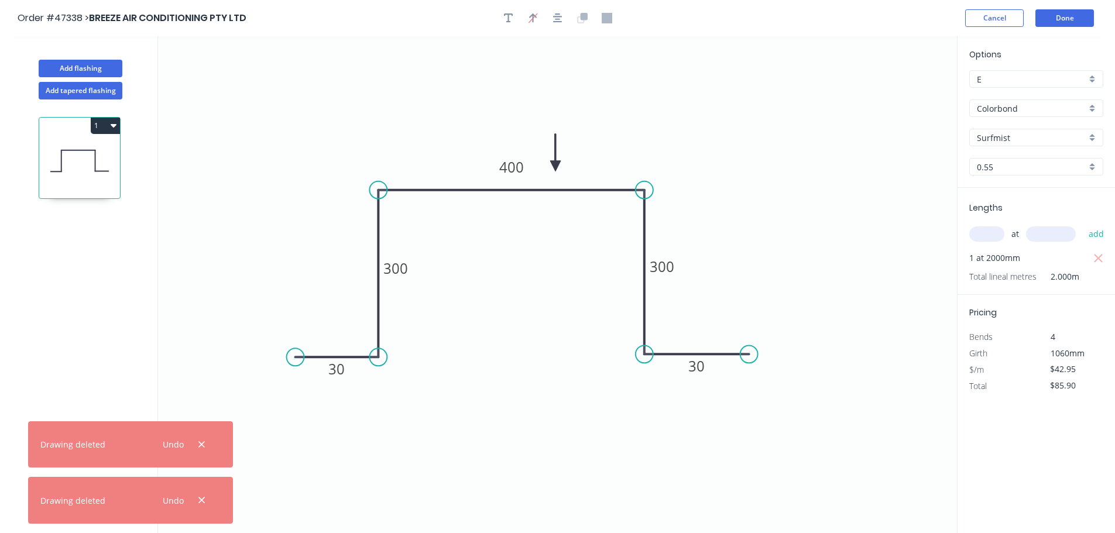
click at [981, 238] on input "text" at bounding box center [987, 234] width 35 height 15
type input "1"
type input "2400"
click at [1083, 224] on button "add" at bounding box center [1097, 234] width 28 height 20
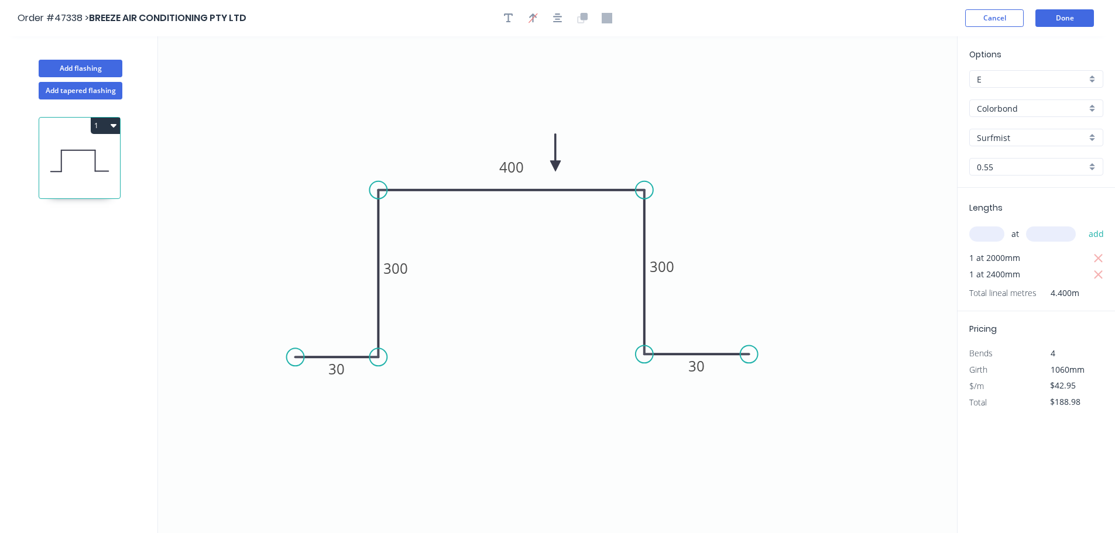
click at [102, 124] on button "1" at bounding box center [105, 126] width 29 height 16
click at [74, 156] on div "Duplicate" at bounding box center [64, 154] width 90 height 17
type input "$0.00"
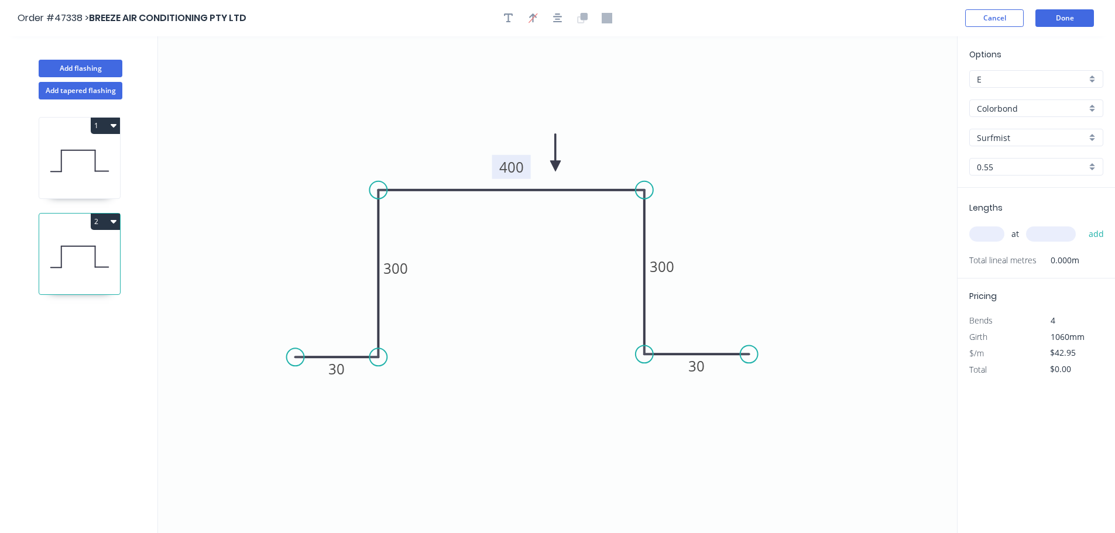
click at [511, 171] on tspan "400" at bounding box center [511, 167] width 25 height 19
click at [988, 234] on input "text" at bounding box center [987, 234] width 35 height 15
type input "$40.08"
type input "4"
type input "1600"
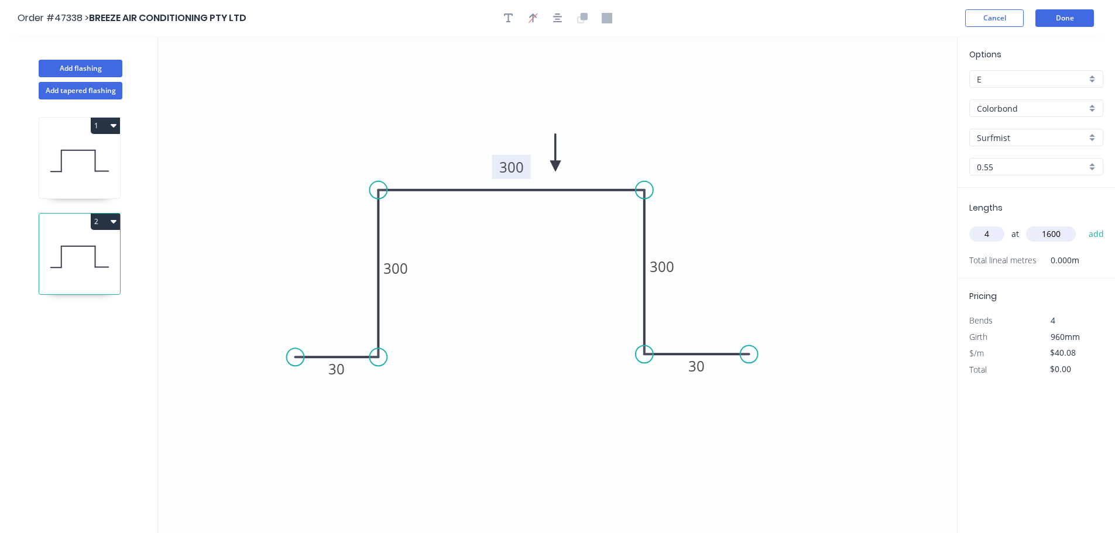
click at [1083, 224] on button "add" at bounding box center [1097, 234] width 28 height 20
type input "$256.51"
click at [1069, 18] on button "Done" at bounding box center [1065, 18] width 59 height 18
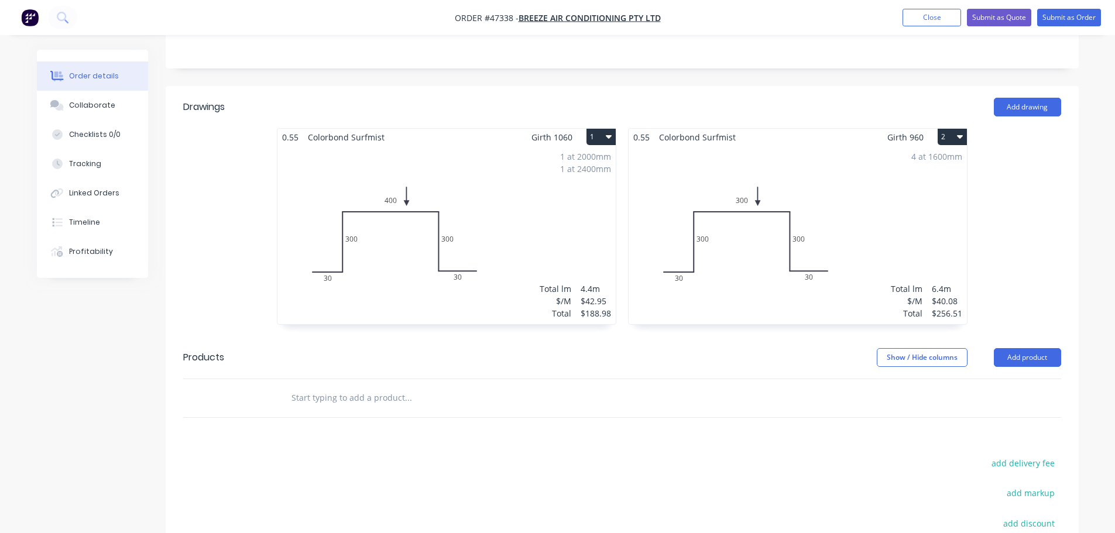
scroll to position [293, 0]
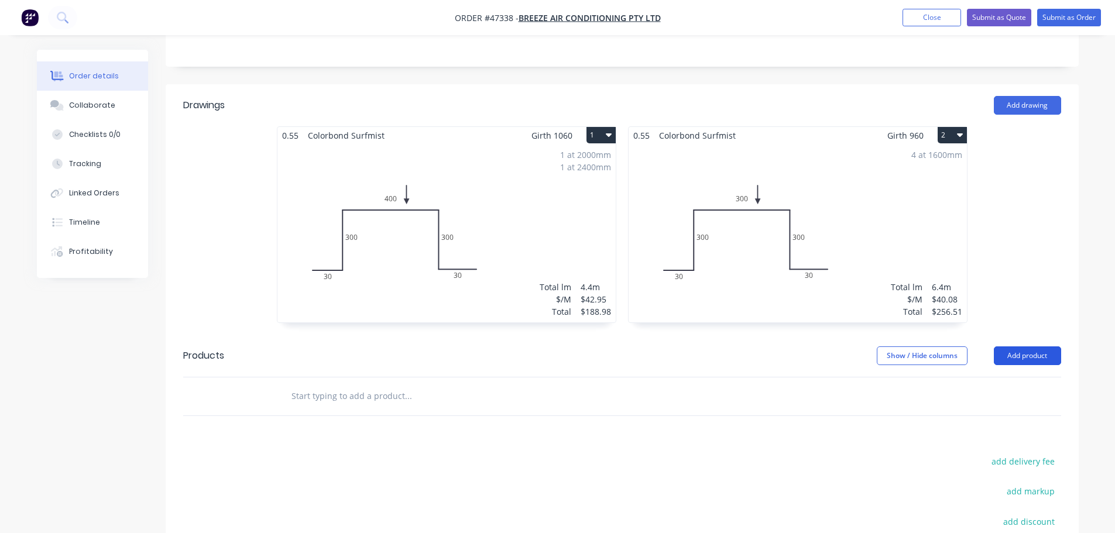
click at [1005, 347] on button "Add product" at bounding box center [1027, 356] width 67 height 19
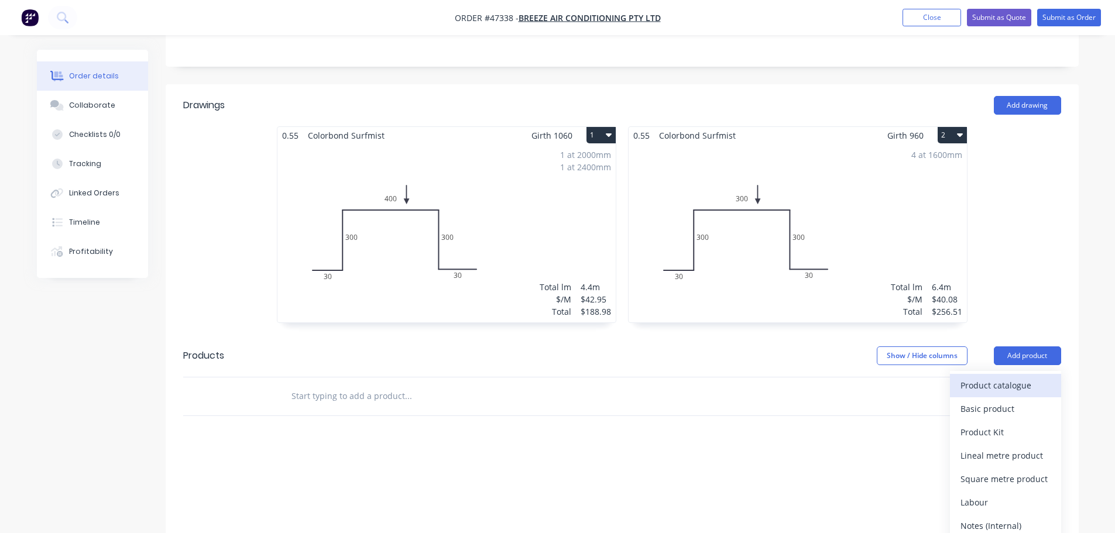
click at [967, 377] on div "Product catalogue" at bounding box center [1006, 385] width 90 height 17
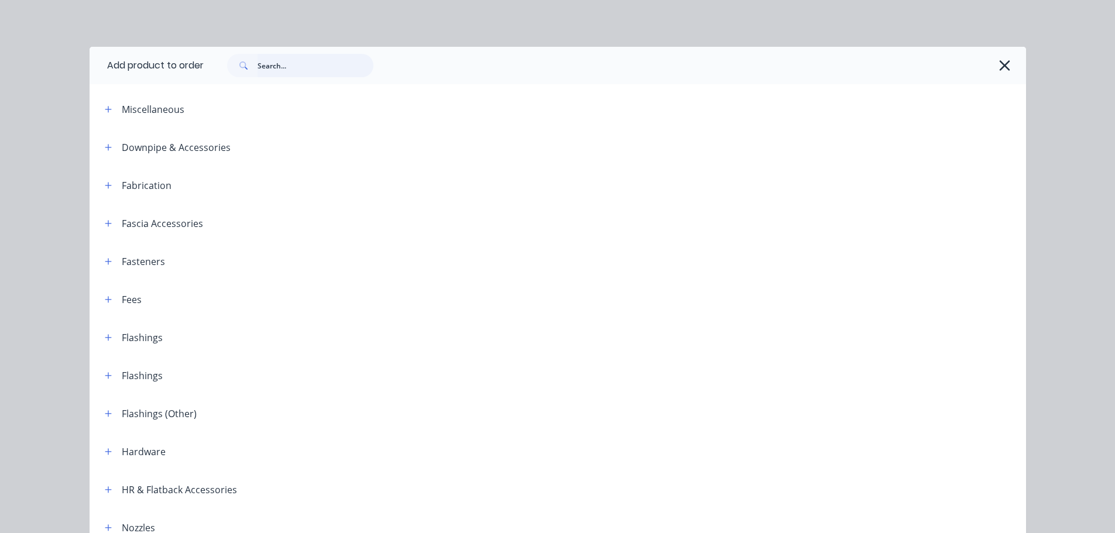
click at [300, 70] on input "text" at bounding box center [316, 65] width 116 height 23
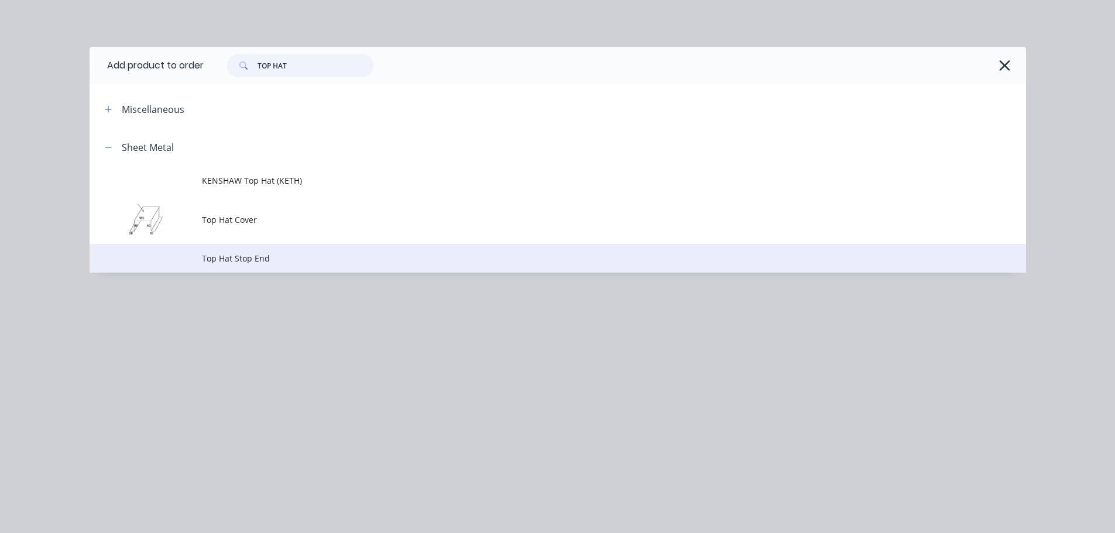
type input "TOP HAT"
click at [236, 258] on span "Top Hat Stop End" at bounding box center [531, 258] width 659 height 12
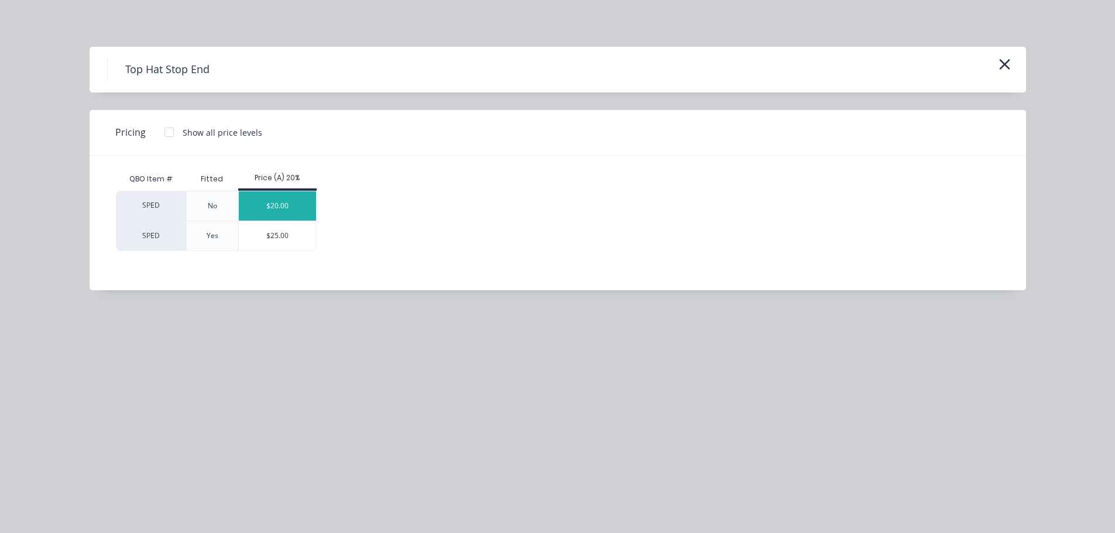
click at [256, 204] on div "$20.00" at bounding box center [278, 205] width 78 height 29
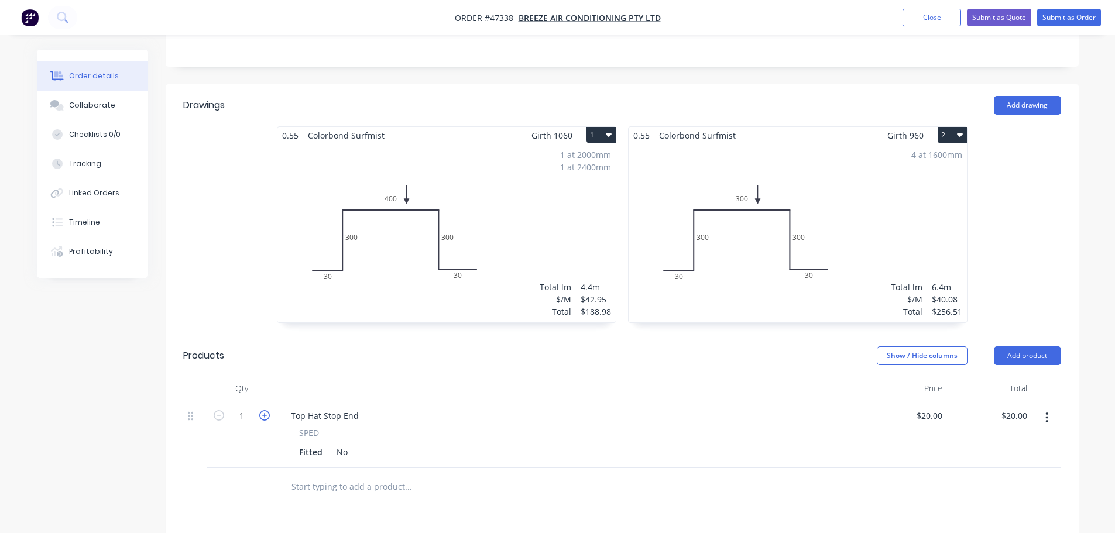
click at [268, 410] on icon "button" at bounding box center [264, 415] width 11 height 11
type input "2"
type input "$40.00"
click at [364, 408] on div "Top Hat Stop End" at bounding box center [325, 416] width 87 height 17
click at [704, 427] on div "SPED Fitted No" at bounding box center [570, 444] width 576 height 34
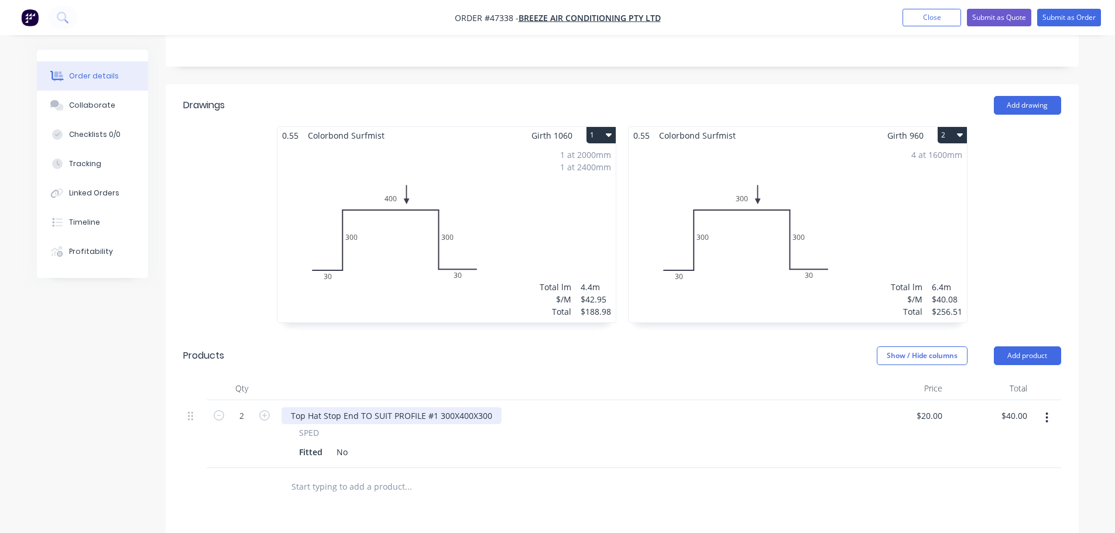
click at [489, 408] on div "Top Hat Stop End TO SUIT PROFILE #1 300X400X300" at bounding box center [392, 416] width 220 height 17
click at [566, 408] on div "Top Hat Stop End TO SUIT PROFILE #1 300X400X300 SURFMIST" at bounding box center [570, 416] width 576 height 17
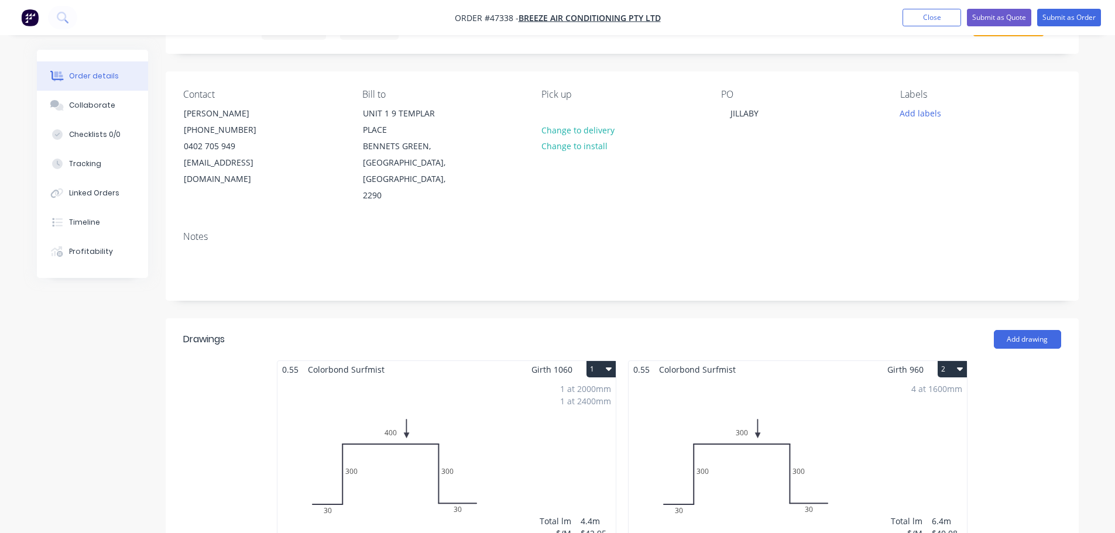
scroll to position [0, 0]
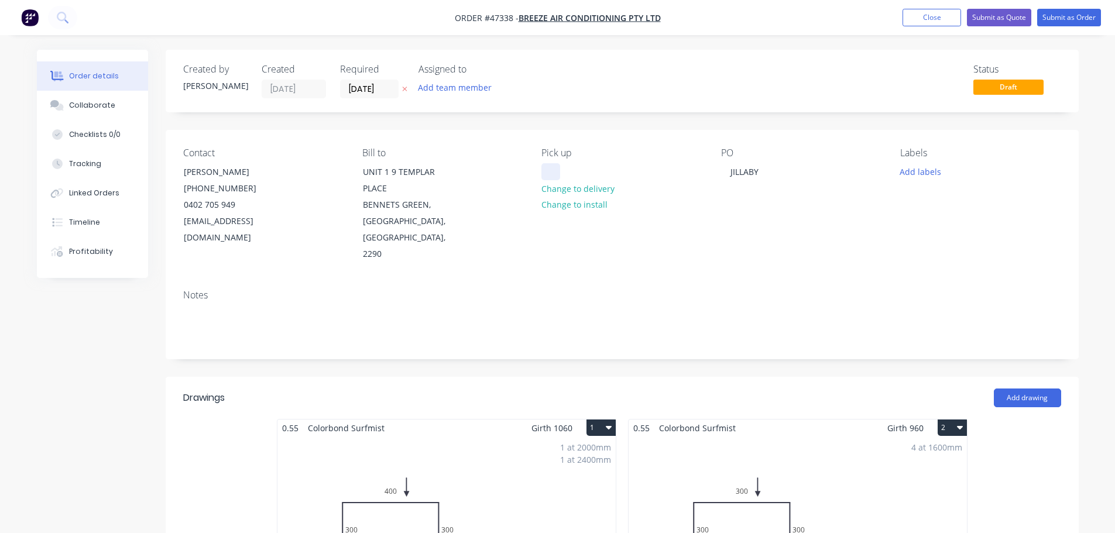
click at [559, 169] on div at bounding box center [551, 171] width 19 height 17
click at [1063, 22] on button "Submit as Order" at bounding box center [1070, 18] width 64 height 18
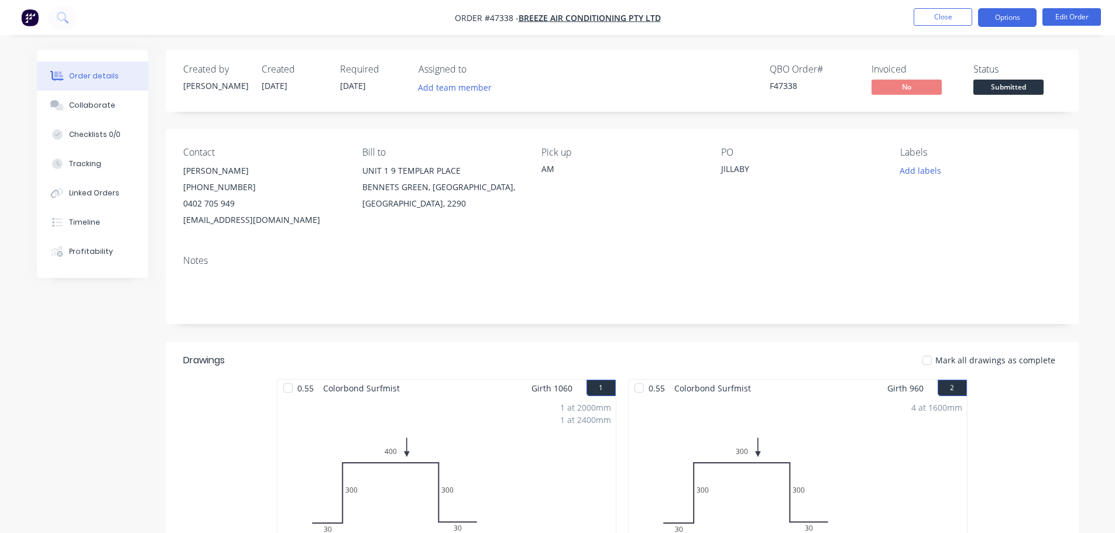
click at [1012, 22] on button "Options" at bounding box center [1007, 17] width 59 height 19
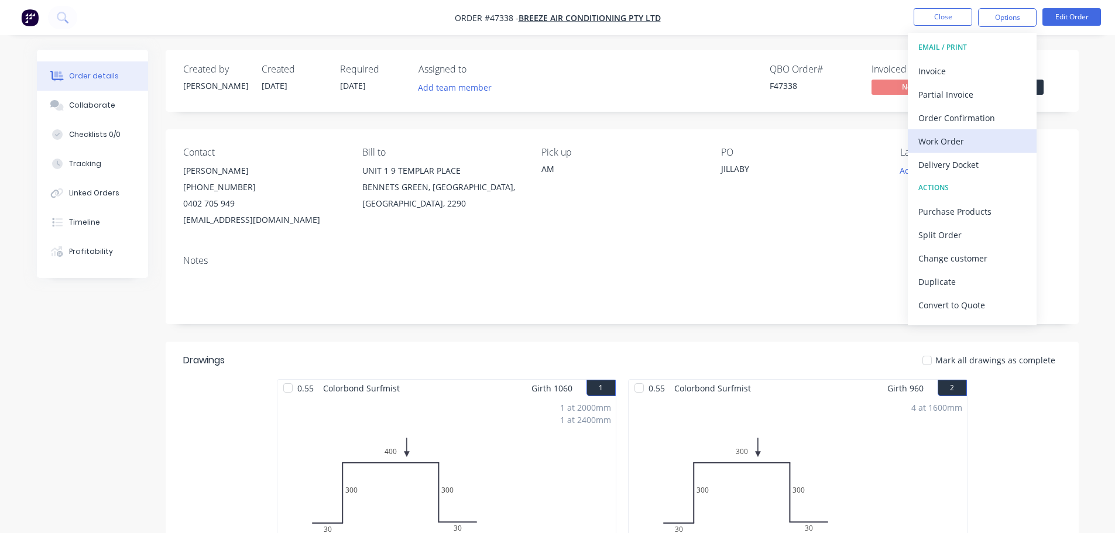
click at [973, 145] on div "Work Order" at bounding box center [973, 141] width 108 height 17
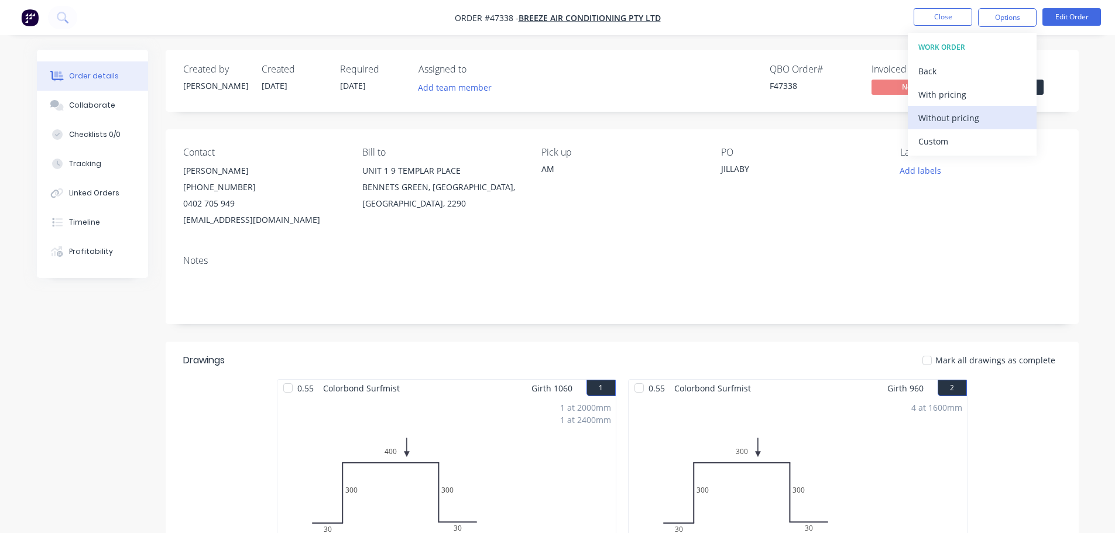
click at [961, 124] on div "Without pricing" at bounding box center [973, 117] width 108 height 17
click at [1049, 52] on div "Created by [PERSON_NAME] Created [DATE] Required [DATE] Assigned to Add team me…" at bounding box center [622, 81] width 913 height 62
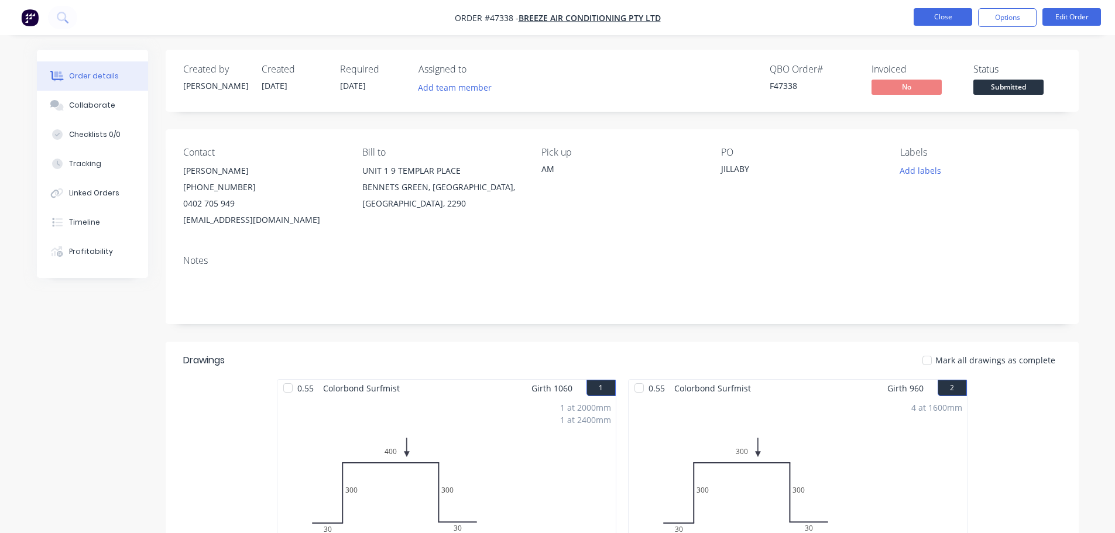
click at [932, 17] on button "Close" at bounding box center [943, 17] width 59 height 18
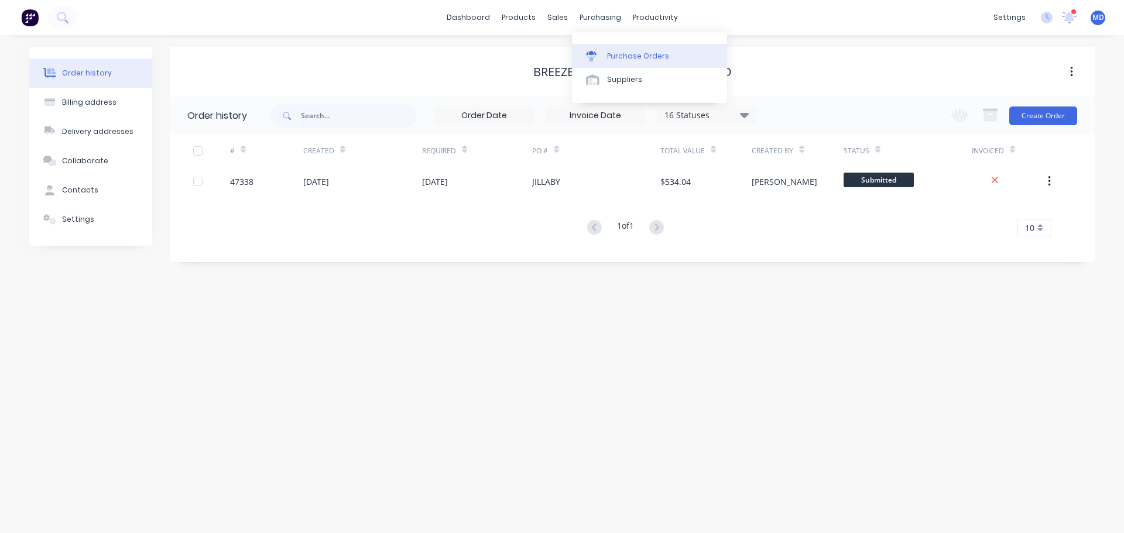
click at [630, 62] on link "Purchase Orders" at bounding box center [649, 55] width 155 height 23
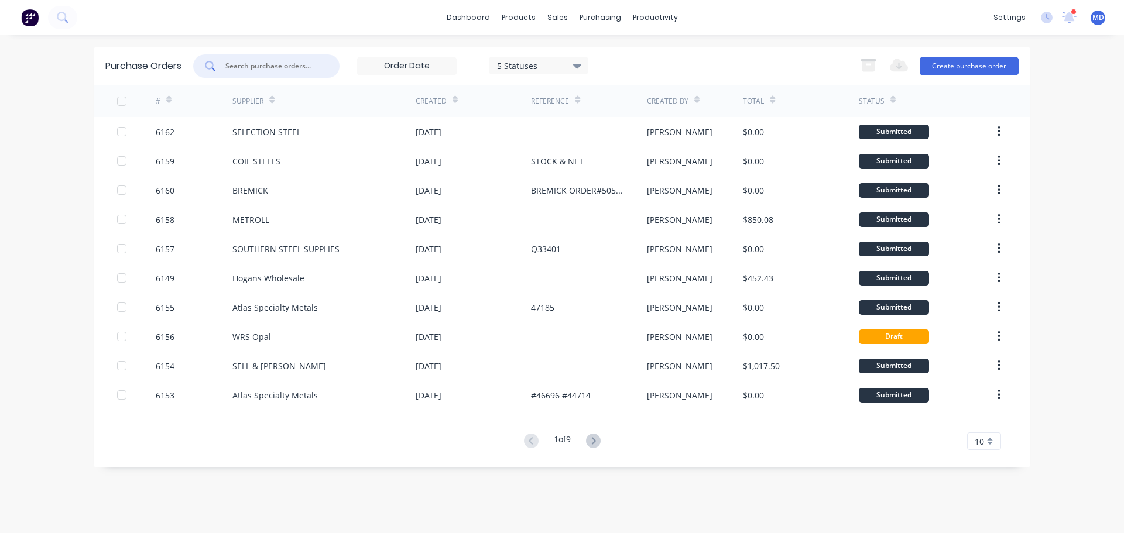
click at [259, 62] on input "text" at bounding box center [272, 66] width 97 height 12
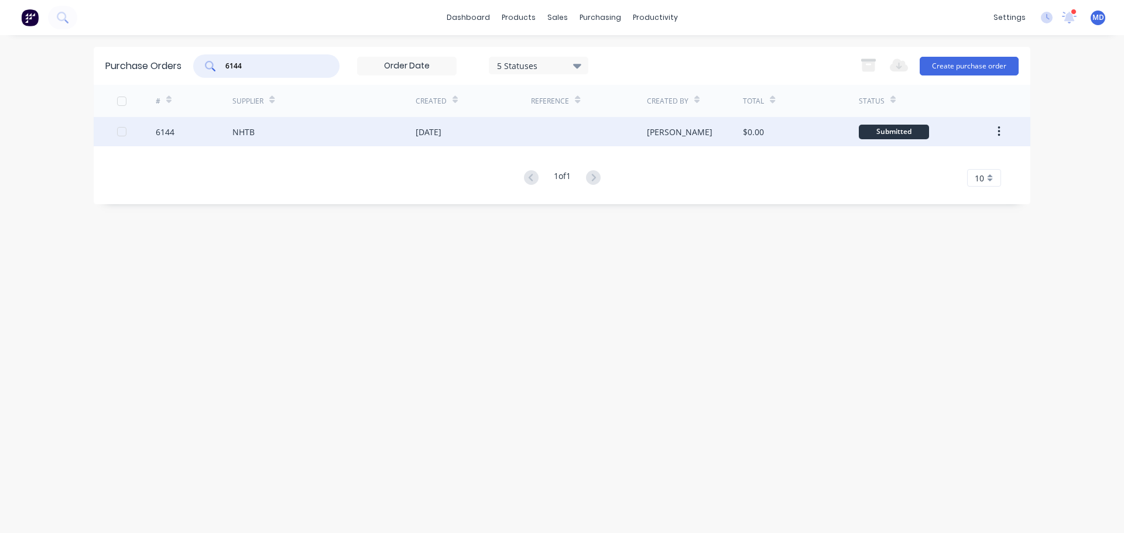
type input "6144"
click at [166, 135] on div "6144" at bounding box center [165, 132] width 19 height 12
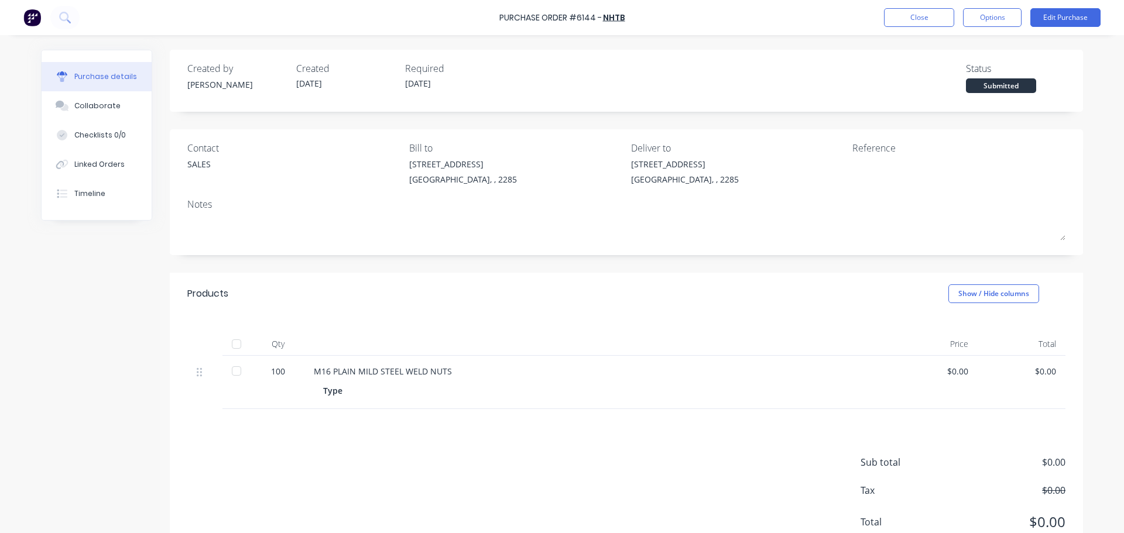
click at [230, 347] on div at bounding box center [236, 344] width 23 height 23
click at [85, 165] on div "Linked Orders" at bounding box center [99, 164] width 50 height 11
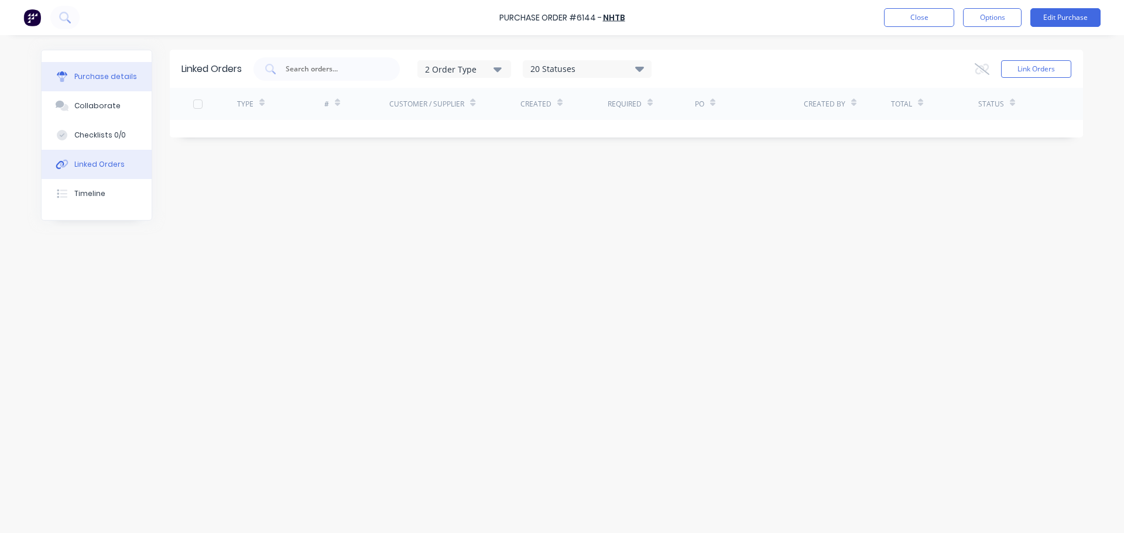
click at [91, 81] on div "Purchase details" at bounding box center [105, 76] width 63 height 11
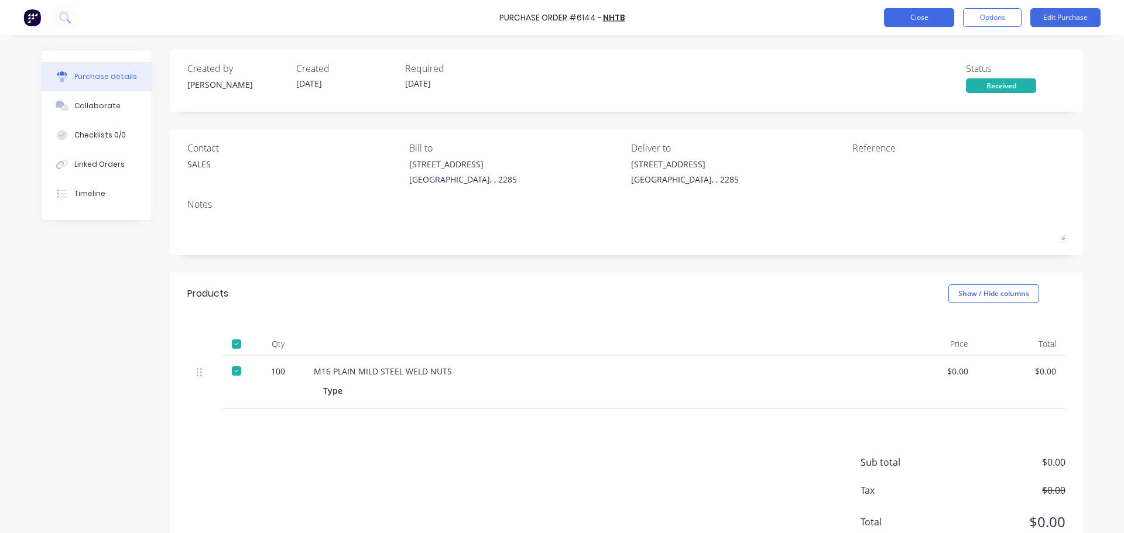
click at [921, 17] on button "Close" at bounding box center [919, 17] width 70 height 19
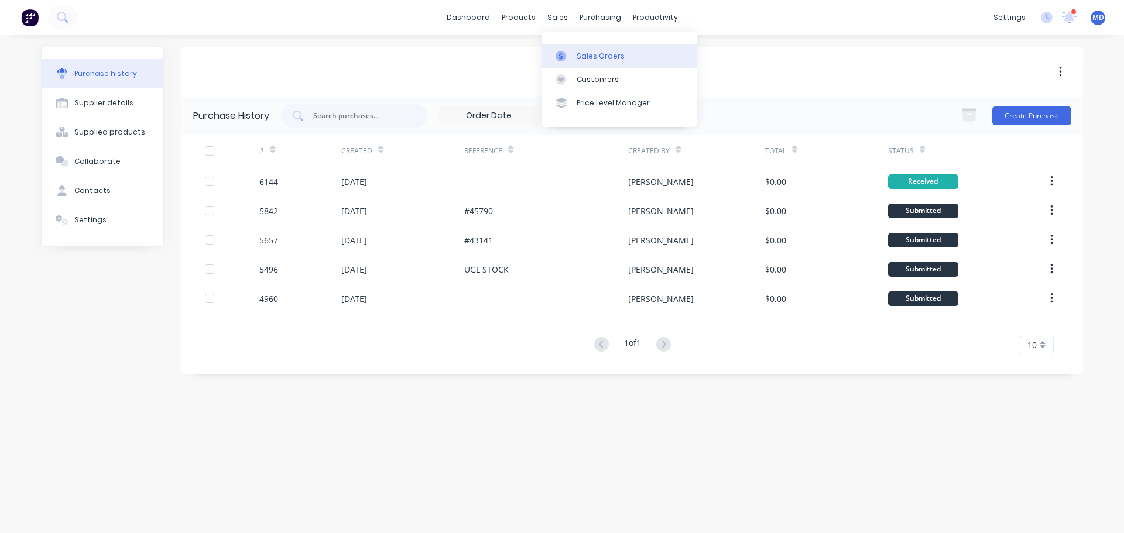
click at [570, 53] on div at bounding box center [565, 56] width 18 height 11
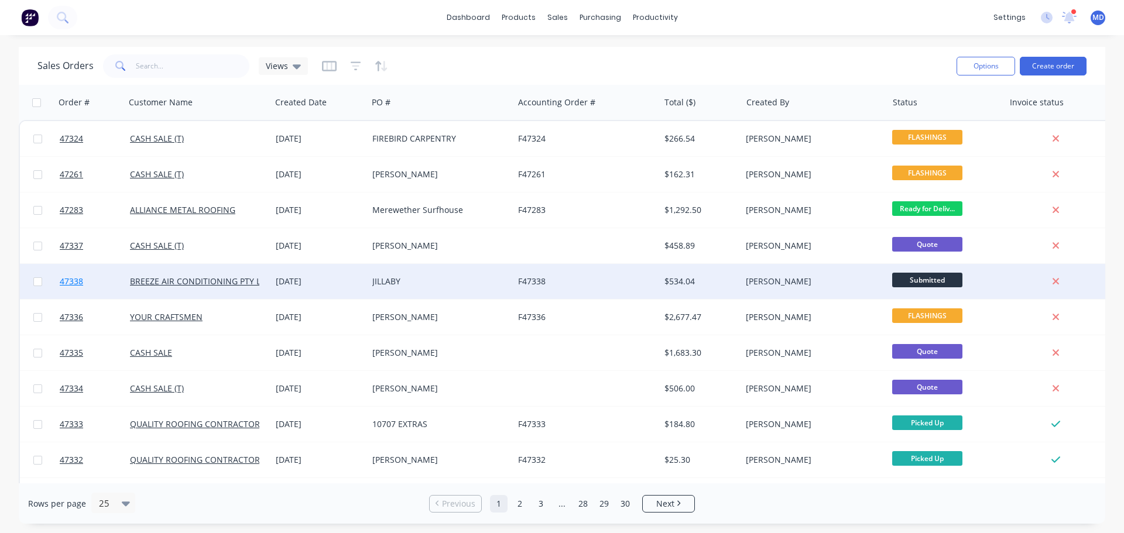
click at [80, 278] on span "47338" at bounding box center [71, 282] width 23 height 12
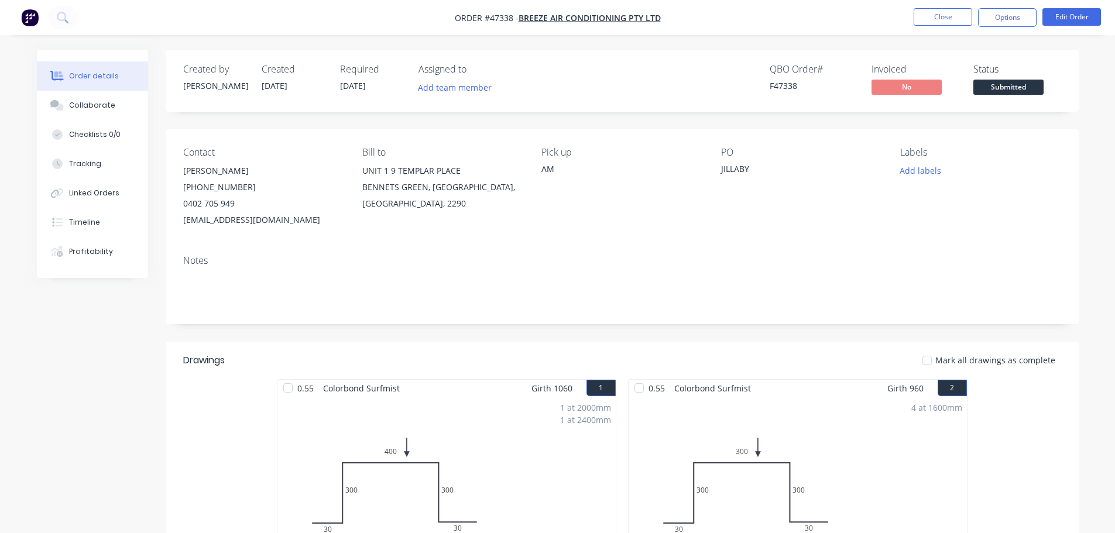
click at [1011, 29] on nav "Order #47338 - BREEZE AIR CONDITIONING PTY LTD Close Options Edit Order" at bounding box center [557, 17] width 1115 height 35
click at [1015, 22] on button "Options" at bounding box center [1007, 17] width 59 height 19
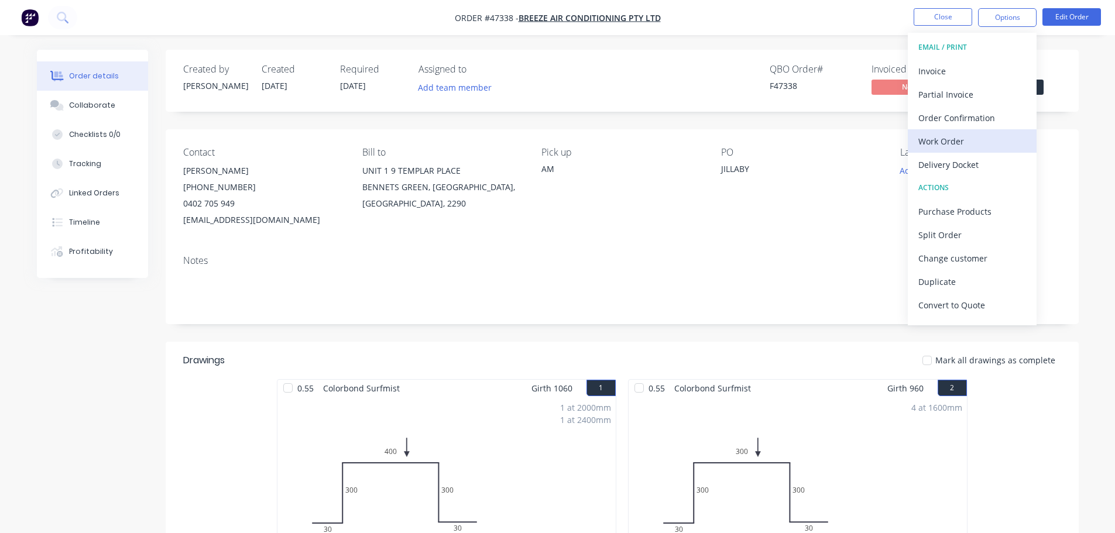
click at [971, 135] on div "Work Order" at bounding box center [973, 141] width 108 height 17
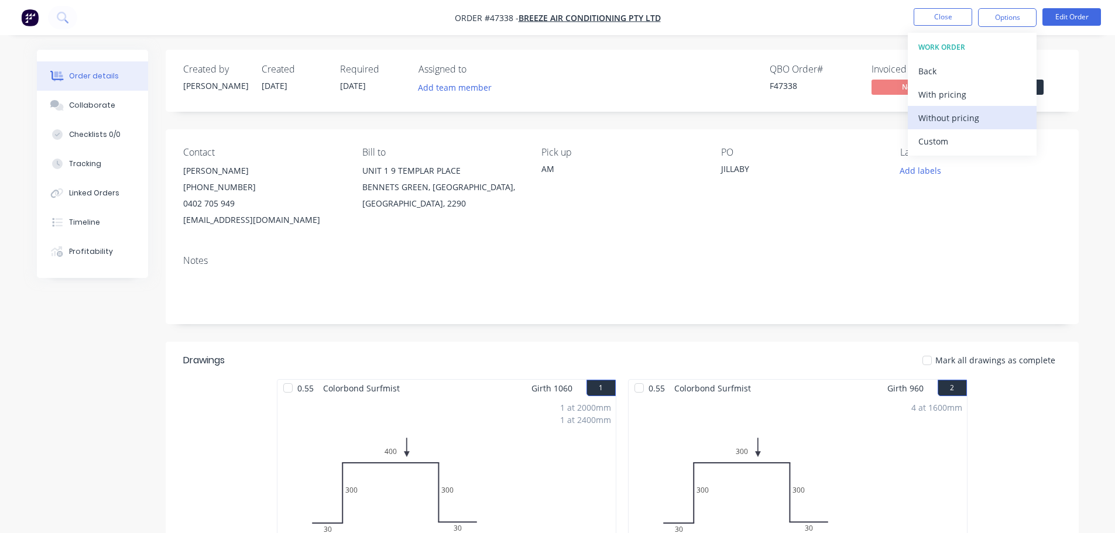
click at [974, 121] on div "Without pricing" at bounding box center [973, 117] width 108 height 17
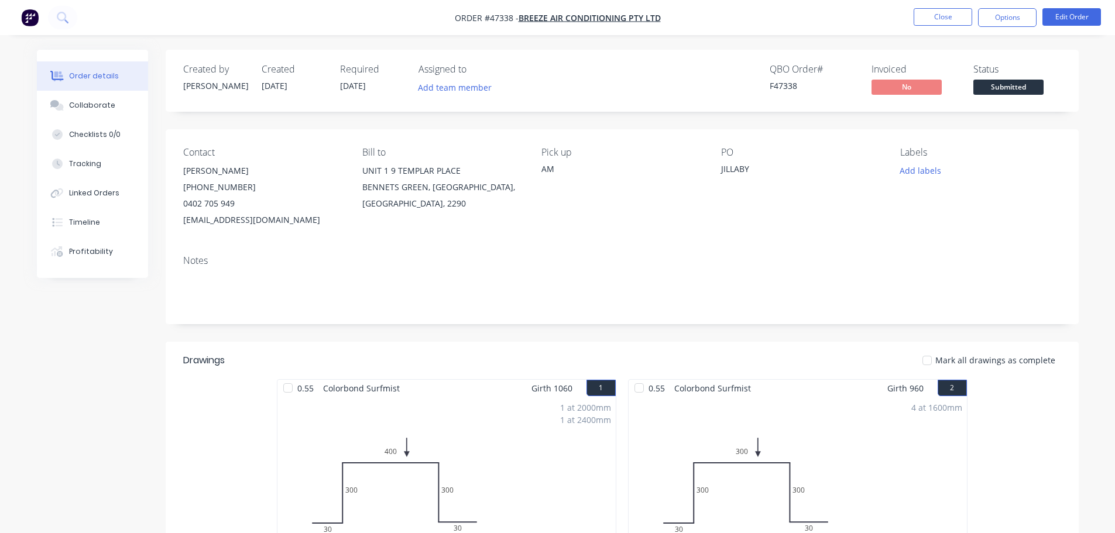
click at [1070, 106] on div "Created by [PERSON_NAME] Created [DATE] Required [DATE] Assigned to Add team me…" at bounding box center [622, 81] width 913 height 62
click at [1036, 85] on span "Submitted" at bounding box center [1009, 87] width 70 height 15
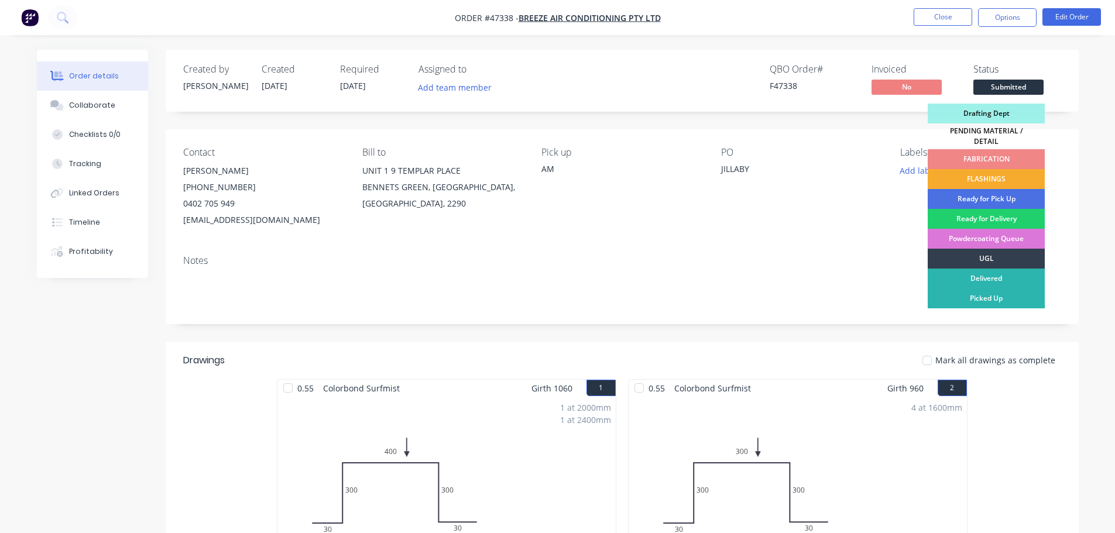
click at [1009, 176] on div "FLASHINGS" at bounding box center [986, 179] width 117 height 20
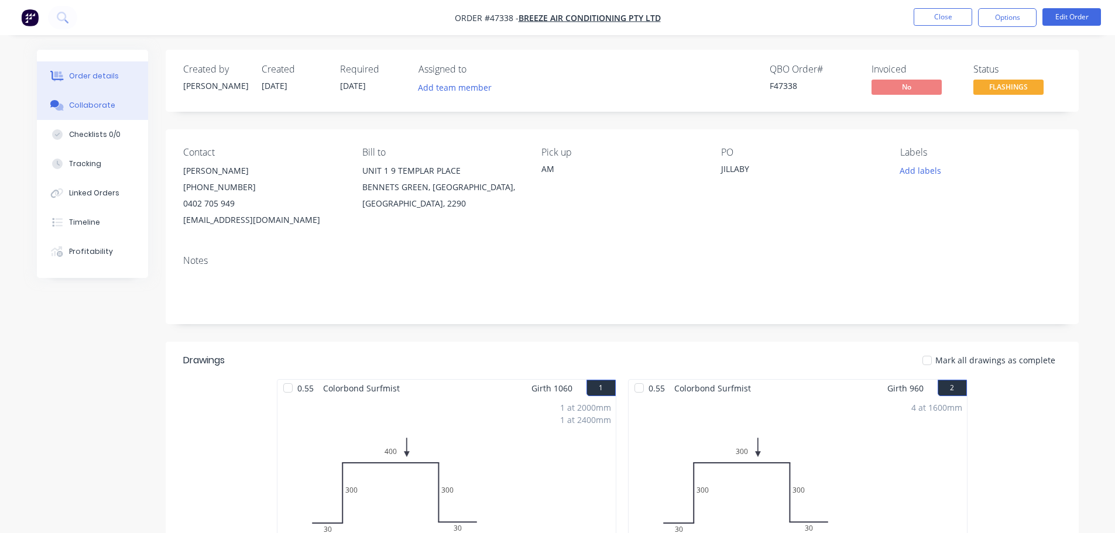
click at [87, 104] on div "Collaborate" at bounding box center [92, 105] width 46 height 11
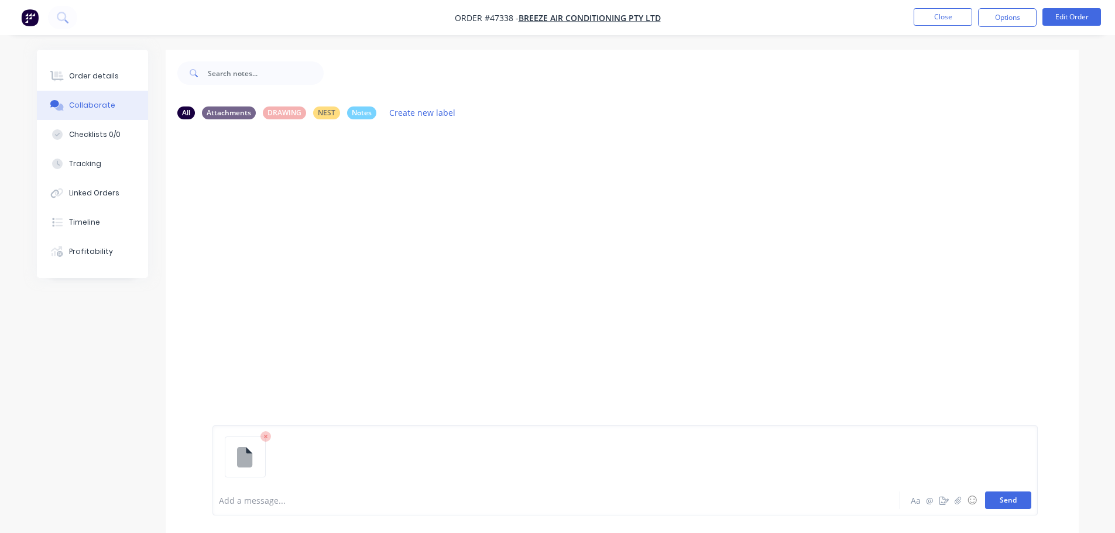
click at [1014, 501] on button "Send" at bounding box center [1008, 501] width 46 height 18
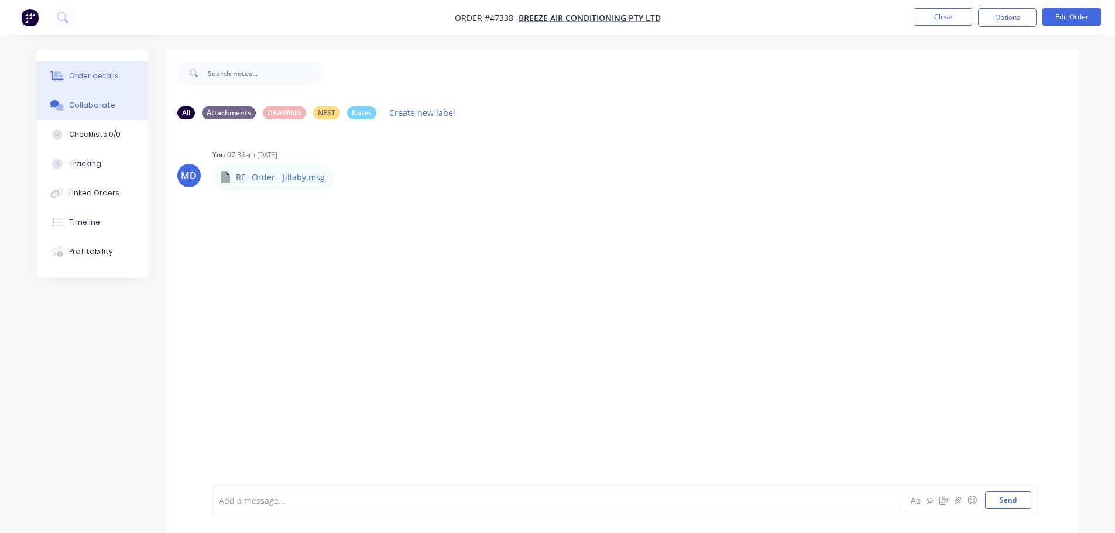
drag, startPoint x: 122, startPoint y: 73, endPoint x: 405, endPoint y: 7, distance: 290.4
click at [122, 73] on button "Order details" at bounding box center [92, 75] width 111 height 29
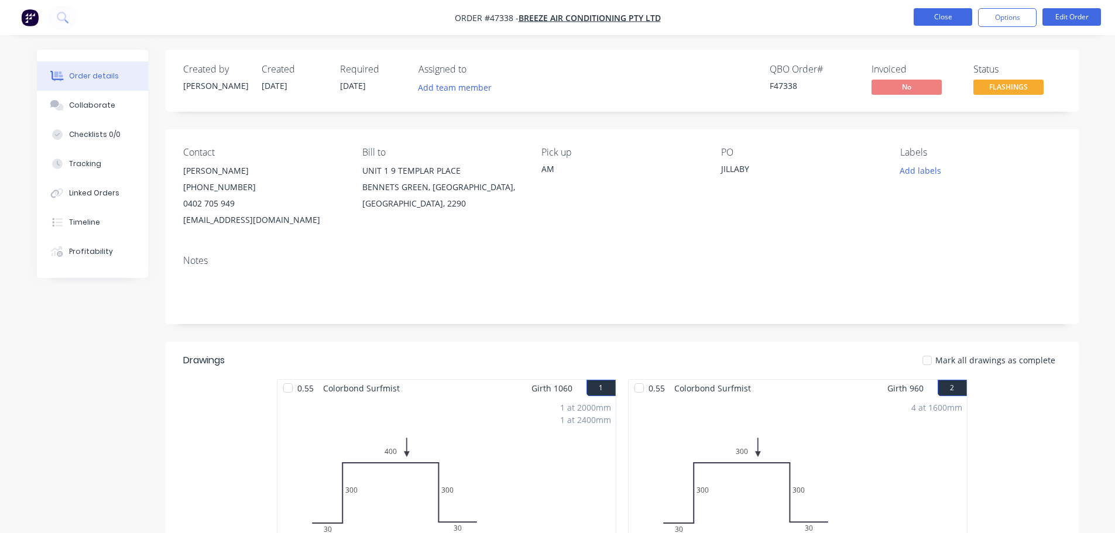
click at [943, 21] on button "Close" at bounding box center [943, 17] width 59 height 18
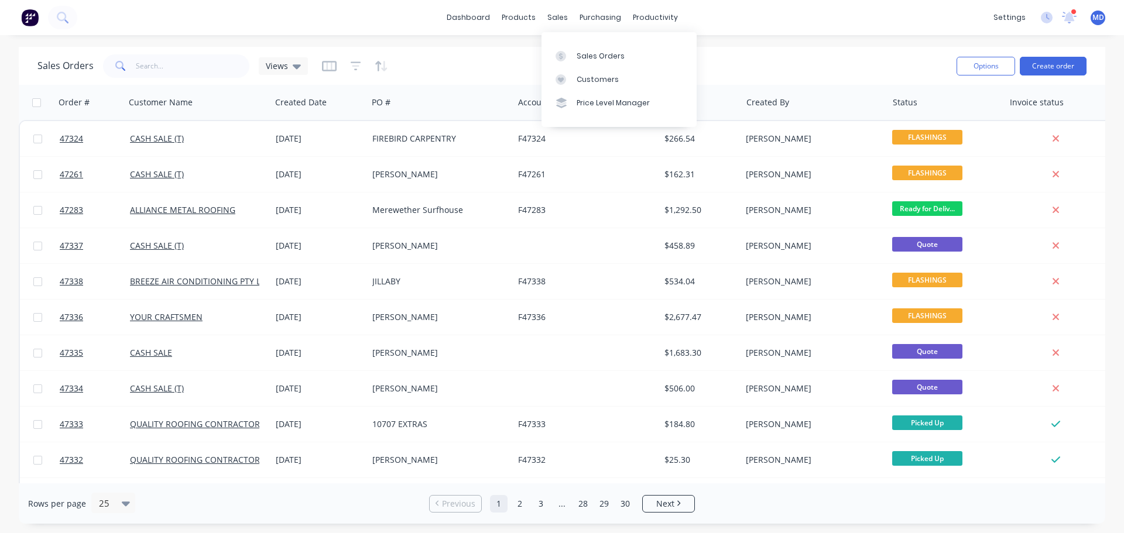
drag, startPoint x: 587, startPoint y: 54, endPoint x: 577, endPoint y: 43, distance: 14.5
click at [587, 54] on div "Sales Orders" at bounding box center [601, 56] width 48 height 11
click at [1067, 67] on button "Create order" at bounding box center [1053, 66] width 67 height 19
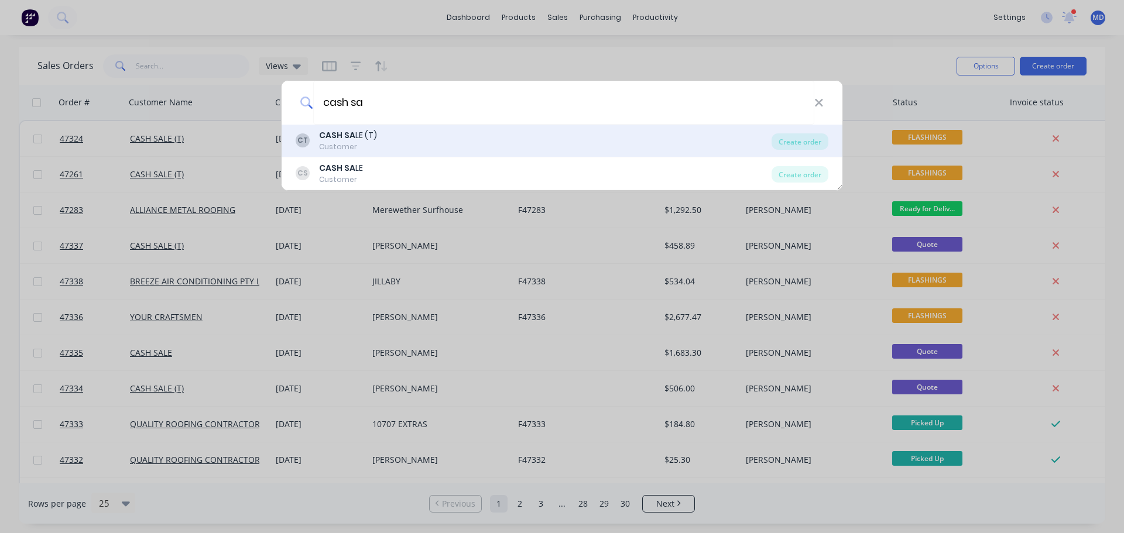
type input "cash sa"
click at [358, 141] on div "CASH SA LE (T)" at bounding box center [348, 135] width 58 height 12
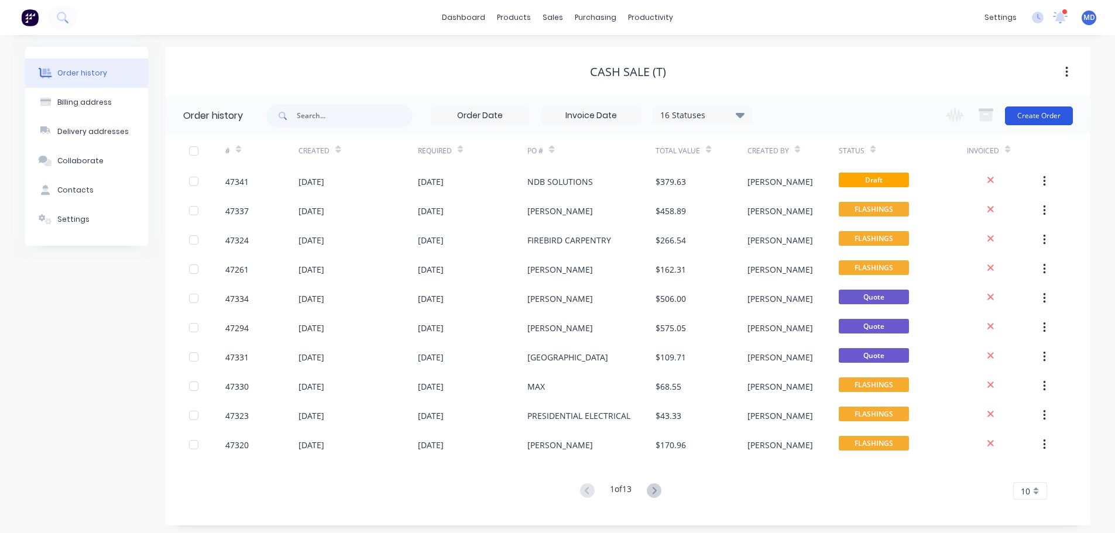
click at [1032, 119] on button "Create Order" at bounding box center [1039, 116] width 68 height 19
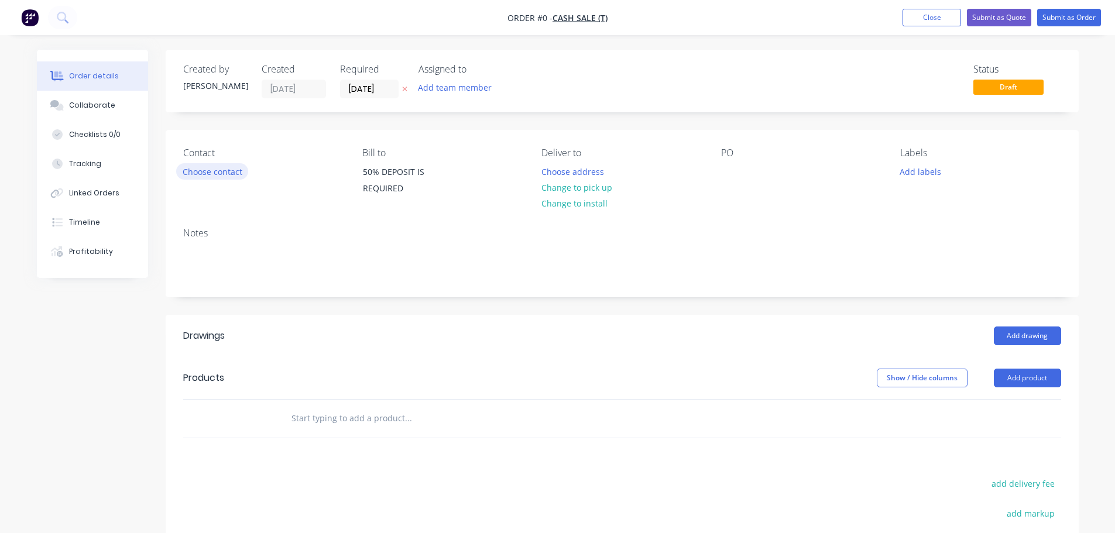
click at [234, 173] on button "Choose contact" at bounding box center [212, 171] width 72 height 16
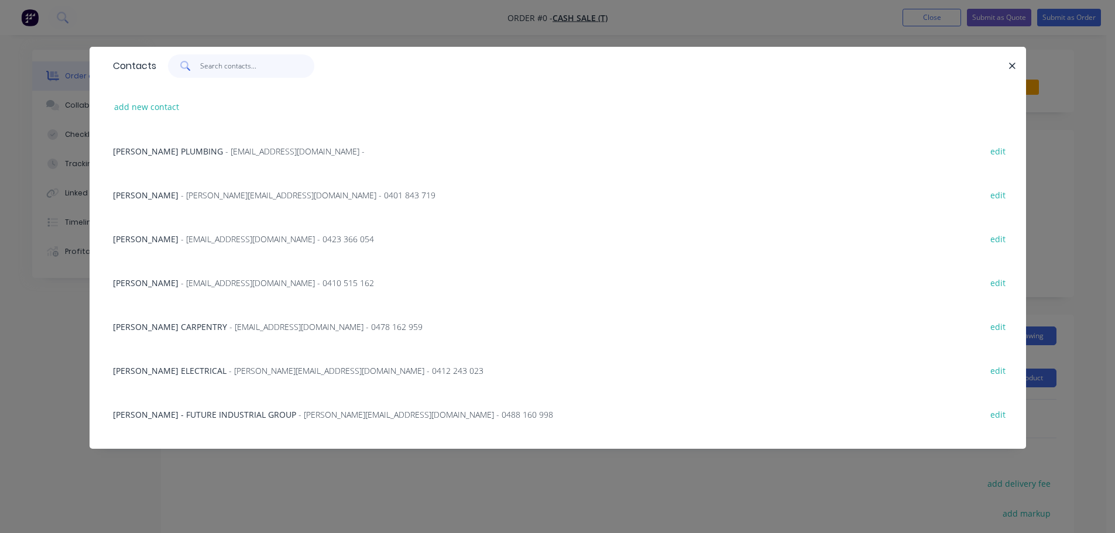
click at [232, 68] on input "text" at bounding box center [257, 65] width 114 height 23
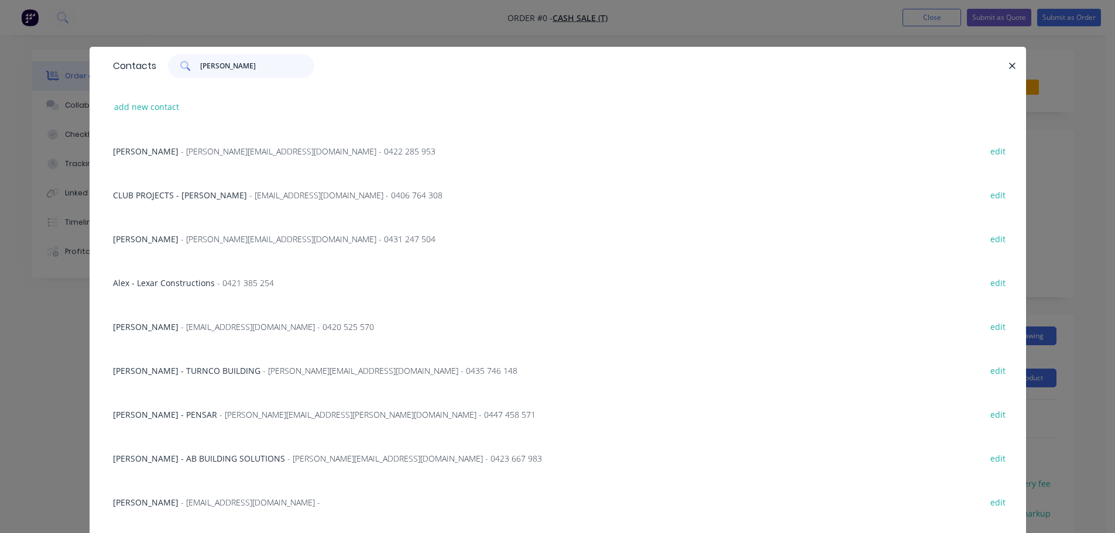
type input "[PERSON_NAME]"
click at [205, 203] on div "CLUB PROJECTS - ALEX - [EMAIL_ADDRESS][DOMAIN_NAME] - 0406 764 308 edit" at bounding box center [558, 195] width 902 height 44
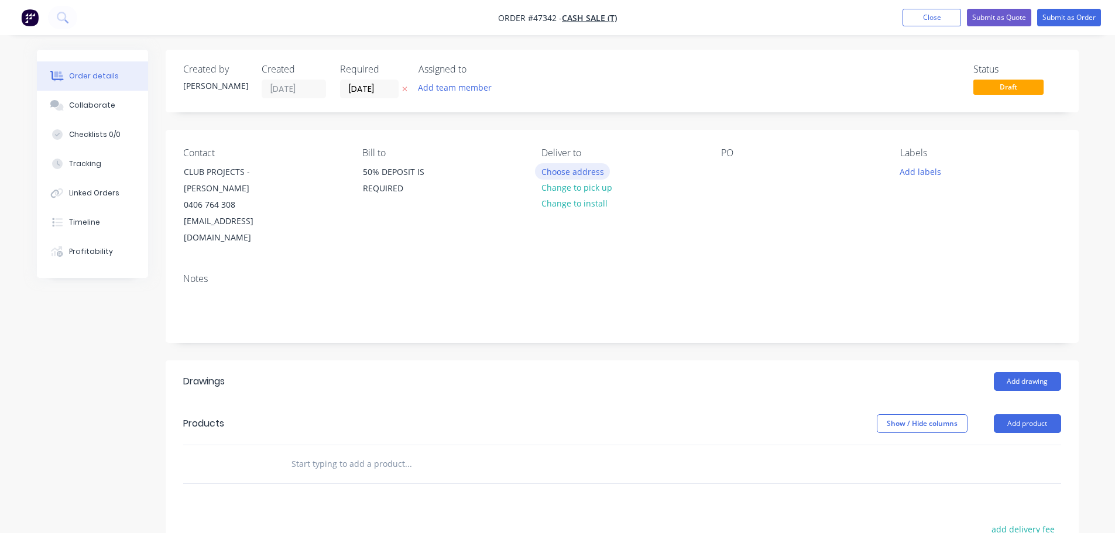
click at [570, 175] on button "Choose address" at bounding box center [572, 171] width 75 height 16
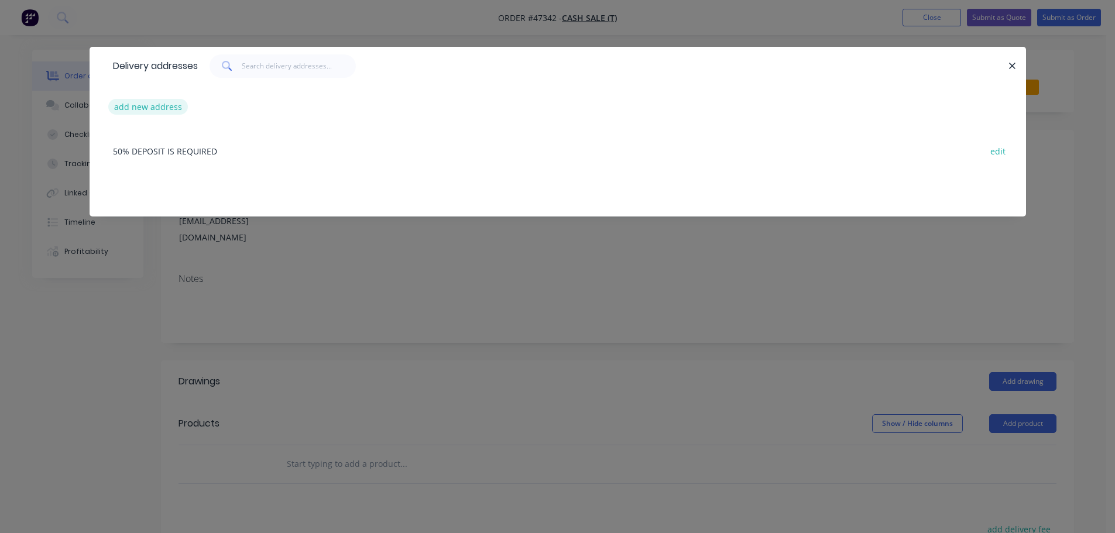
click at [133, 100] on button "add new address" at bounding box center [148, 107] width 80 height 16
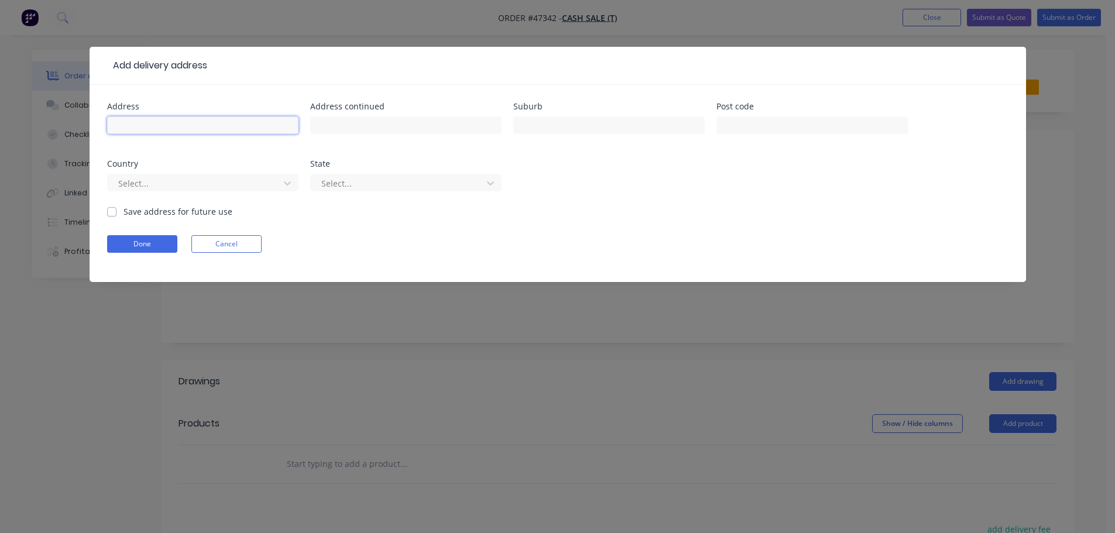
click at [151, 126] on input "text" at bounding box center [202, 126] width 191 height 18
type input "The [PERSON_NAME][GEOGRAPHIC_DATA]"
type input "MAITLAND"
drag, startPoint x: 347, startPoint y: 129, endPoint x: 348, endPoint y: 118, distance: 11.2
click at [347, 129] on input "text" at bounding box center [405, 126] width 191 height 18
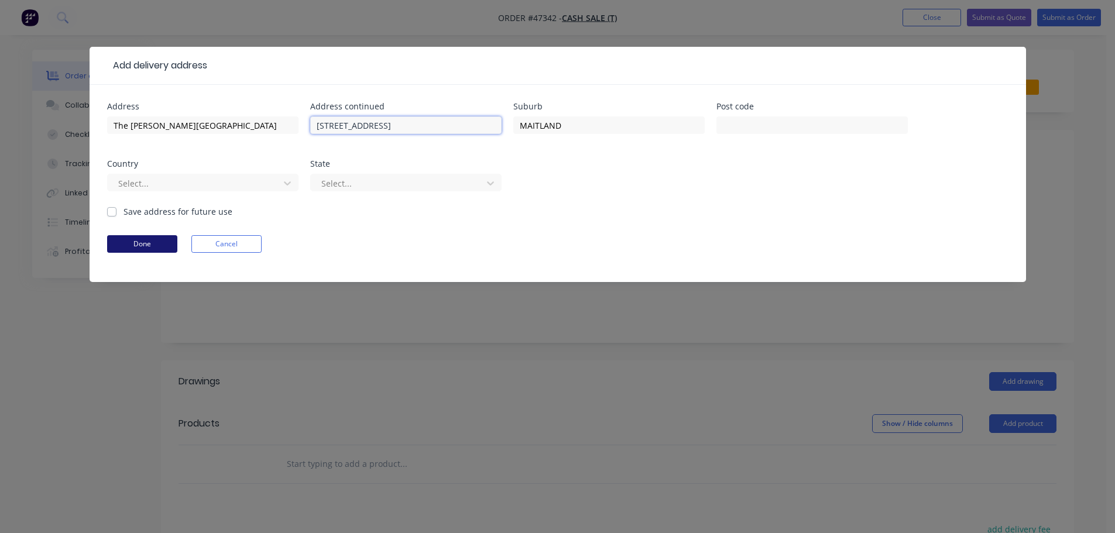
type input "[STREET_ADDRESS]"
click at [131, 244] on button "Done" at bounding box center [142, 244] width 70 height 18
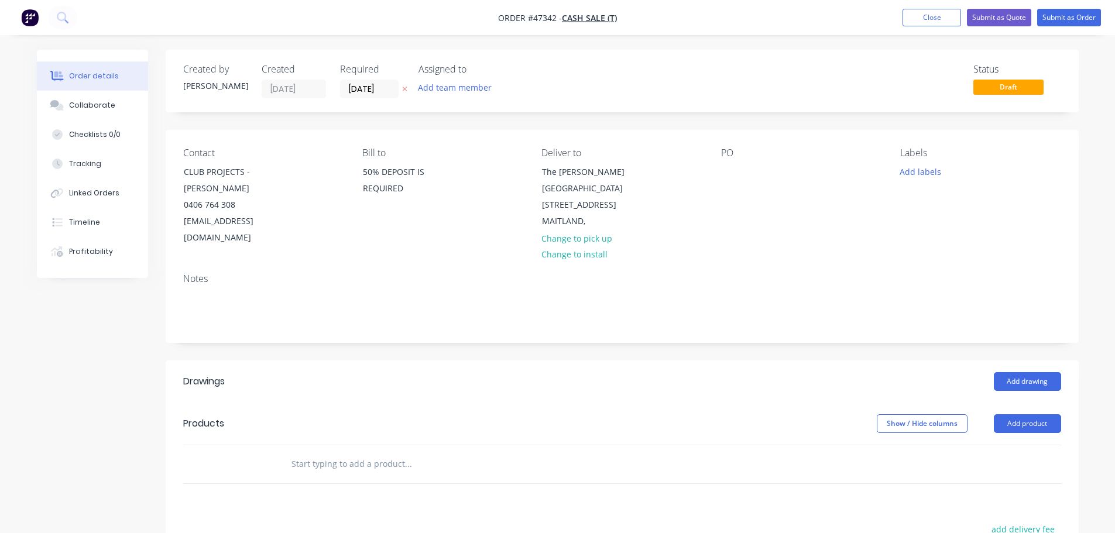
click at [747, 171] on div "PO" at bounding box center [801, 197] width 160 height 99
click at [721, 176] on div at bounding box center [730, 171] width 19 height 17
click at [1035, 372] on button "Add drawing" at bounding box center [1027, 381] width 67 height 19
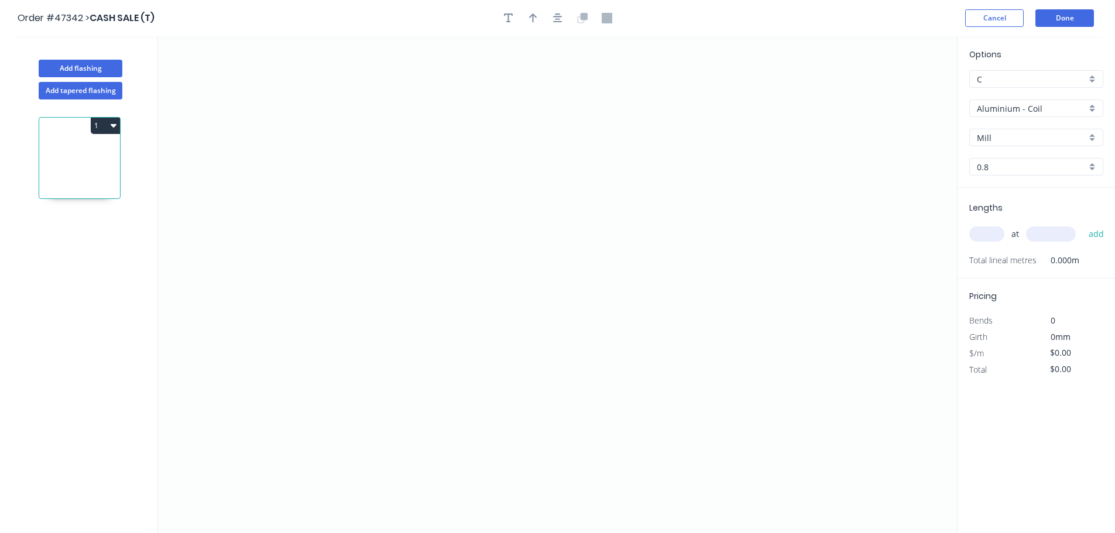
click at [1008, 115] on div "Aluminium - Coil" at bounding box center [1037, 109] width 134 height 18
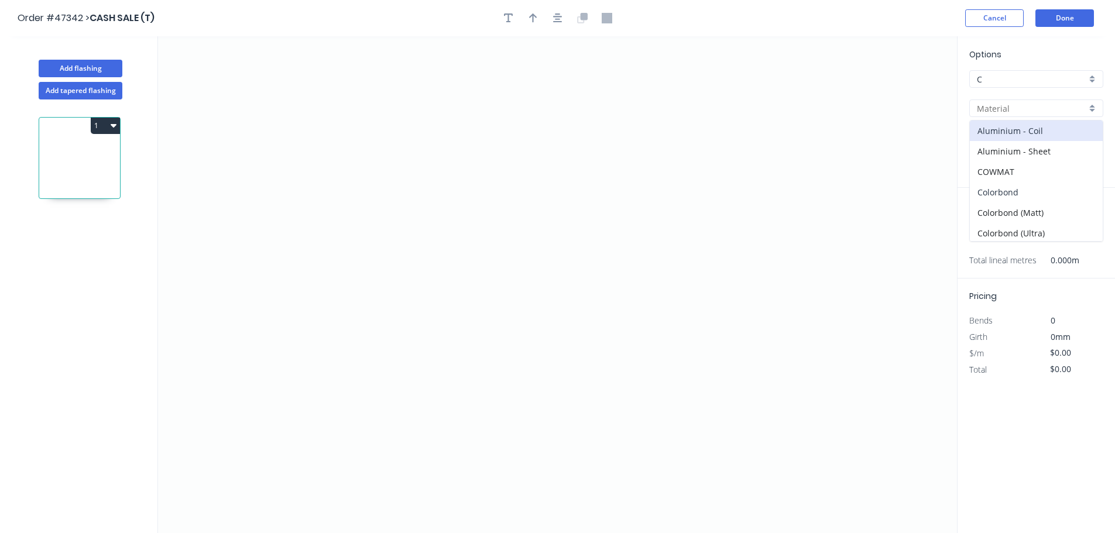
click at [990, 191] on div "Colorbond" at bounding box center [1036, 192] width 133 height 20
type input "Colorbond"
type input "Basalt"
type input "0.55"
click at [988, 138] on input "Basalt" at bounding box center [1031, 138] width 109 height 12
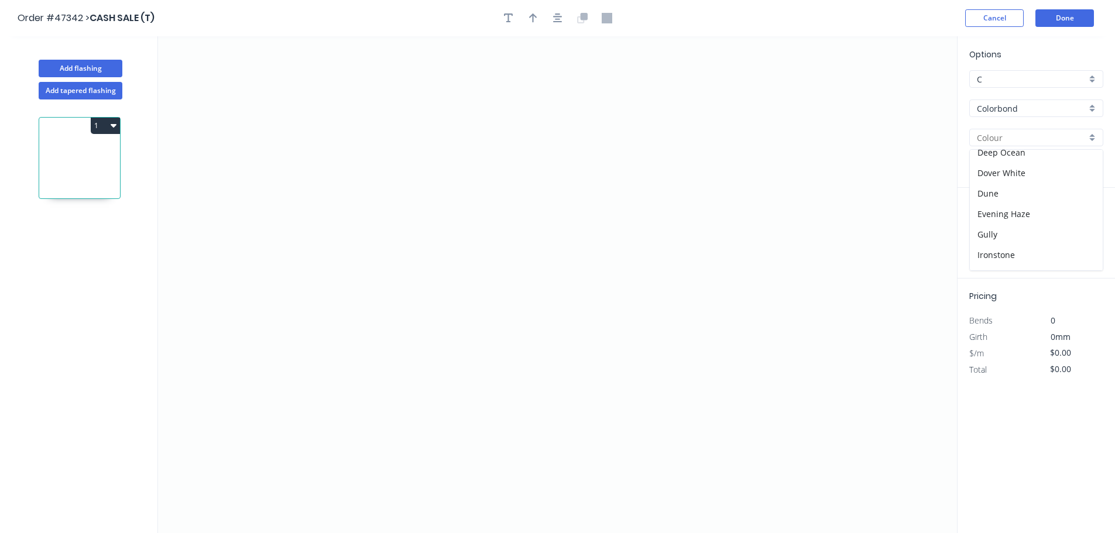
scroll to position [117, 0]
click at [983, 242] on div "Ironstone" at bounding box center [1036, 248] width 133 height 20
type input "Ironstone"
click at [369, 114] on icon "0" at bounding box center [557, 284] width 799 height 497
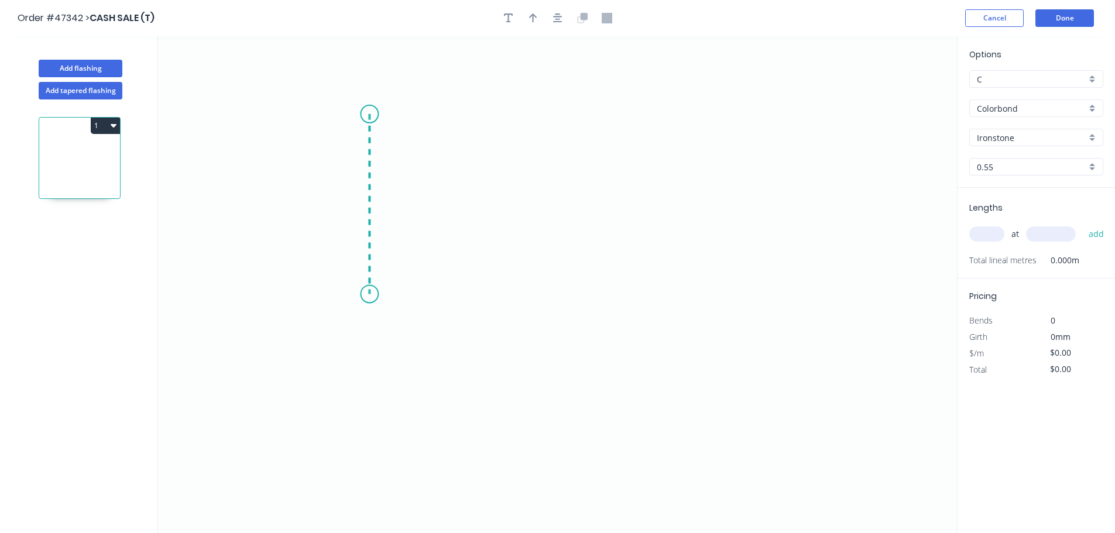
click at [363, 295] on icon "0" at bounding box center [557, 284] width 799 height 497
click at [573, 304] on icon "0 ?" at bounding box center [557, 284] width 799 height 497
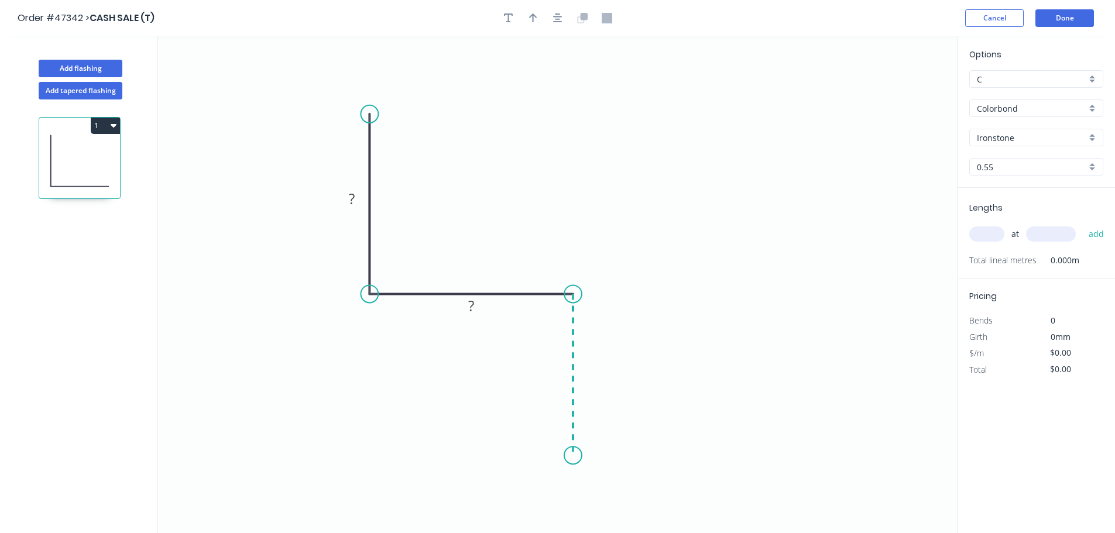
click at [574, 456] on icon "0 ? ?" at bounding box center [557, 284] width 799 height 497
click at [545, 429] on icon at bounding box center [559, 441] width 28 height 28
click at [346, 202] on rect at bounding box center [351, 199] width 23 height 16
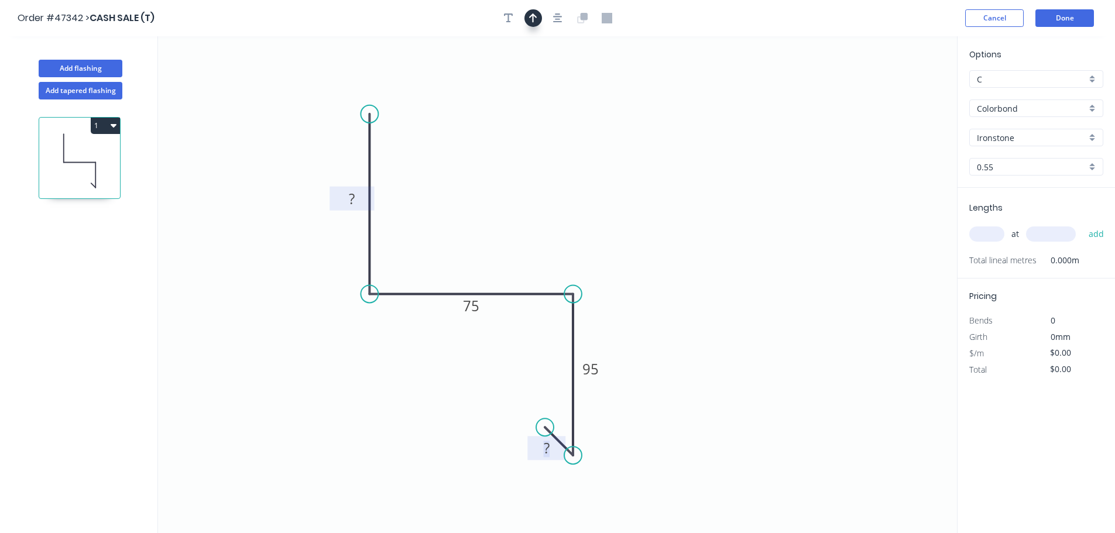
click at [535, 16] on icon "button" at bounding box center [533, 17] width 8 height 9
drag, startPoint x: 899, startPoint y: 94, endPoint x: 460, endPoint y: 255, distance: 467.7
click at [460, 255] on icon at bounding box center [459, 240] width 11 height 37
click at [352, 198] on tspan "?" at bounding box center [352, 198] width 6 height 19
click at [986, 227] on input "text" at bounding box center [987, 234] width 35 height 15
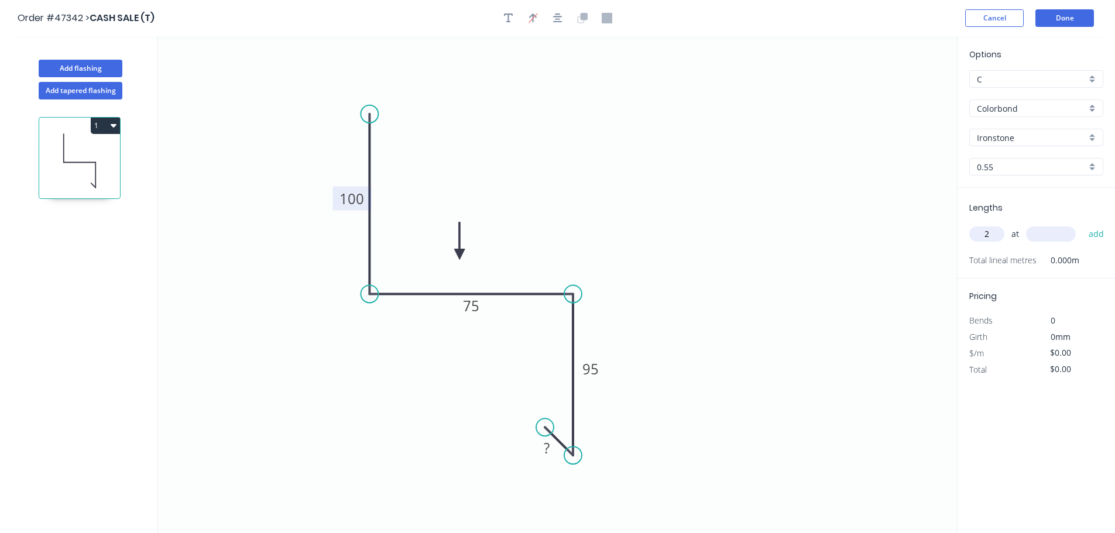
type input "2"
type input "5400"
click at [1083, 224] on button "add" at bounding box center [1097, 234] width 28 height 20
click at [1064, 23] on button "Done" at bounding box center [1065, 18] width 59 height 18
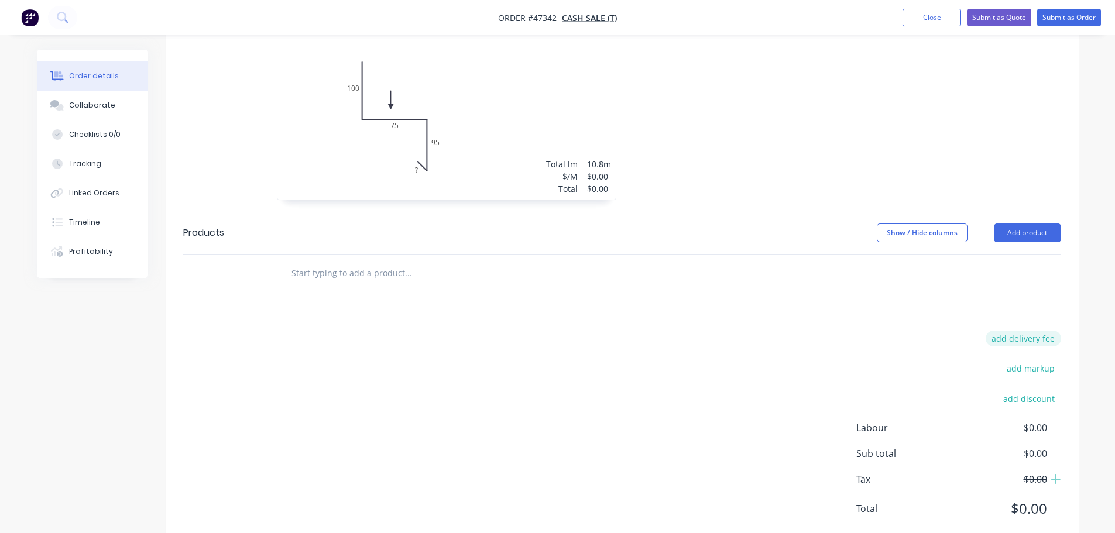
click at [1033, 331] on button "add delivery fee" at bounding box center [1024, 339] width 76 height 16
type input "120"
click input "submit" at bounding box center [0, 0] width 0 height 0
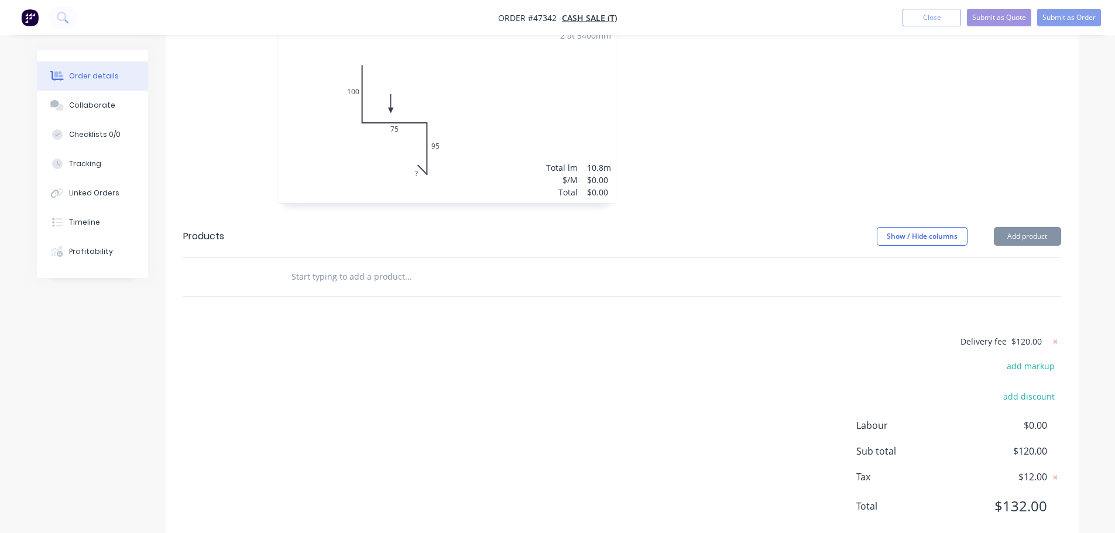
scroll to position [393, 0]
click at [501, 111] on div "2 at 5400mm Total lm $/M Total 10.8m $0.00 $0.00" at bounding box center [447, 116] width 338 height 179
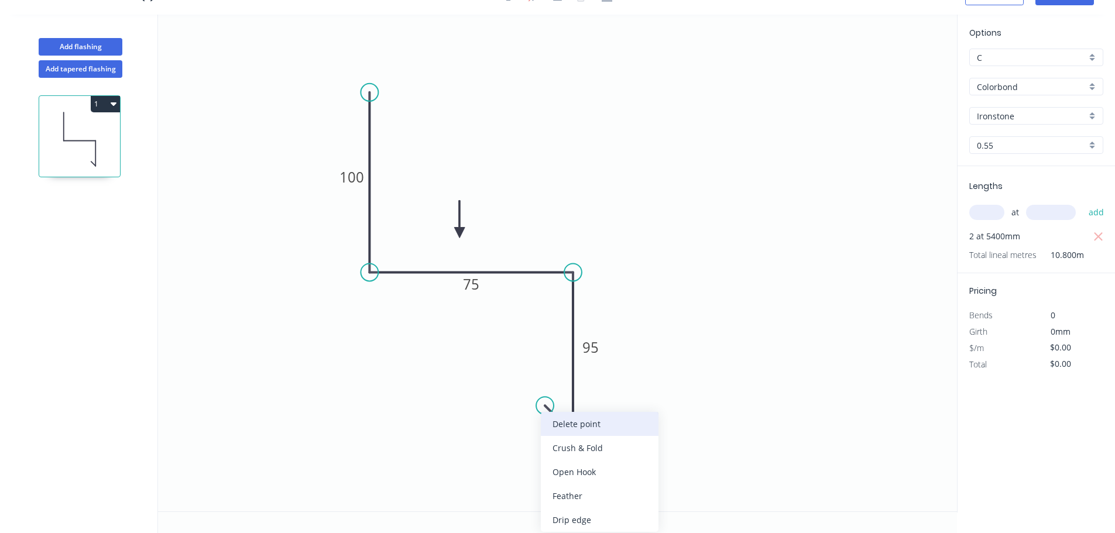
click at [573, 426] on div "Delete point" at bounding box center [600, 424] width 118 height 24
click at [593, 453] on div "Crush & Fold" at bounding box center [631, 453] width 118 height 24
type input "$15.22"
type input "$164.38"
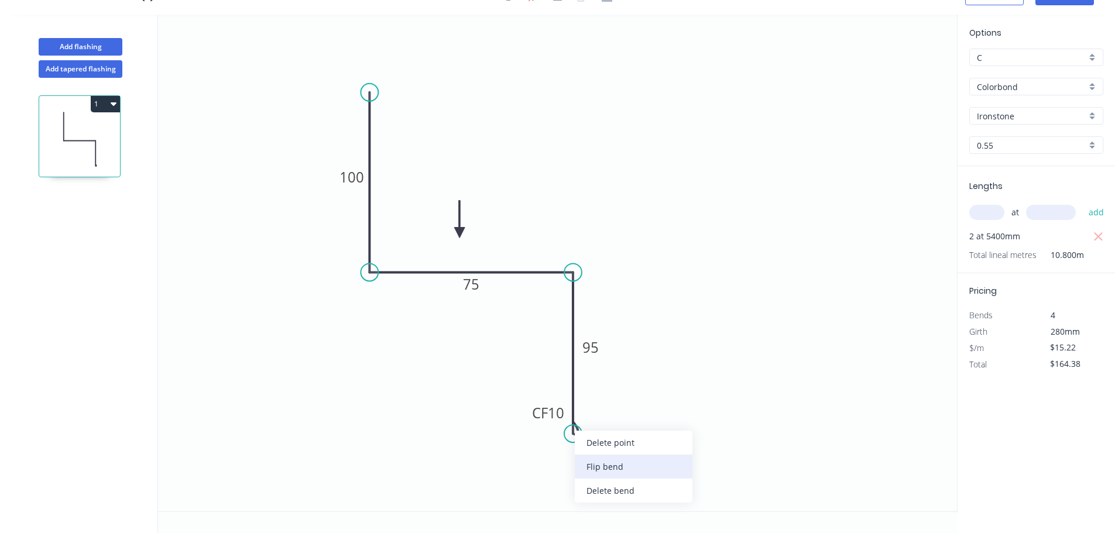
click at [593, 457] on div "Flip bend" at bounding box center [634, 467] width 118 height 24
click at [602, 416] on tspan "10" at bounding box center [606, 412] width 16 height 19
click at [789, 349] on icon "0 100 75 CF 15 95" at bounding box center [557, 263] width 799 height 497
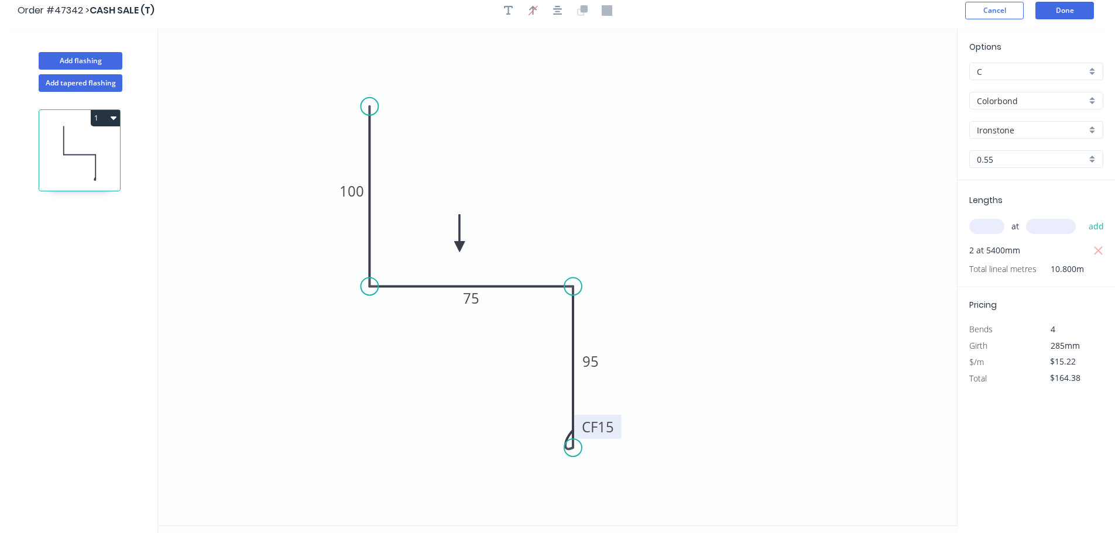
scroll to position [0, 0]
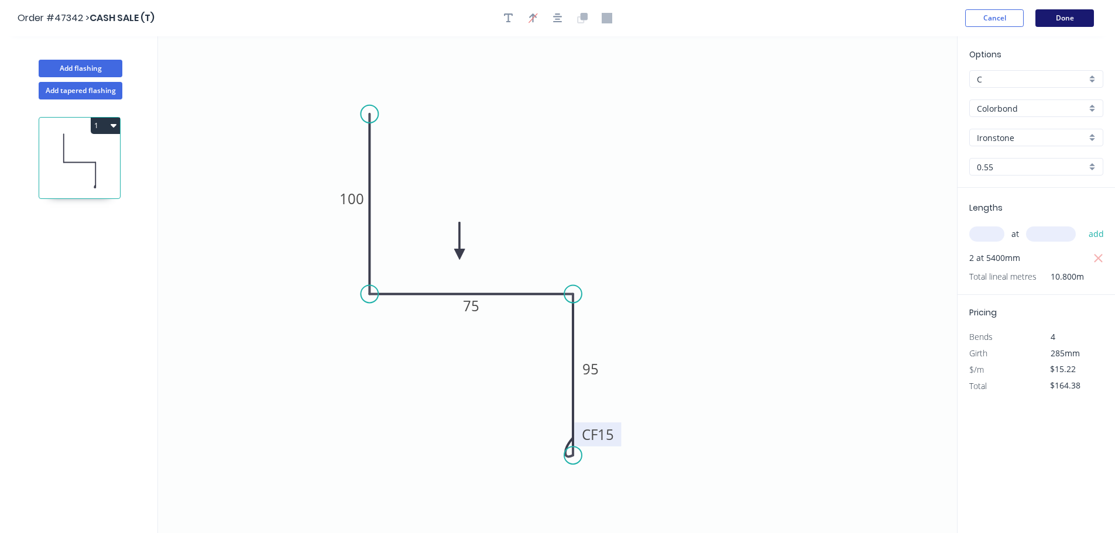
click at [1054, 20] on button "Done" at bounding box center [1065, 18] width 59 height 18
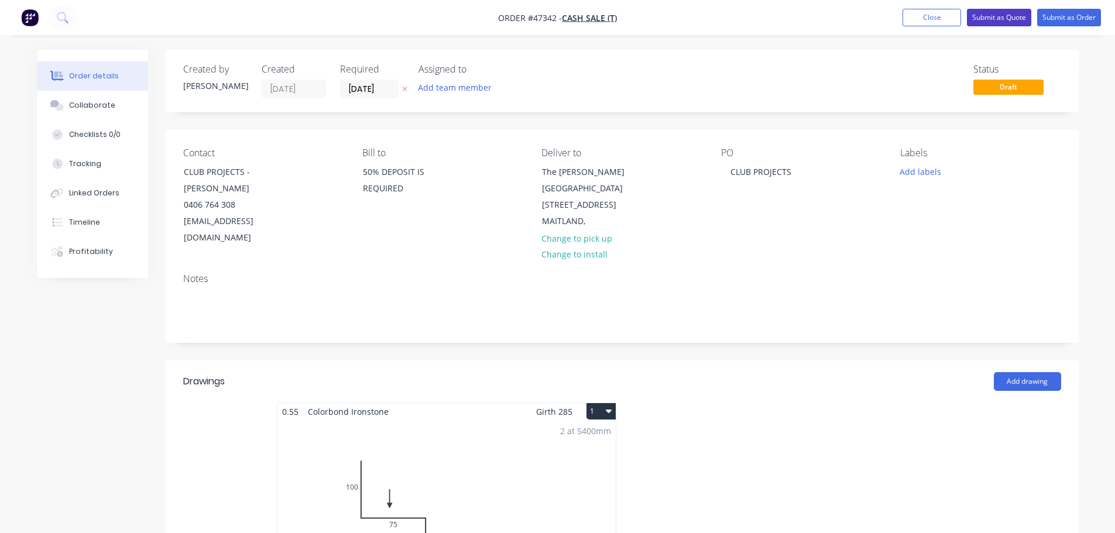
click at [1020, 20] on button "Submit as Quote" at bounding box center [999, 18] width 64 height 18
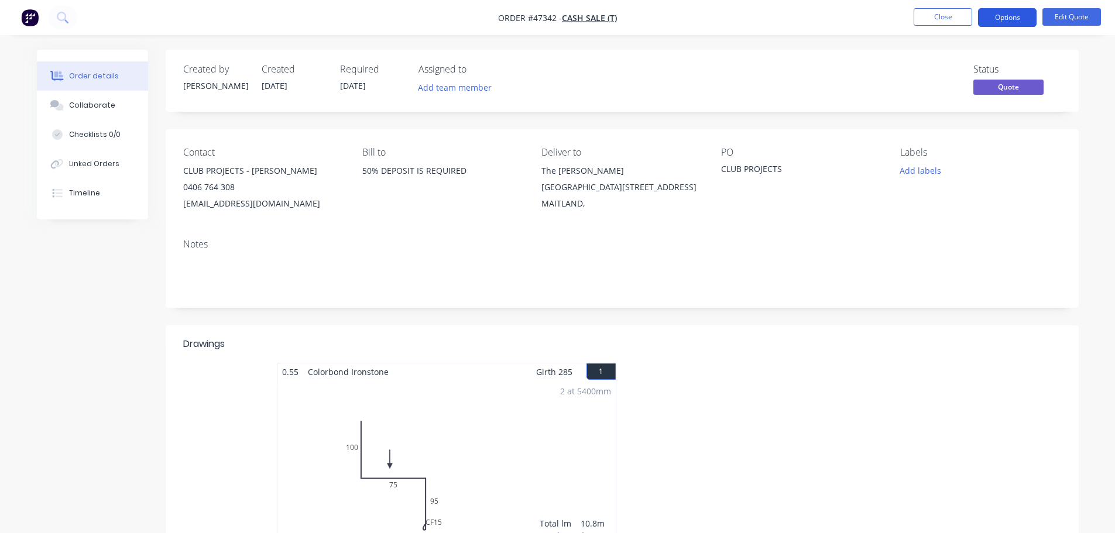
click at [984, 20] on button "Options" at bounding box center [1007, 17] width 59 height 19
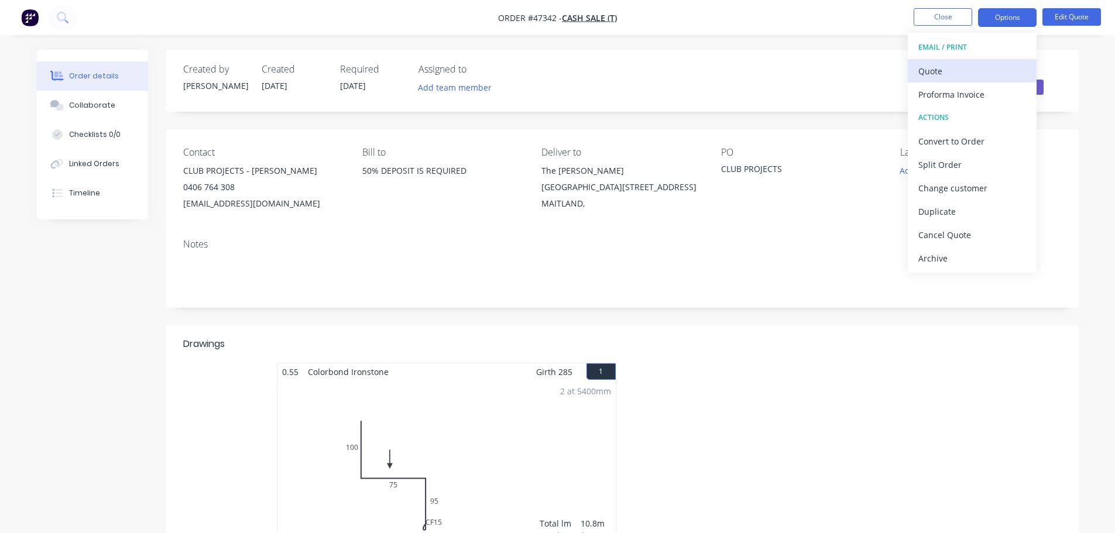
click at [969, 69] on div "Quote" at bounding box center [973, 71] width 108 height 17
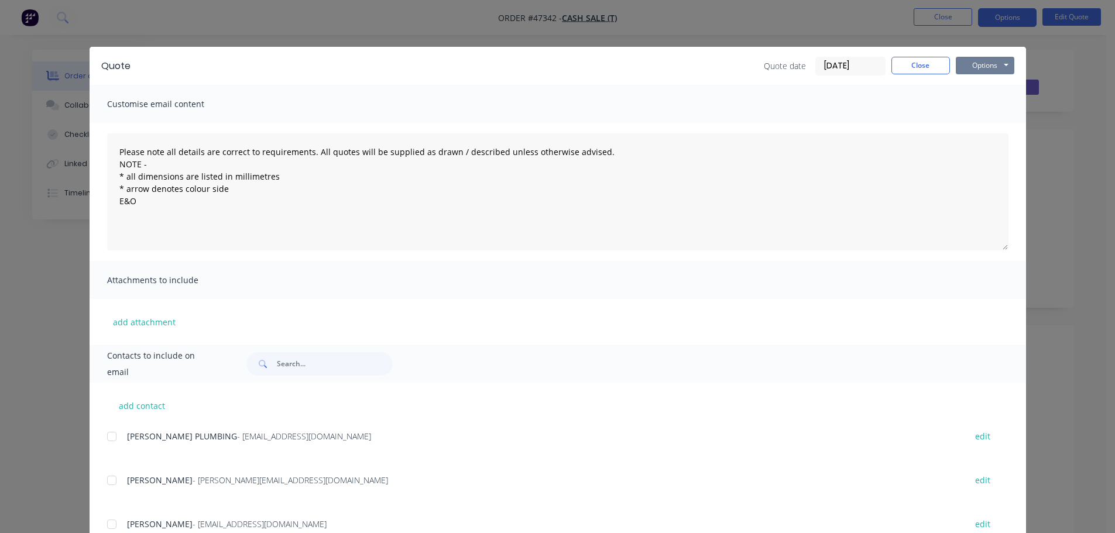
click at [975, 69] on button "Options" at bounding box center [985, 66] width 59 height 18
click at [974, 111] on button "Print" at bounding box center [993, 105] width 75 height 19
click at [920, 61] on button "Close" at bounding box center [921, 66] width 59 height 18
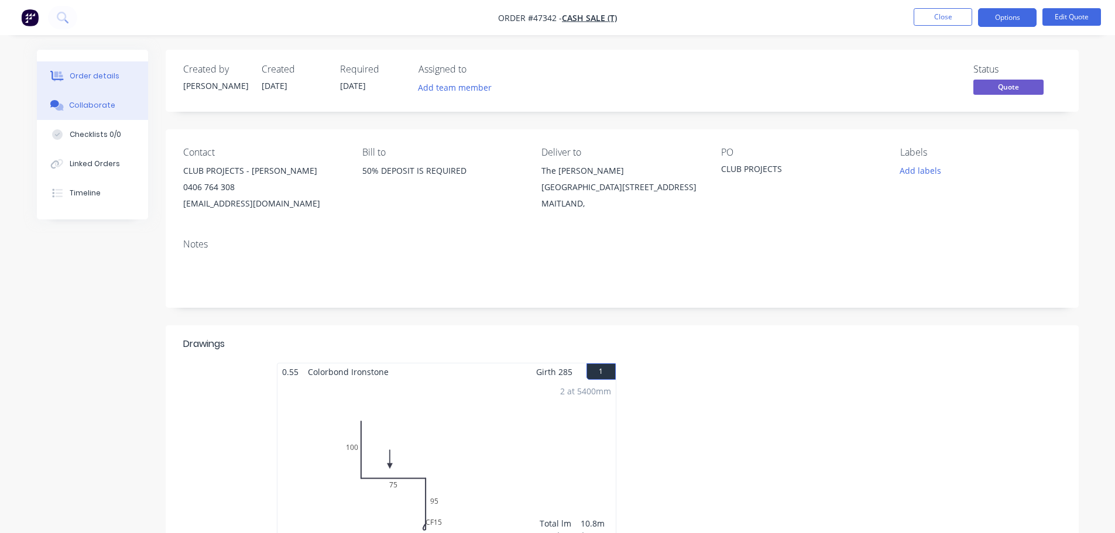
click at [119, 109] on button "Collaborate" at bounding box center [92, 105] width 111 height 29
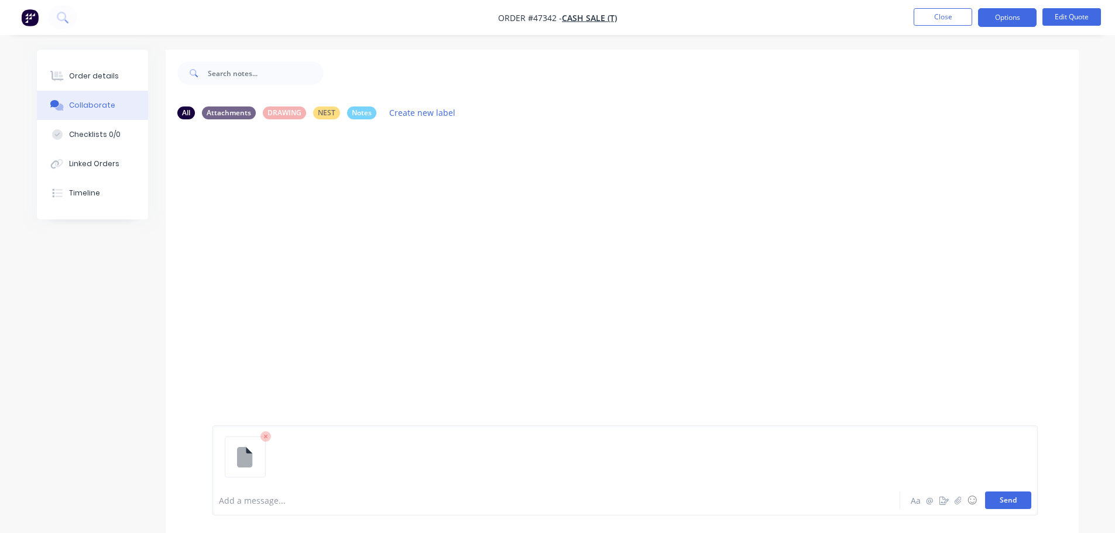
click at [1026, 503] on button "Send" at bounding box center [1008, 501] width 46 height 18
click at [274, 502] on div at bounding box center [524, 501] width 609 height 12
click at [1010, 509] on div "CONFIRMED CRUSH FOLD Aa @ ☺ Send" at bounding box center [626, 500] width 826 height 30
click at [1011, 508] on button "Send" at bounding box center [1008, 501] width 46 height 18
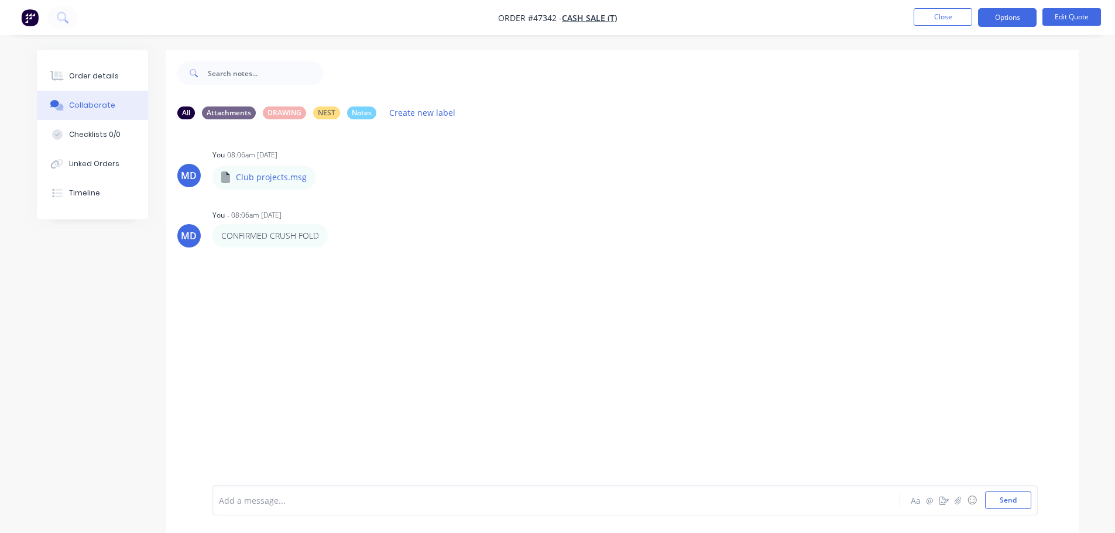
drag, startPoint x: 93, startPoint y: 69, endPoint x: 87, endPoint y: 54, distance: 16.3
click at [93, 69] on button "Order details" at bounding box center [92, 75] width 111 height 29
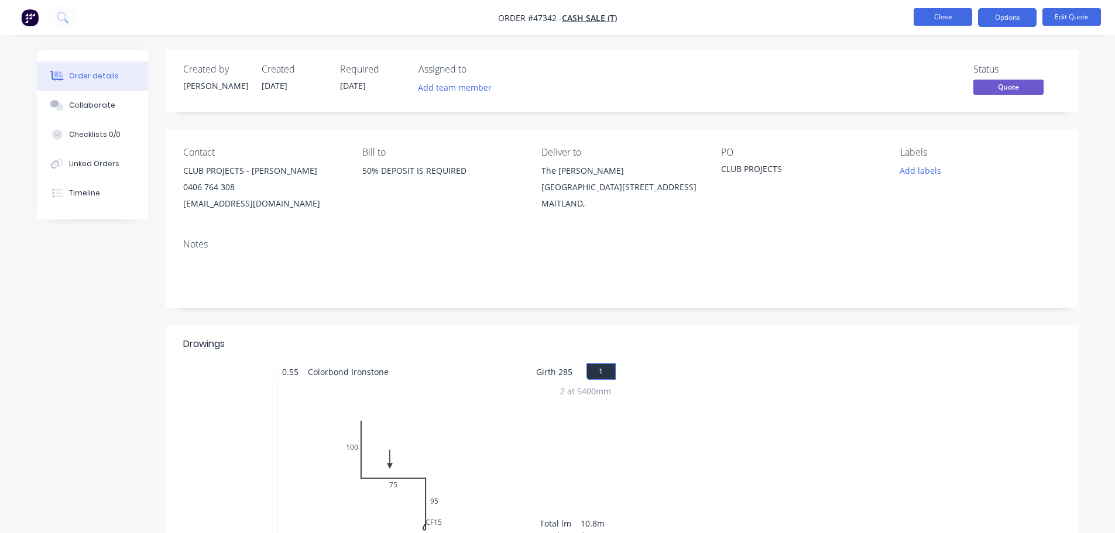
click at [932, 17] on button "Close" at bounding box center [943, 17] width 59 height 18
